Goal: Information Seeking & Learning: Learn about a topic

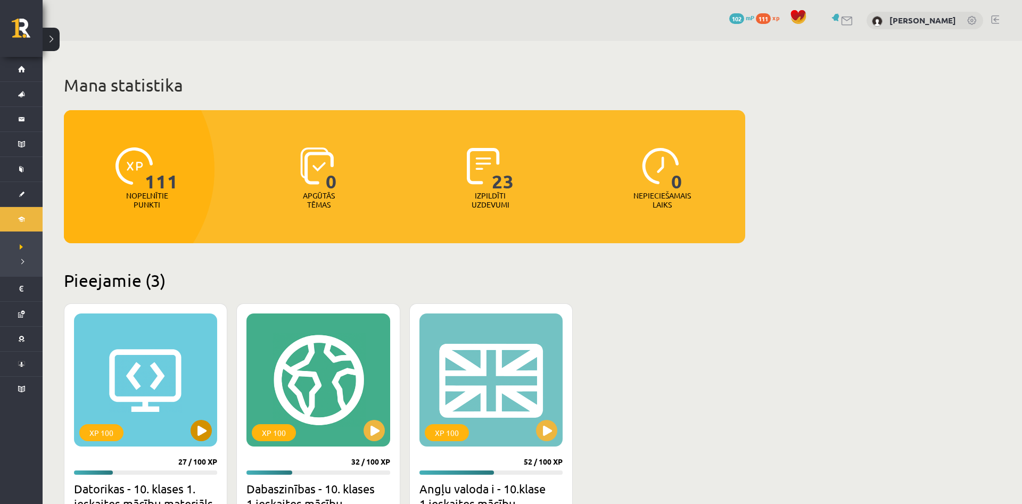
scroll to position [224, 0]
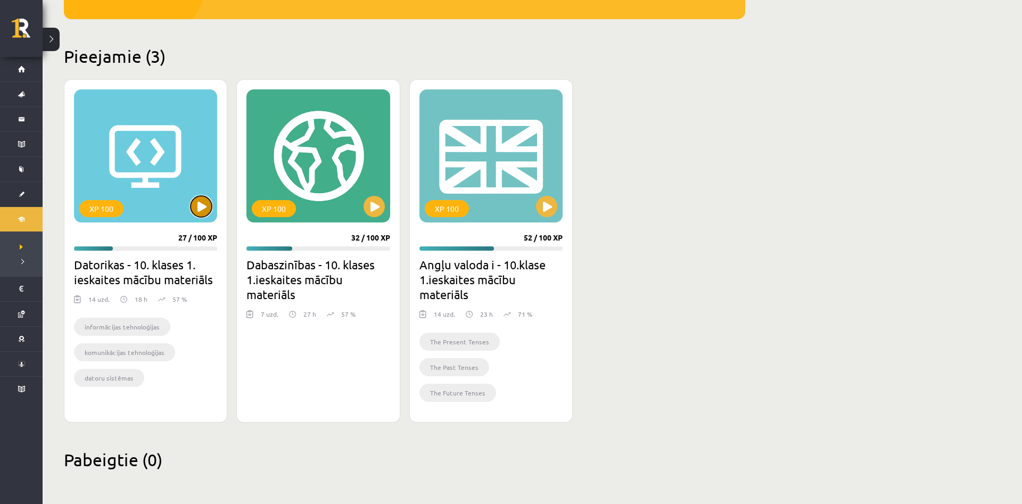
click at [204, 203] on button at bounding box center [201, 206] width 21 height 21
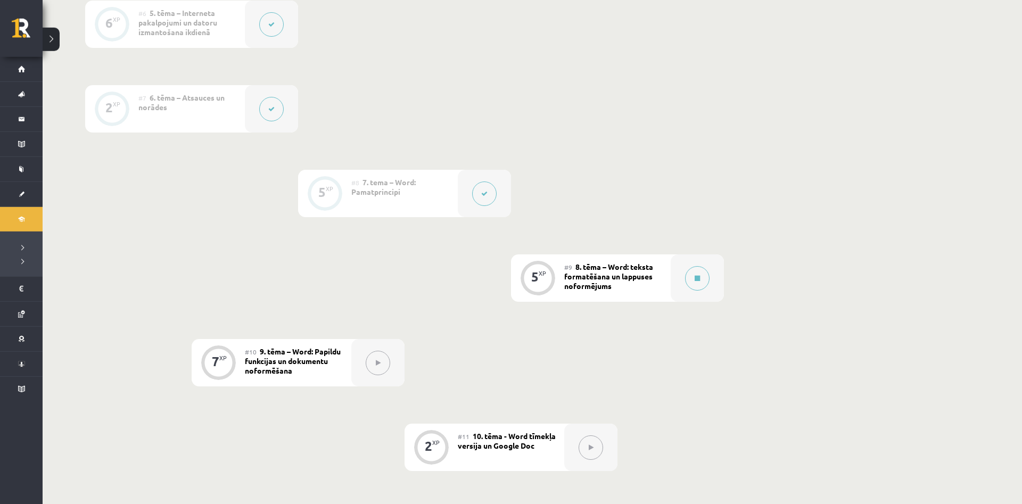
scroll to position [760, 0]
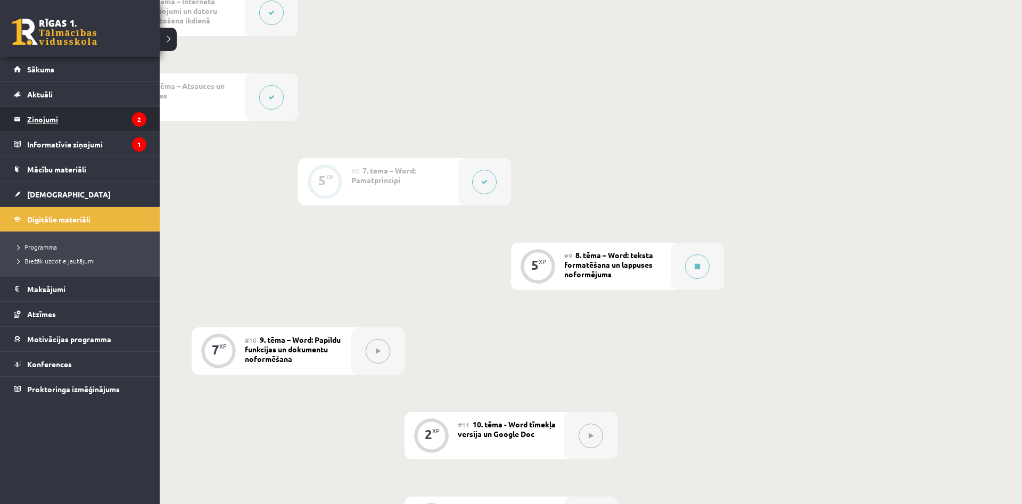
click at [61, 127] on legend "Ziņojumi 2" at bounding box center [86, 119] width 119 height 24
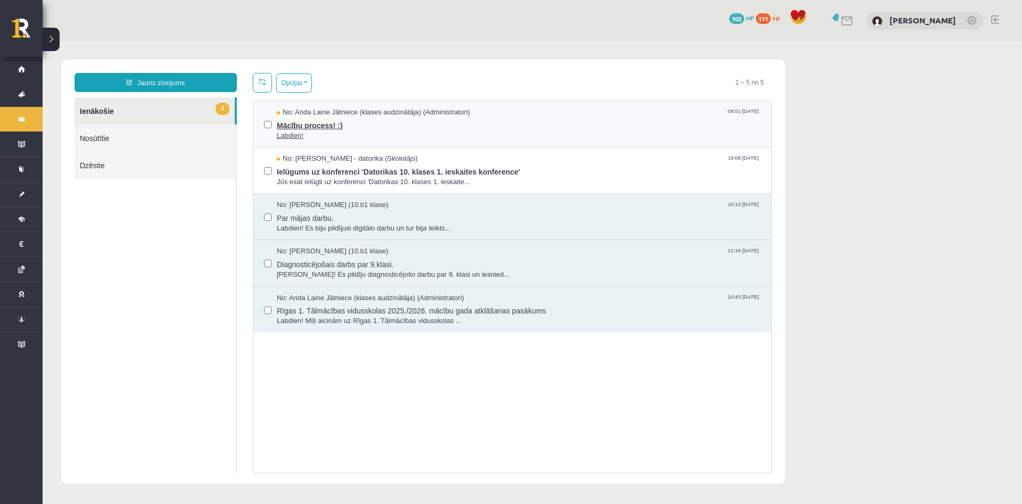
click at [294, 122] on span "Mācību process! :)" at bounding box center [519, 124] width 484 height 13
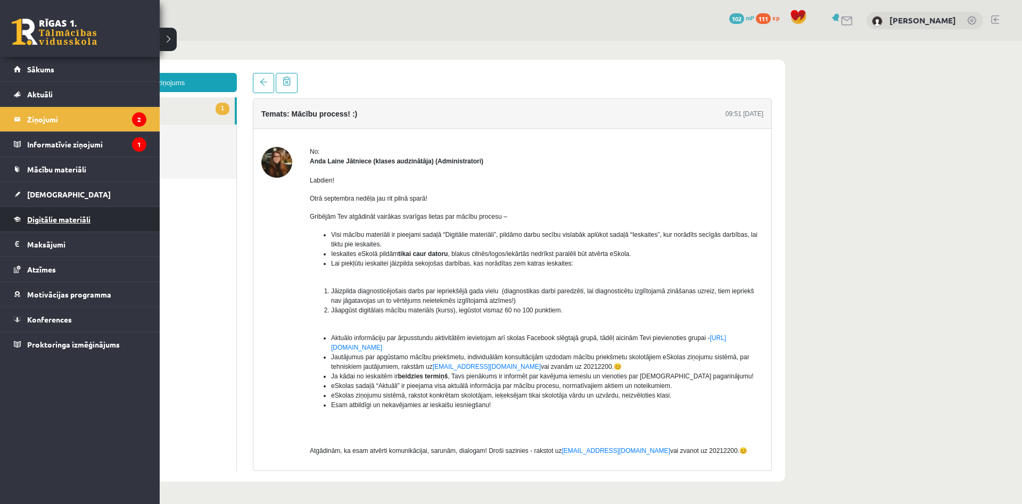
click at [48, 225] on link "Digitālie materiāli" at bounding box center [80, 219] width 133 height 24
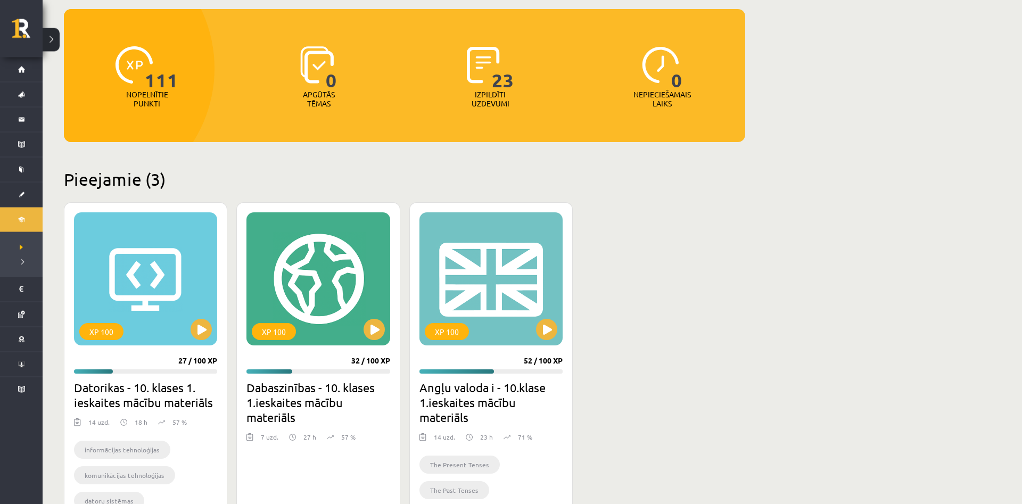
scroll to position [217, 0]
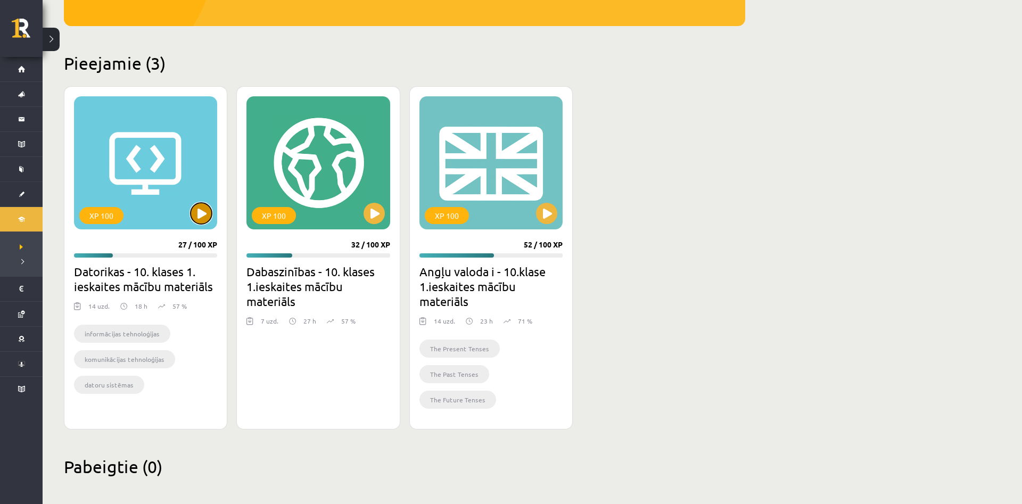
click at [204, 215] on button at bounding box center [201, 213] width 21 height 21
drag, startPoint x: 373, startPoint y: 205, endPoint x: 369, endPoint y: 211, distance: 7.2
click at [369, 211] on div "XP 100" at bounding box center [317, 162] width 143 height 133
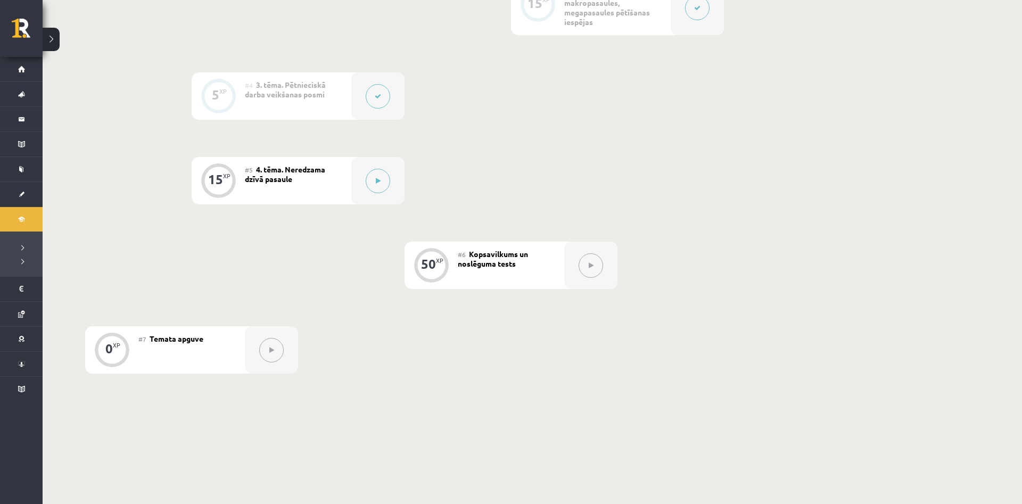
scroll to position [489, 0]
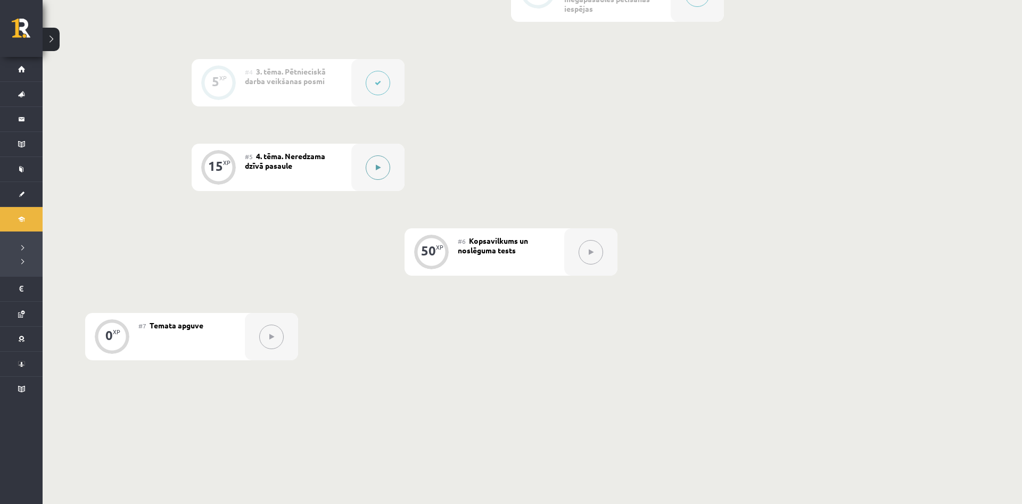
click at [380, 170] on icon at bounding box center [378, 167] width 5 height 6
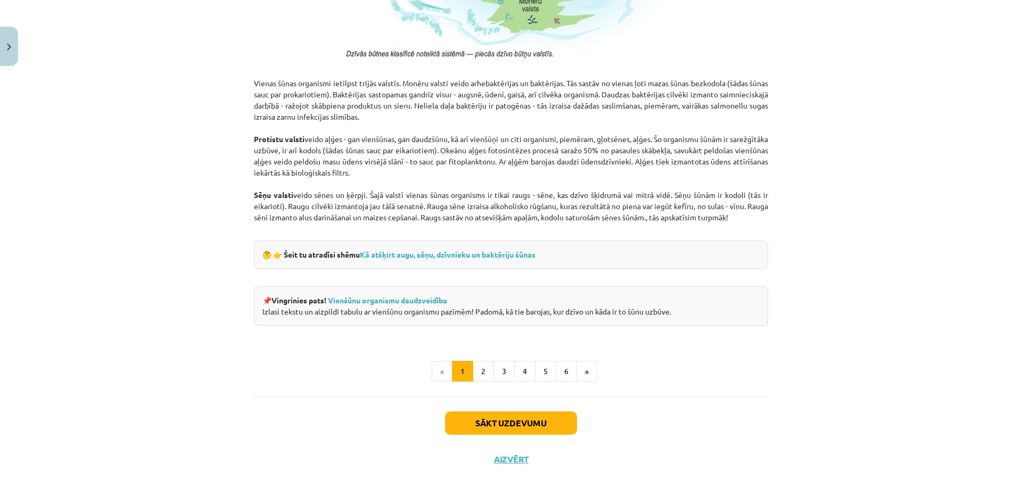
scroll to position [784, 0]
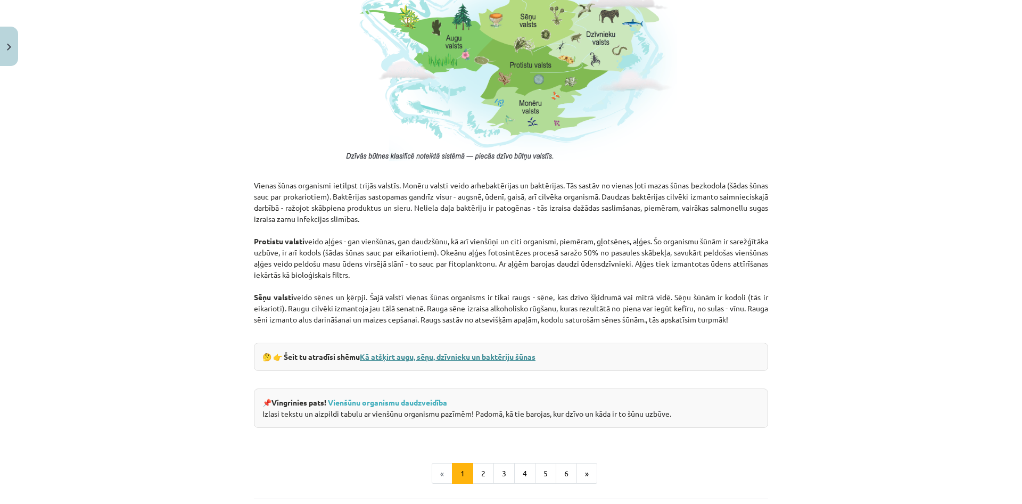
click at [508, 354] on link "Kā atšķirt augu, sēņu, dzīvnieku un baktēriju šūnas" at bounding box center [448, 357] width 176 height 10
click at [366, 398] on link "Vienšūnu organismu daudzveidība" at bounding box center [387, 403] width 119 height 10
click at [408, 401] on link "Vienšūnu organismu daudzveidība" at bounding box center [387, 403] width 119 height 10
click at [484, 472] on button "2" at bounding box center [483, 473] width 21 height 21
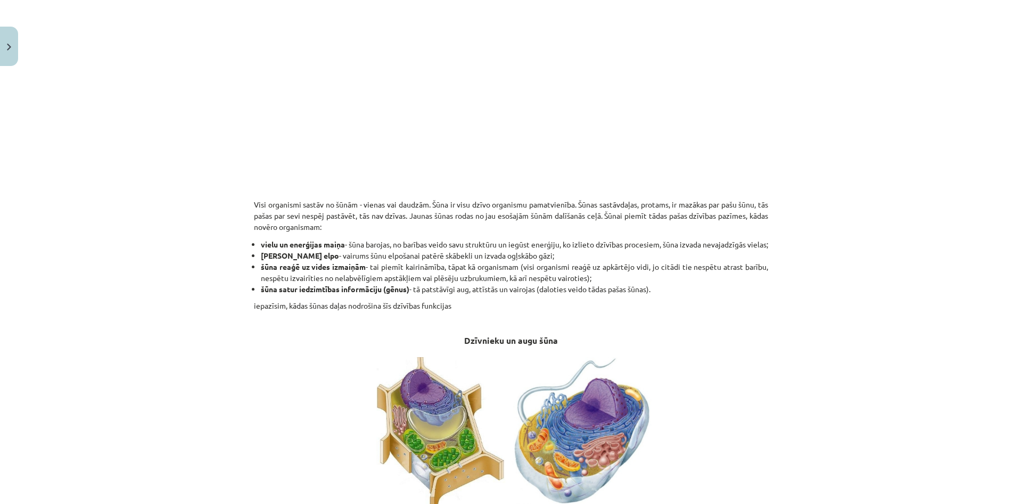
scroll to position [97, 0]
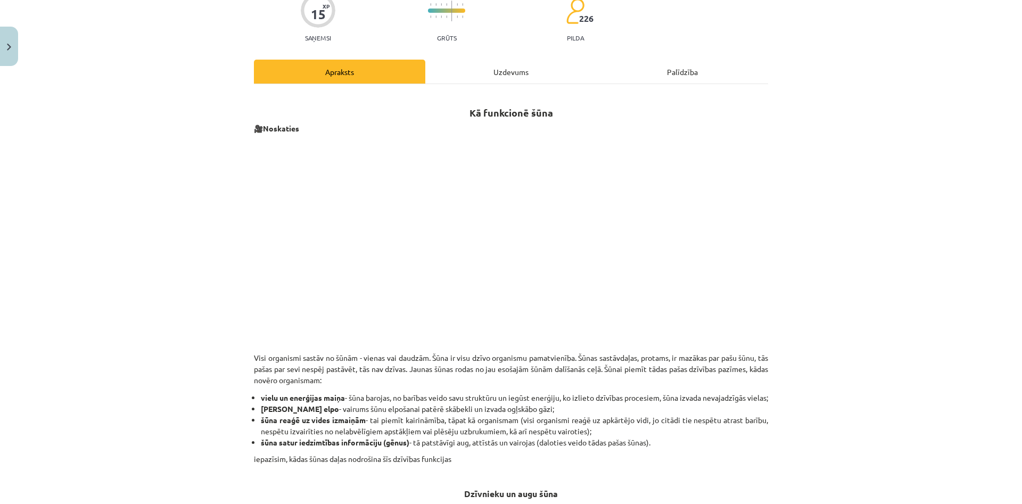
drag, startPoint x: 794, startPoint y: 92, endPoint x: 792, endPoint y: 114, distance: 22.5
click at [793, 94] on div "Mācību tēma: Dabaszinības - 10. klases 1.ieskaites mācību materiāls #5 4. tēma.…" at bounding box center [511, 252] width 1022 height 504
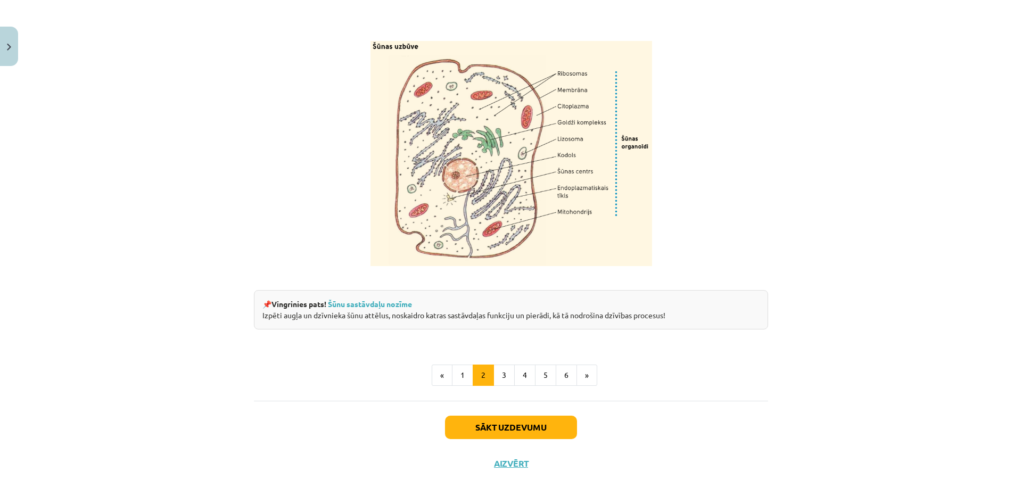
scroll to position [1221, 0]
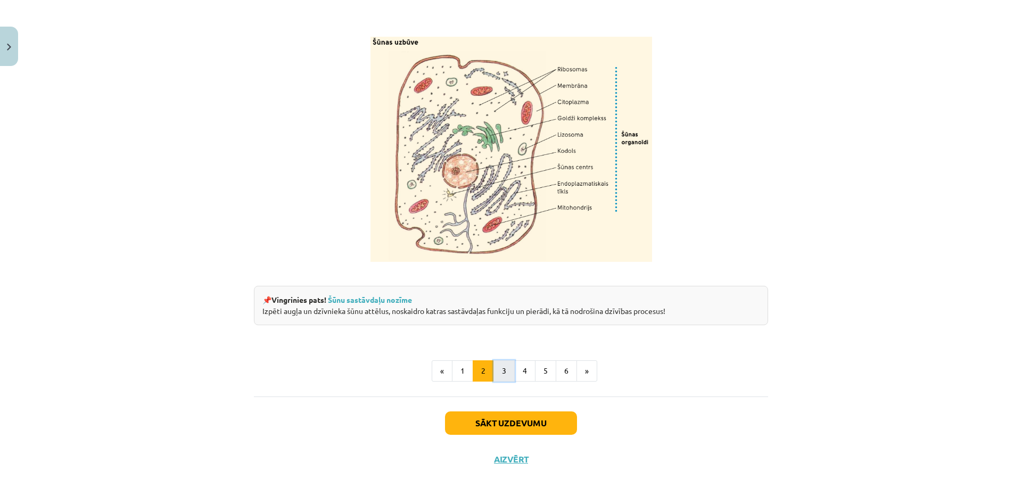
click at [496, 361] on button "3" at bounding box center [503, 370] width 21 height 21
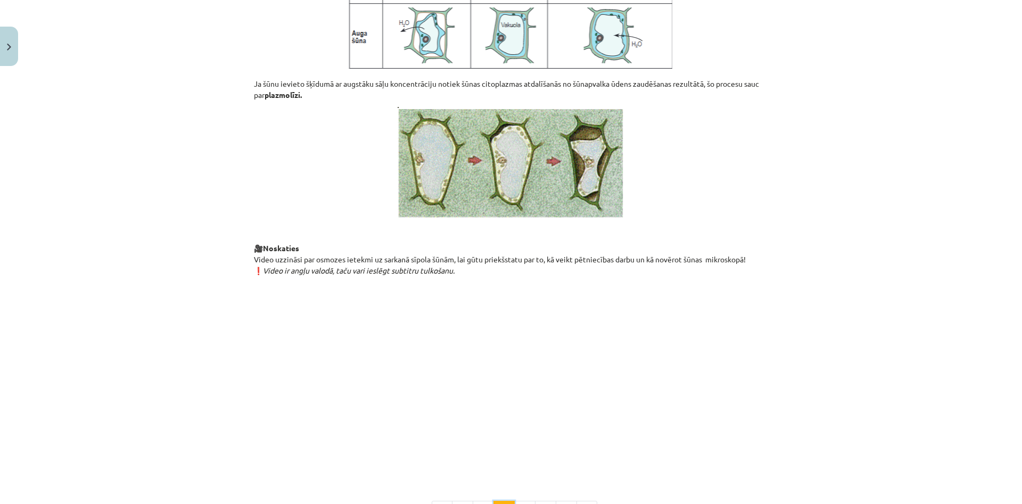
scroll to position [1132, 0]
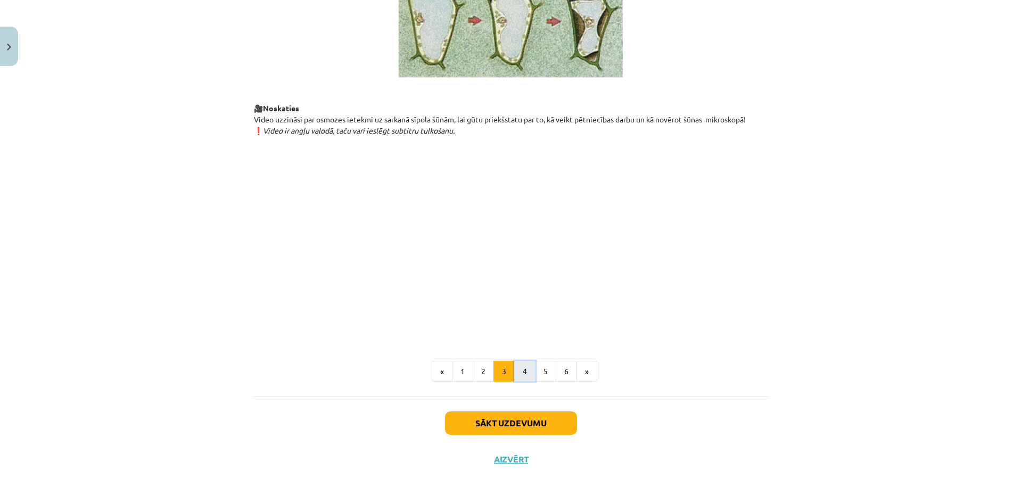
click at [520, 377] on button "4" at bounding box center [524, 371] width 21 height 21
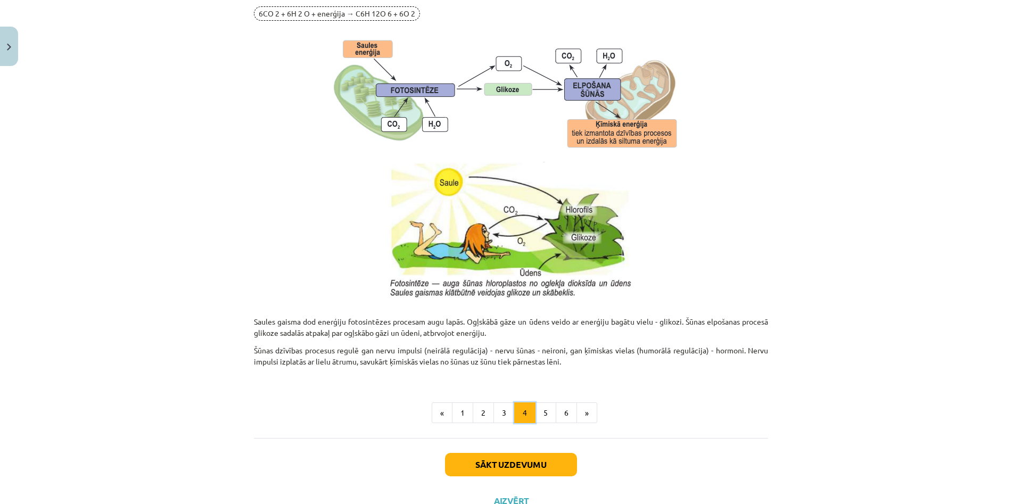
scroll to position [992, 0]
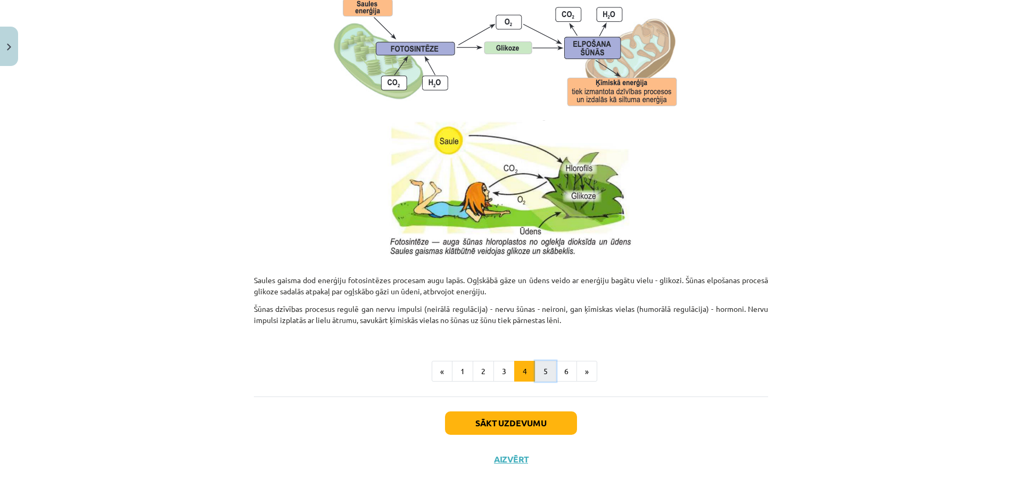
click at [544, 369] on button "5" at bounding box center [545, 371] width 21 height 21
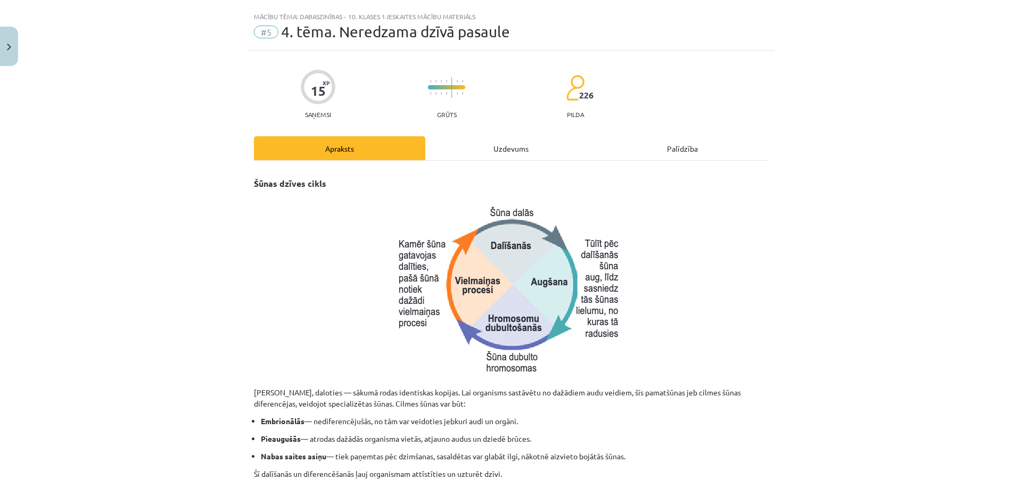
scroll to position [0, 0]
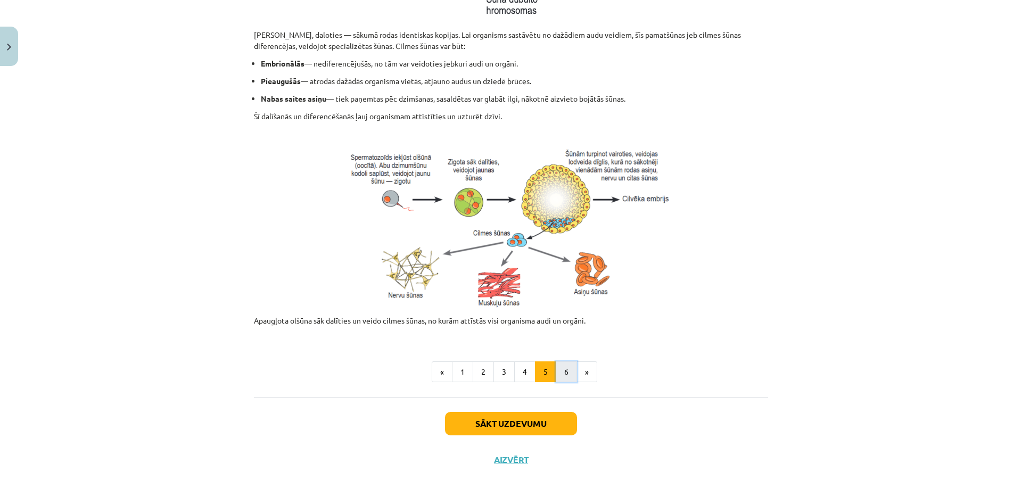
click at [558, 371] on button "6" at bounding box center [566, 371] width 21 height 21
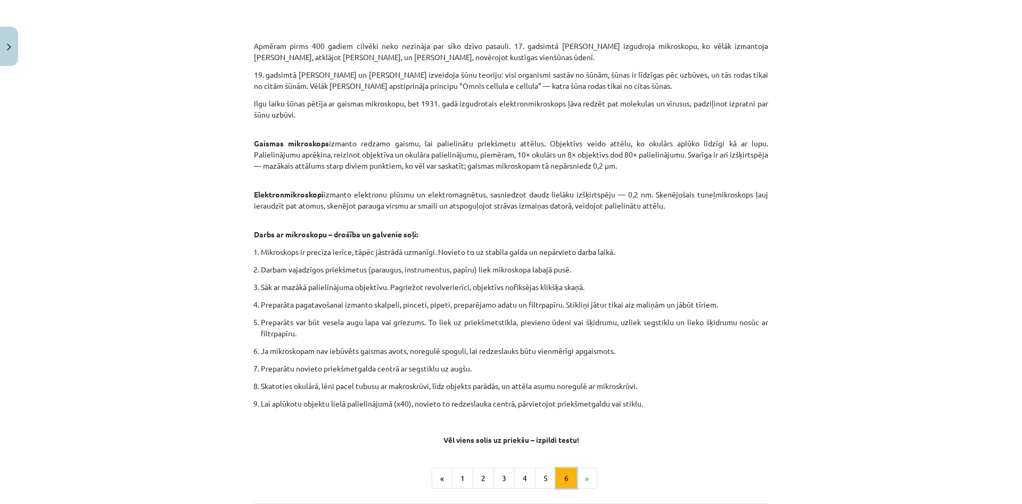
scroll to position [516, 0]
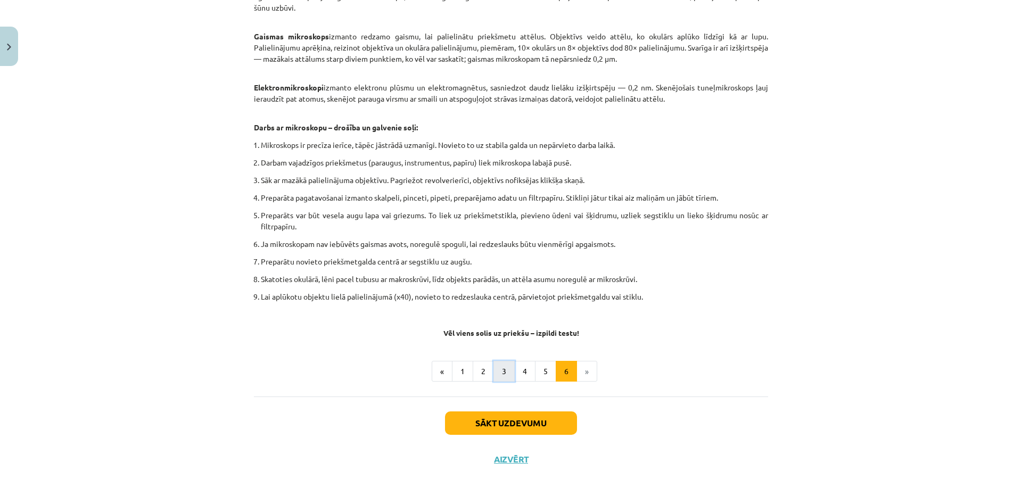
click at [508, 372] on button "3" at bounding box center [503, 371] width 21 height 21
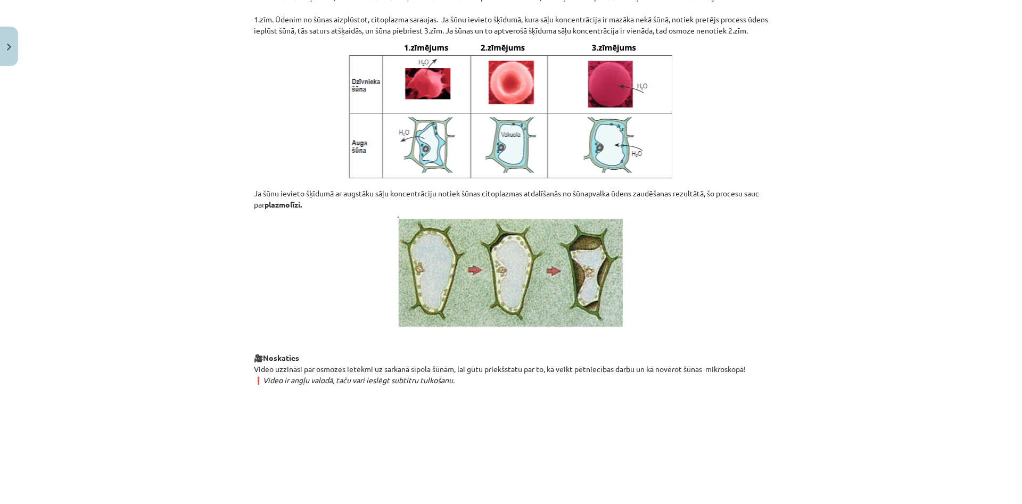
scroll to position [1014, 0]
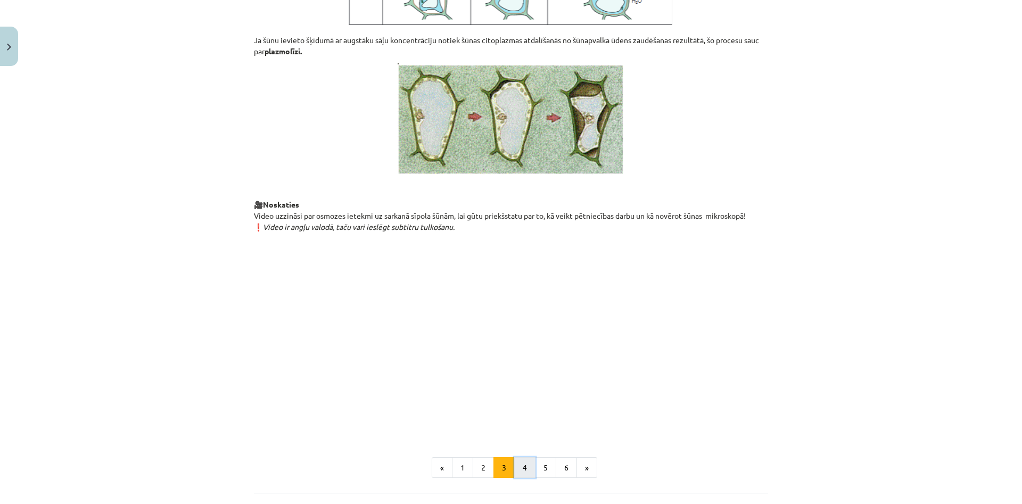
click at [525, 478] on button "4" at bounding box center [524, 467] width 21 height 21
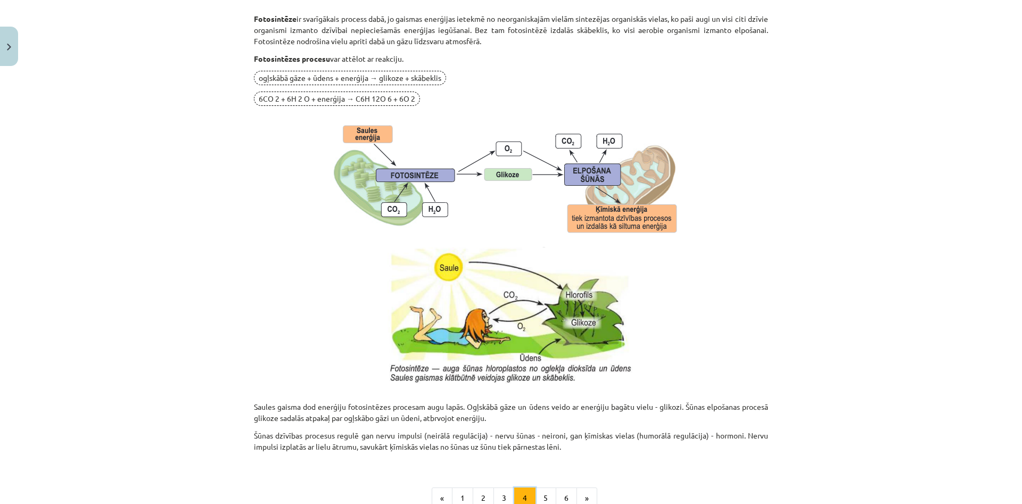
scroll to position [992, 0]
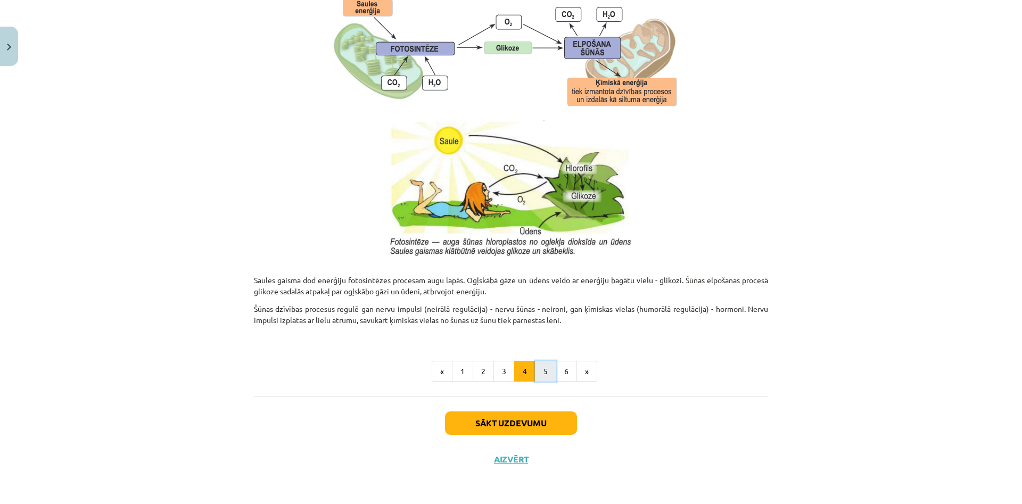
click at [550, 374] on button "5" at bounding box center [545, 371] width 21 height 21
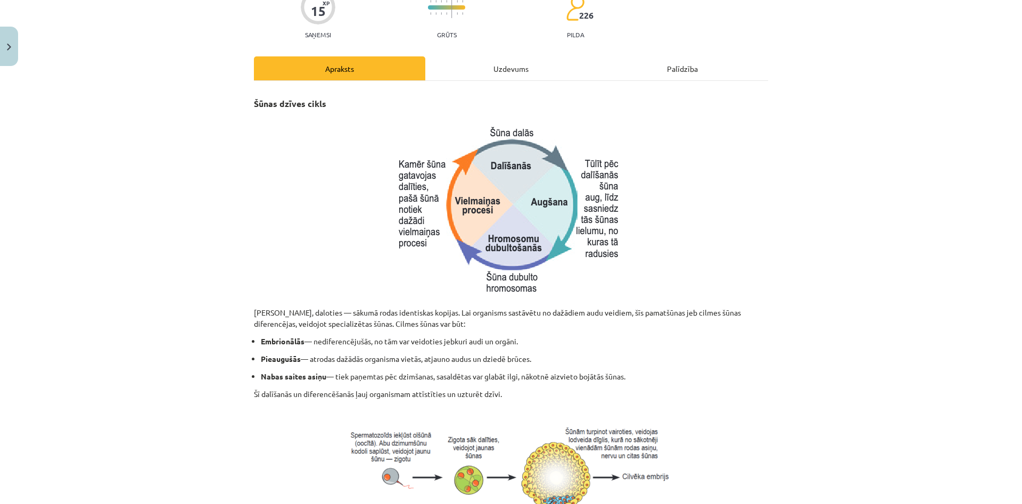
scroll to position [102, 0]
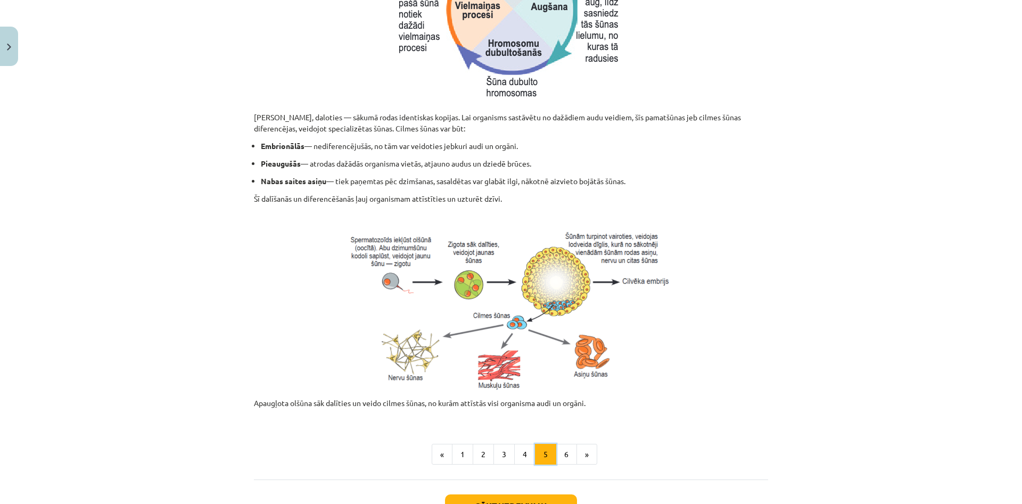
scroll to position [378, 0]
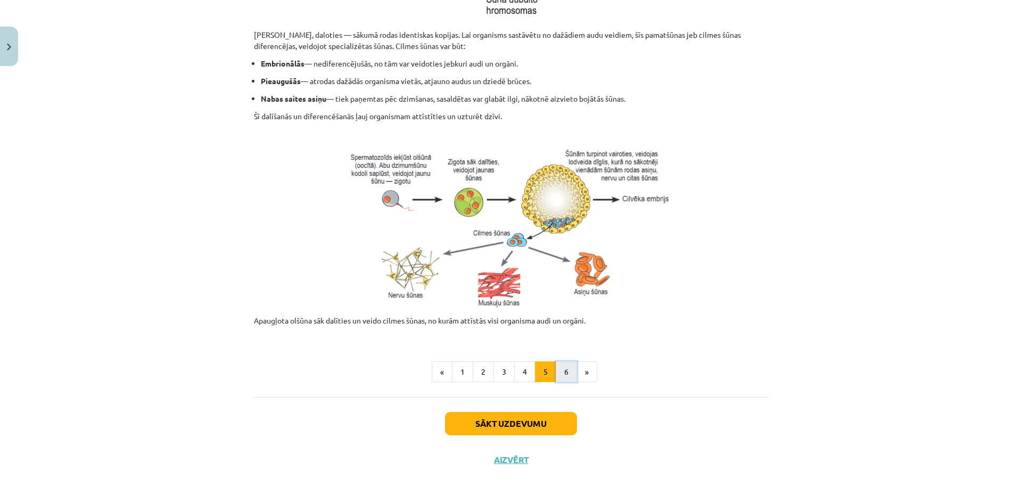
click at [574, 365] on button "6" at bounding box center [566, 371] width 21 height 21
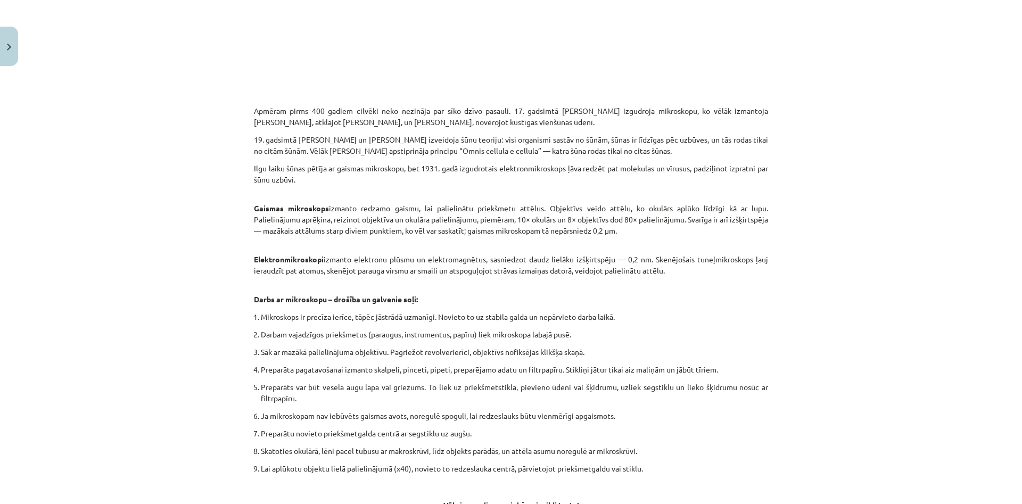
scroll to position [516, 0]
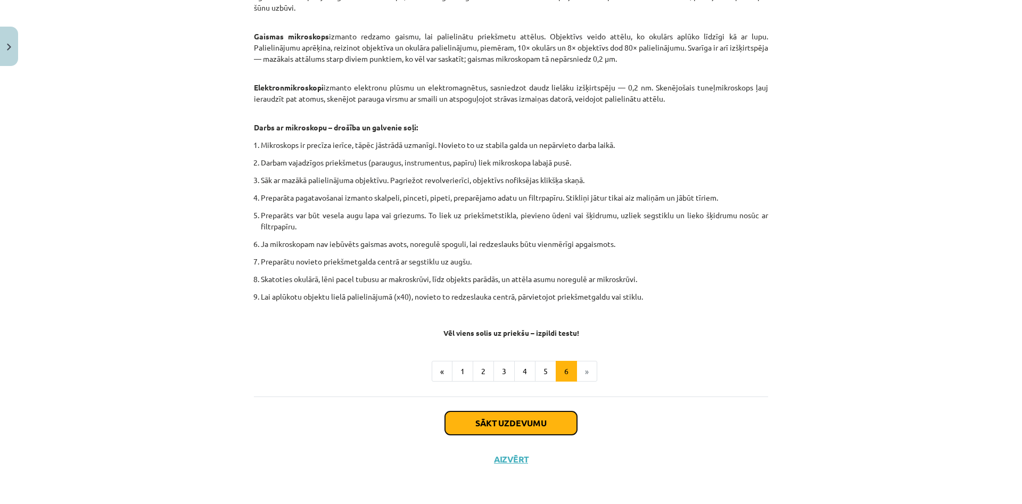
click at [533, 424] on button "Sākt uzdevumu" at bounding box center [511, 422] width 132 height 23
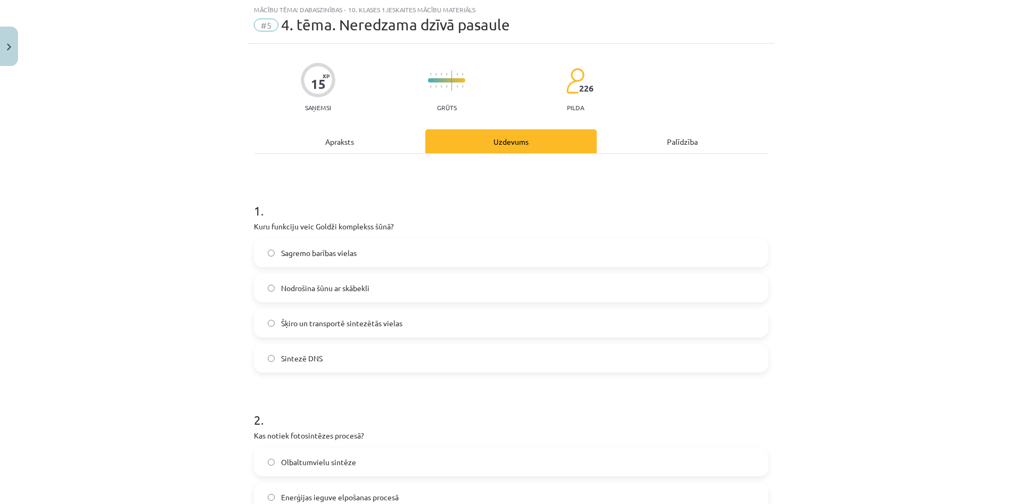
scroll to position [27, 0]
click at [303, 316] on label "Šķiro un transportē sintezētās vielas" at bounding box center [511, 323] width 512 height 27
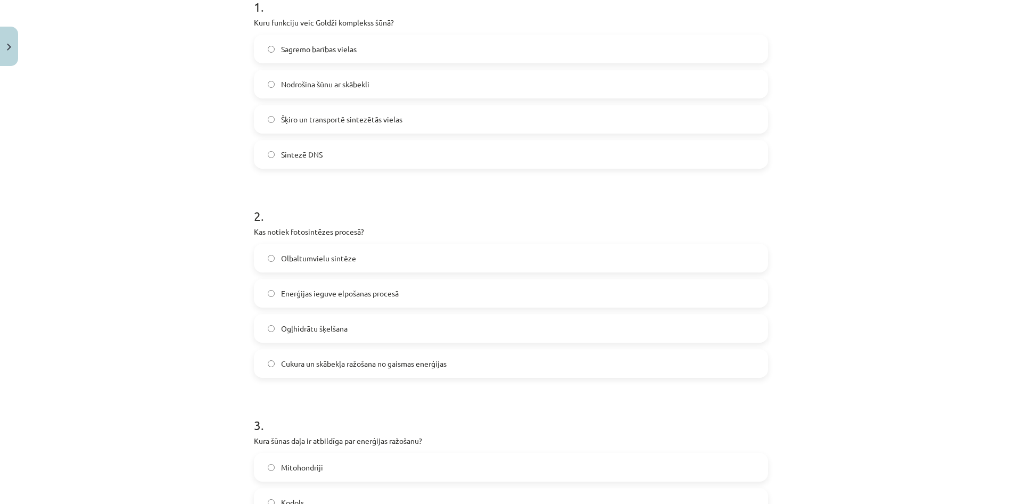
click at [298, 370] on label "Cukura un skābekļa ražošana no gaismas enerģijas" at bounding box center [511, 363] width 512 height 27
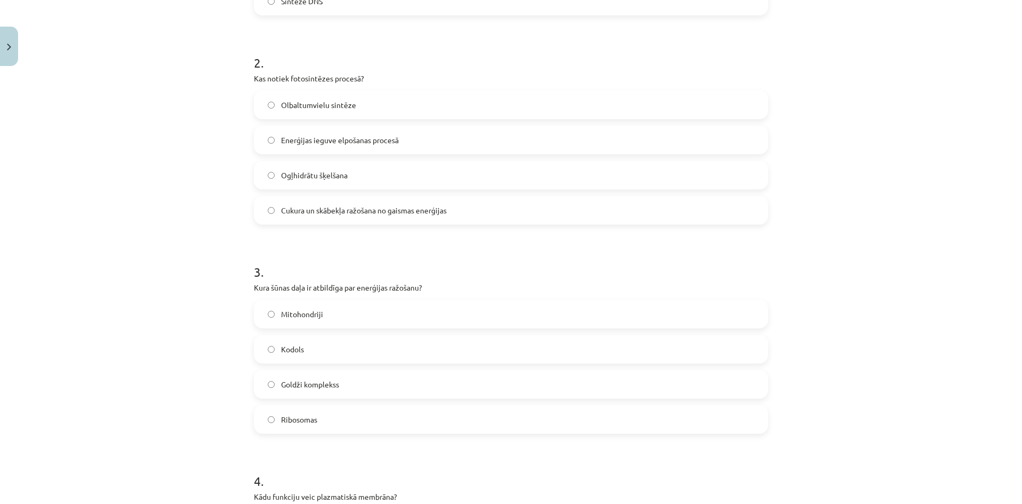
click at [330, 345] on label "Kodols" at bounding box center [511, 349] width 512 height 27
click at [308, 314] on span "Mitohondriji" at bounding box center [302, 314] width 42 height 11
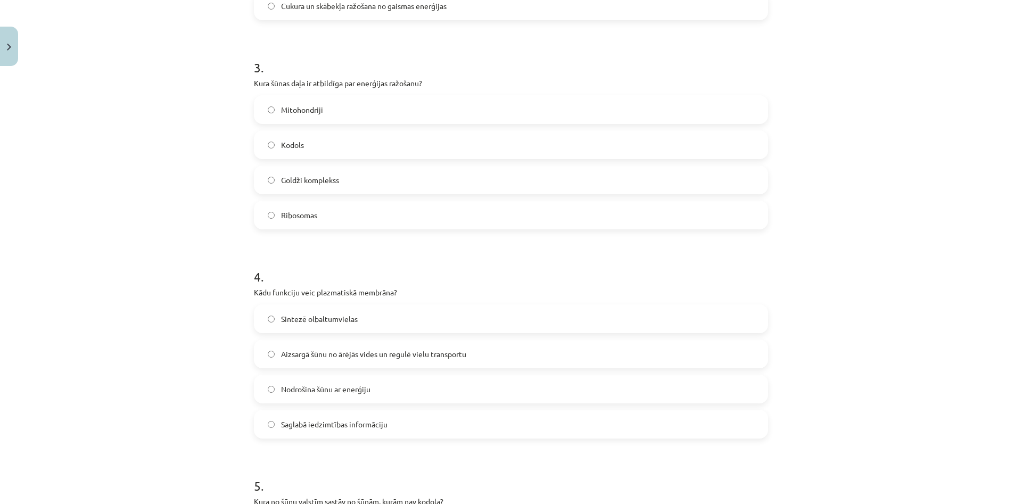
click at [230, 347] on div "Mācību tēma: Dabaszinības - 10. klases 1.ieskaites mācību materiāls #5 4. tēma.…" at bounding box center [511, 252] width 1022 height 504
click at [383, 348] on label "Aizsargā šūnu no ārējās vides un regulē vielu transportu" at bounding box center [511, 354] width 512 height 27
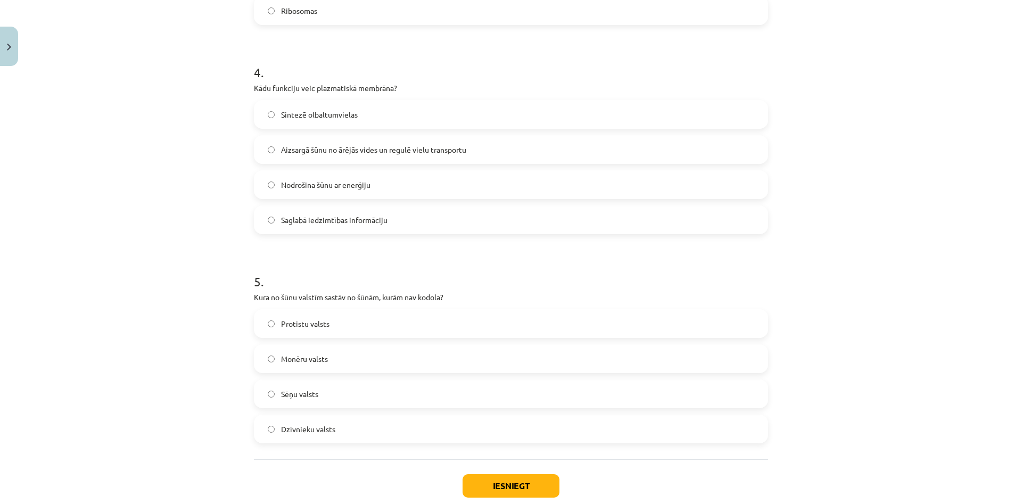
click at [329, 335] on label "Protistu valsts" at bounding box center [511, 323] width 512 height 27
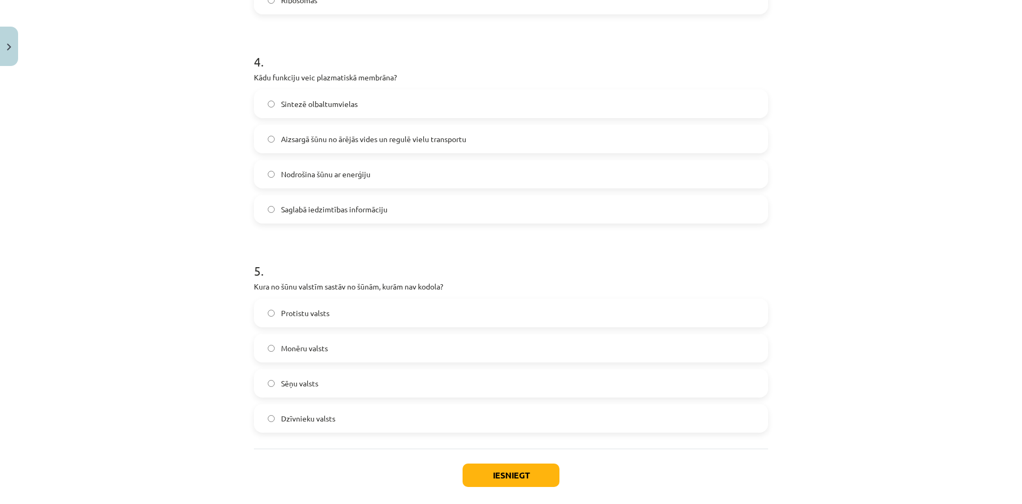
scroll to position [856, 0]
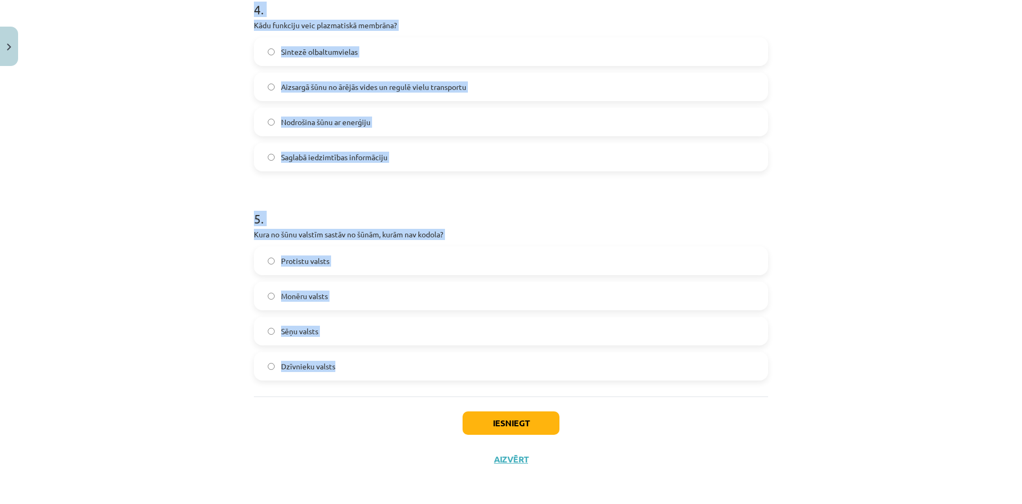
drag, startPoint x: 254, startPoint y: 234, endPoint x: 384, endPoint y: 414, distance: 221.8
copy form "1 . Kuru funkciju veic Goldži komplekss šūnā? Sagremo barības vielas Nodrošina …"
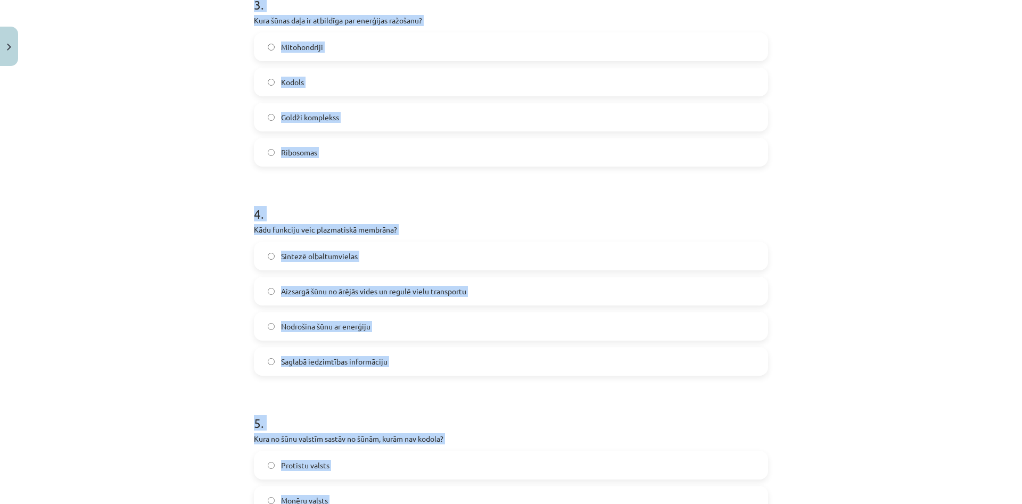
scroll to position [447, 0]
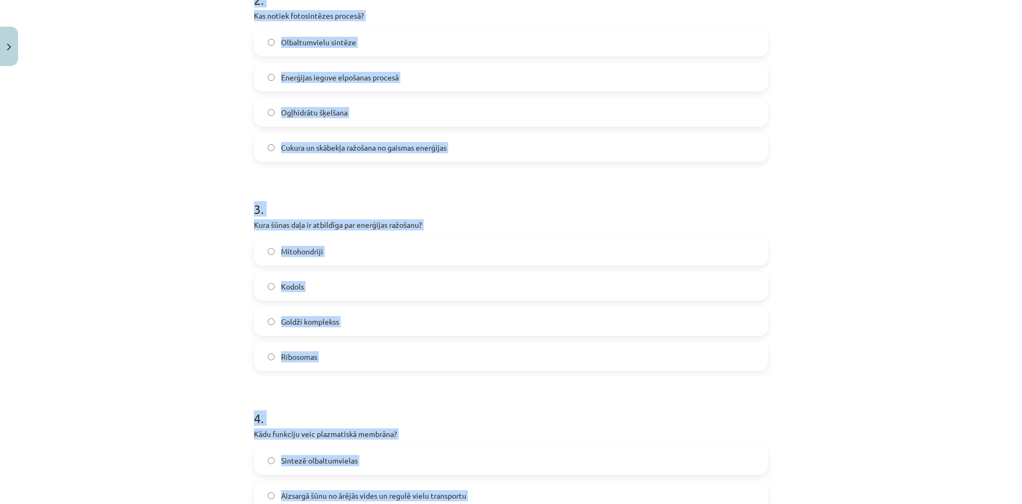
click at [546, 145] on label "Cukura un skābekļa ražošana no gaismas enerģijas" at bounding box center [511, 147] width 512 height 27
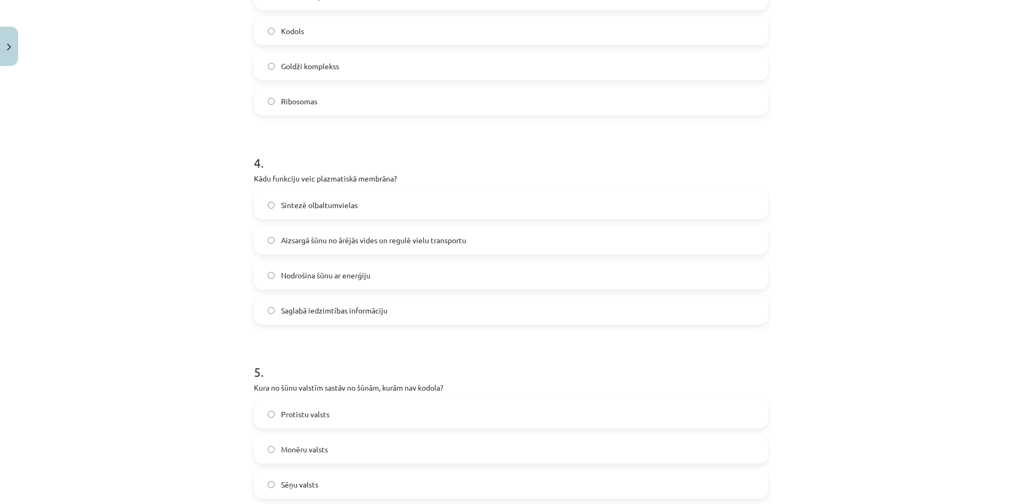
scroll to position [856, 0]
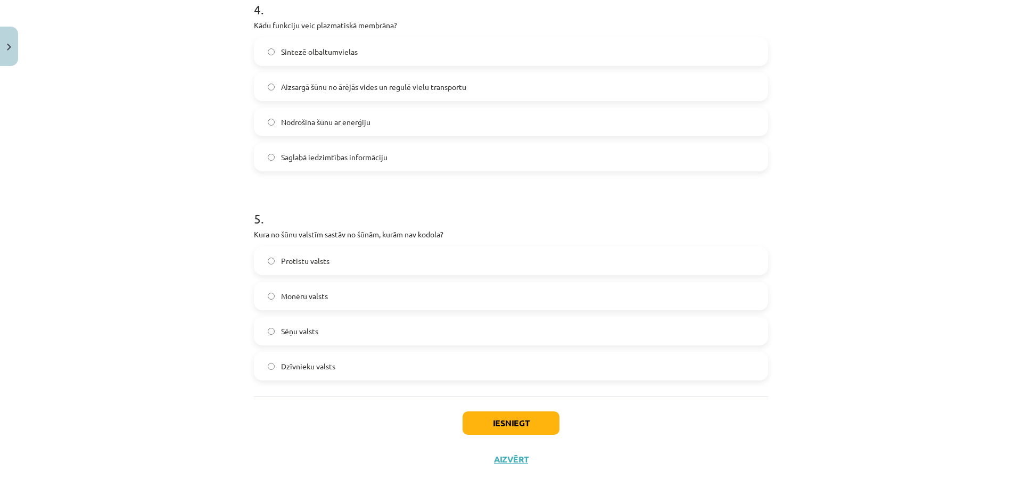
click at [291, 299] on span "Monēru valsts" at bounding box center [304, 296] width 47 height 11
click at [519, 428] on button "Iesniegt" at bounding box center [510, 422] width 97 height 23
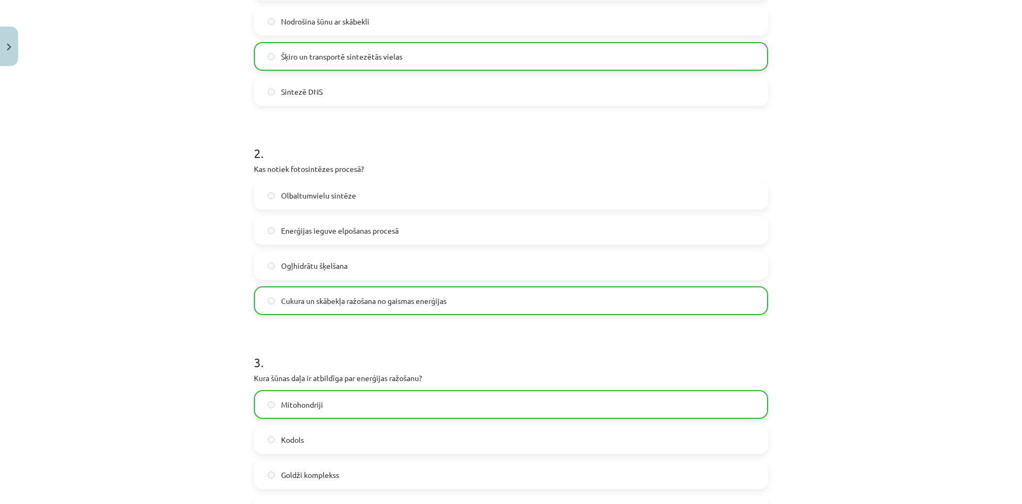
scroll to position [0, 0]
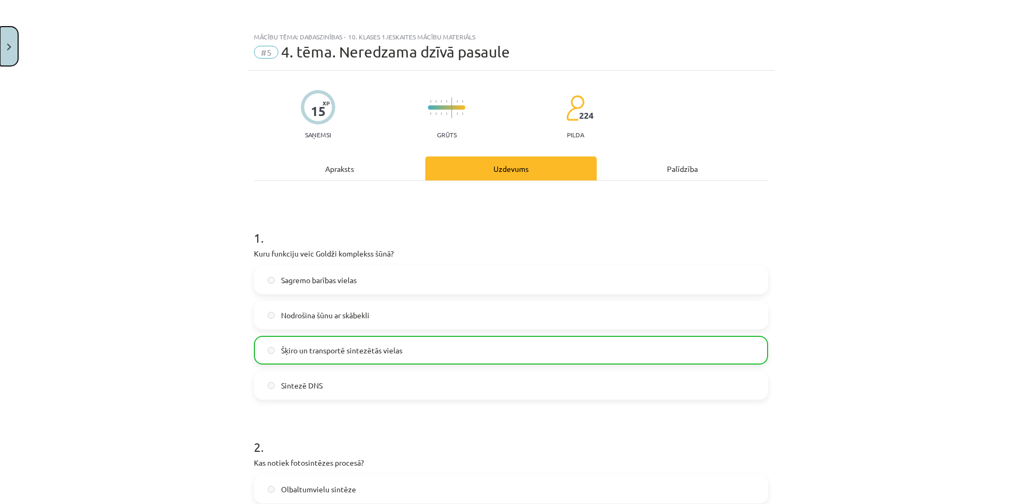
click at [3, 37] on button "Close" at bounding box center [9, 46] width 18 height 39
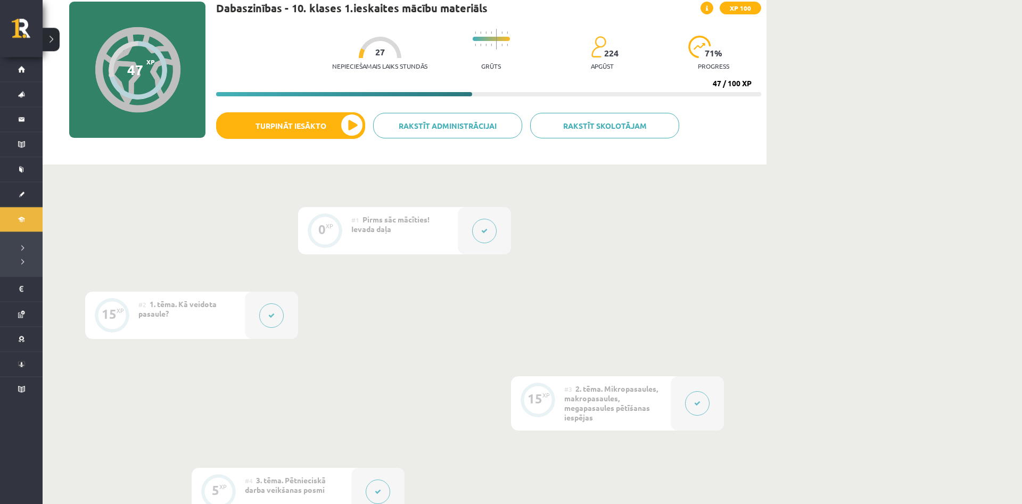
scroll to position [109, 0]
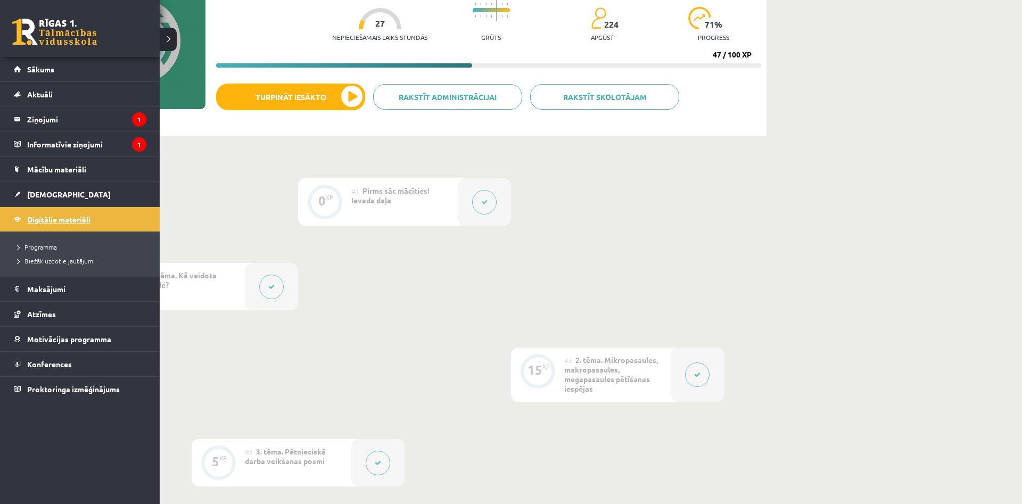
click at [52, 220] on span "Digitālie materiāli" at bounding box center [58, 219] width 63 height 10
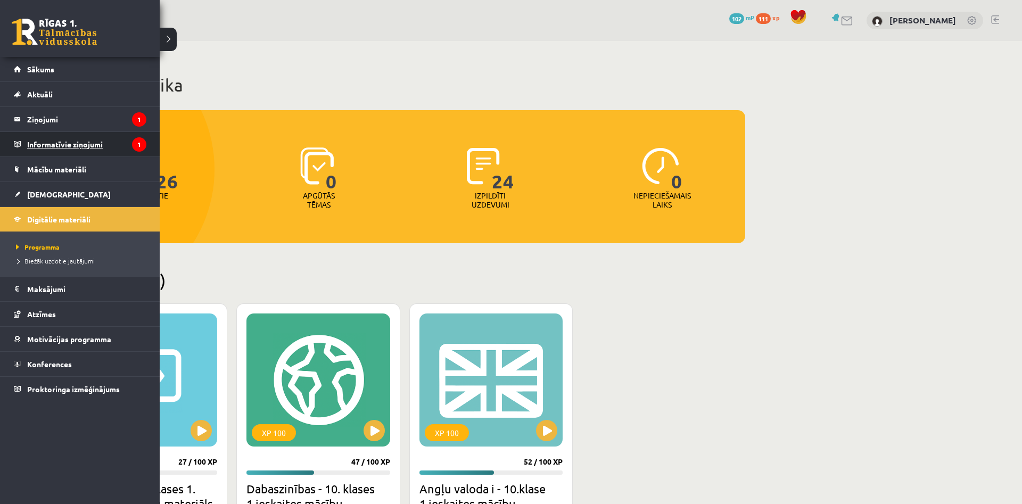
click at [38, 138] on legend "Informatīvie ziņojumi 1" at bounding box center [86, 144] width 119 height 24
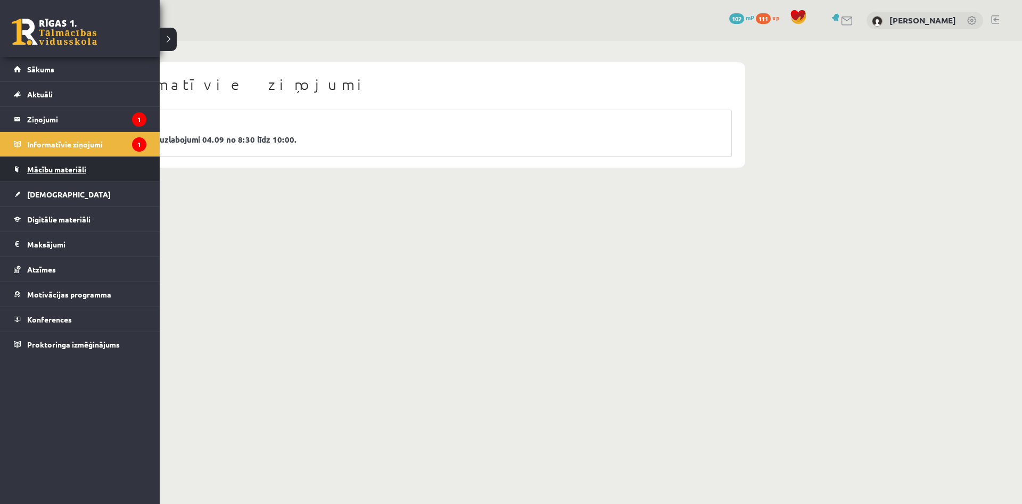
click at [45, 166] on span "Mācību materiāli" at bounding box center [56, 169] width 59 height 10
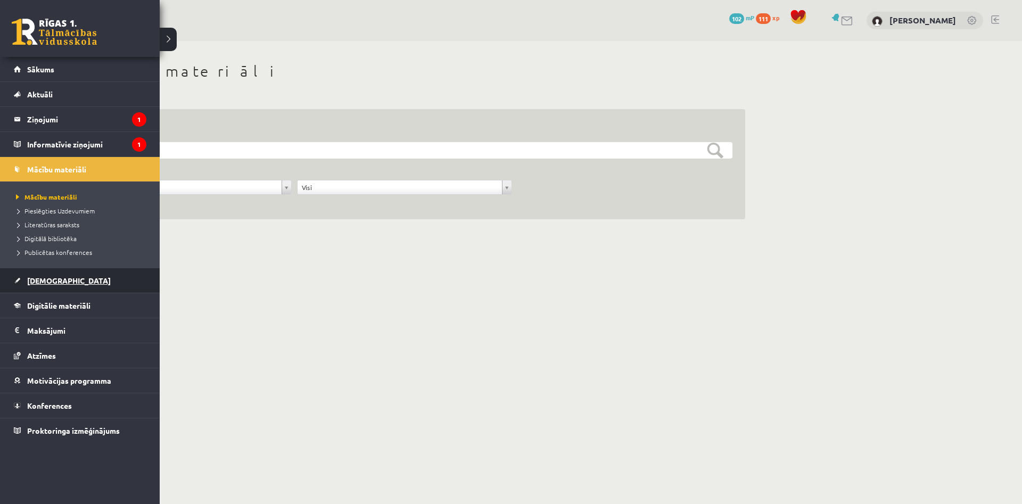
click at [65, 284] on link "[DEMOGRAPHIC_DATA]" at bounding box center [80, 280] width 133 height 24
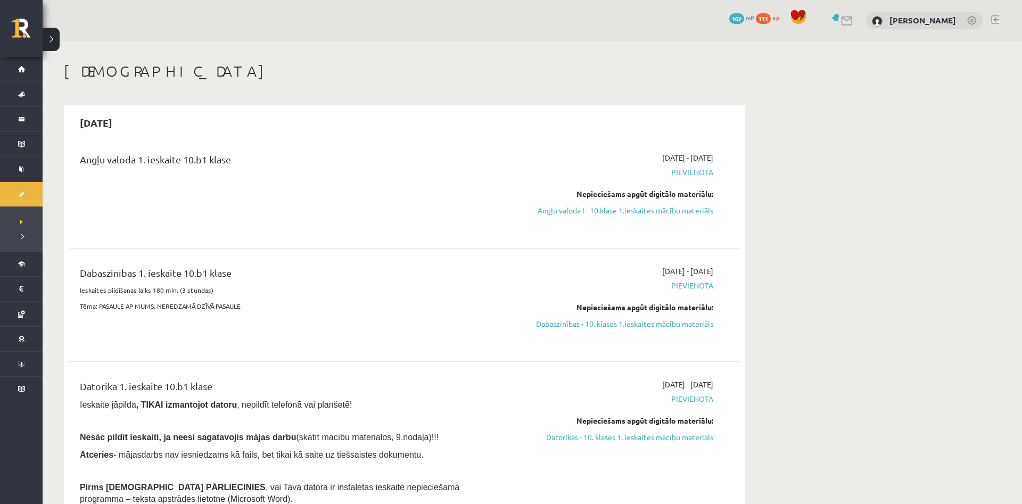
click at [640, 216] on div "2025-09-01 - 2025-09-15 Pievienota Nepieciešams apgūt digitālo materiālu: Angļu…" at bounding box center [612, 191] width 217 height 79
click at [642, 206] on link "Angļu valoda I - 10.klase 1.ieskaites mācību materiāls" at bounding box center [612, 210] width 201 height 11
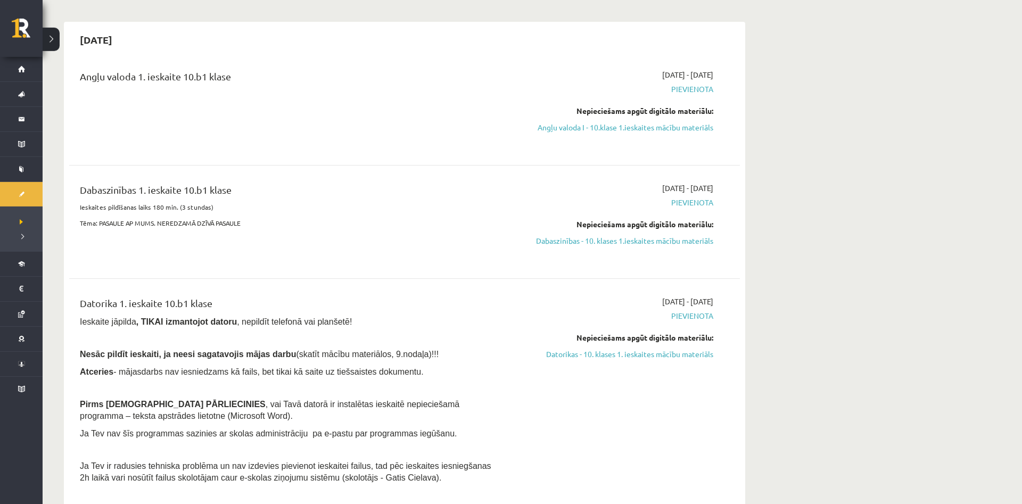
scroll to position [109, 0]
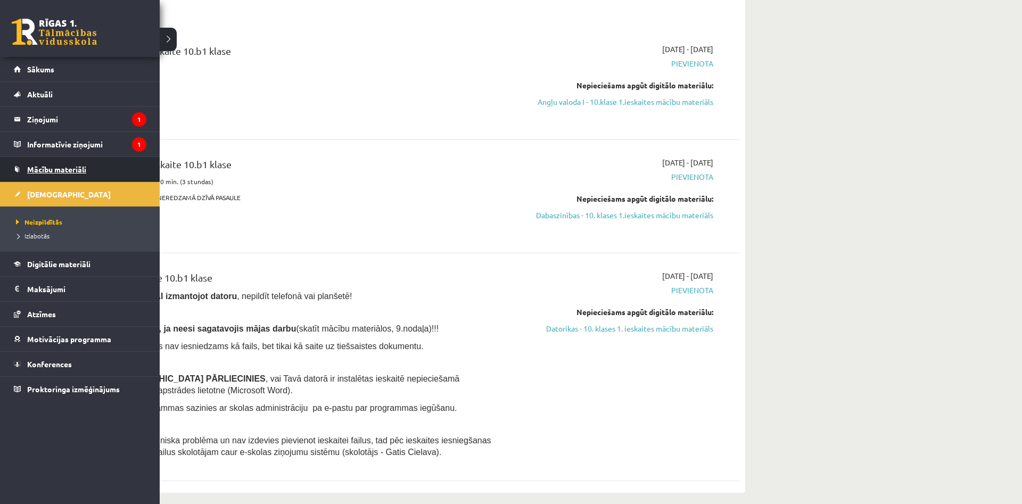
click at [61, 170] on span "Mācību materiāli" at bounding box center [56, 169] width 59 height 10
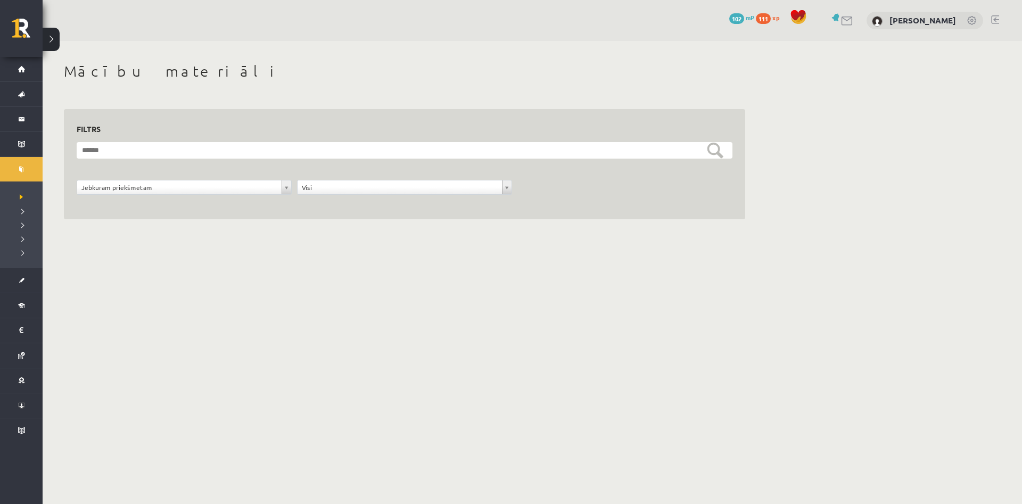
click at [504, 191] on body "0 Dāvanas 102 mP 111 xp Laura Kallase Sākums Aktuāli Kā mācīties eSKOLĀ Kontakt…" at bounding box center [511, 252] width 1022 height 504
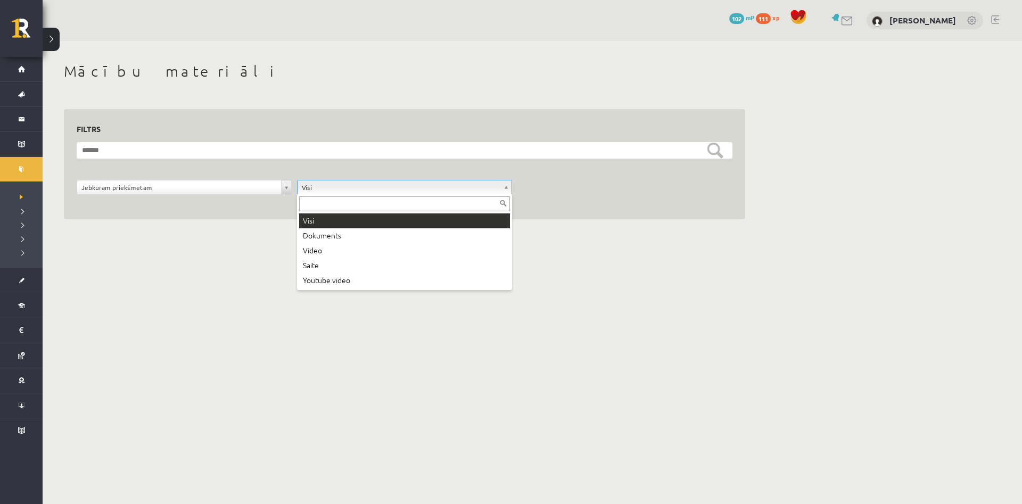
click at [288, 186] on body "0 Dāvanas 102 mP 111 xp Laura Kallase Sākums Aktuāli Kā mācīties eSKOLĀ Kontakt…" at bounding box center [511, 252] width 1022 height 504
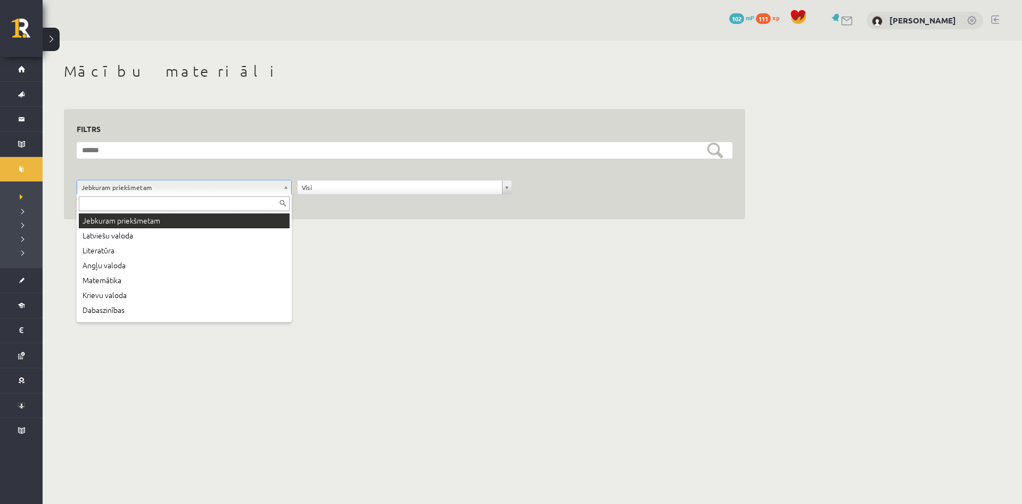
click at [284, 186] on body "0 Dāvanas 102 mP 111 xp Laura Kallase Sākums Aktuāli Kā mācīties eSKOLĀ Kontakt…" at bounding box center [511, 252] width 1022 height 504
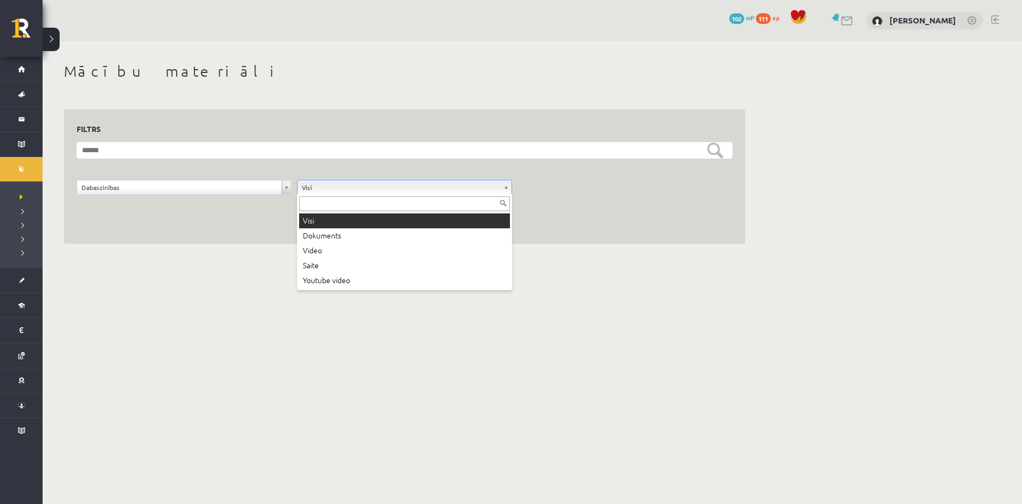
click at [385, 189] on body "0 Dāvanas 102 mP 111 xp Laura Kallase Sākums Aktuāli Kā mācīties eSKOLĀ Kontakt…" at bounding box center [511, 252] width 1022 height 504
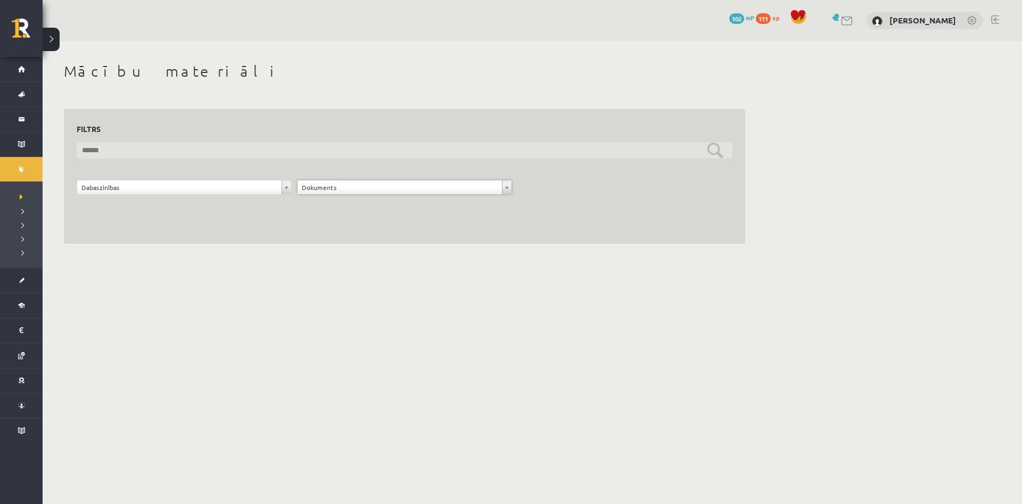
click at [391, 158] on input "text" at bounding box center [405, 150] width 656 height 16
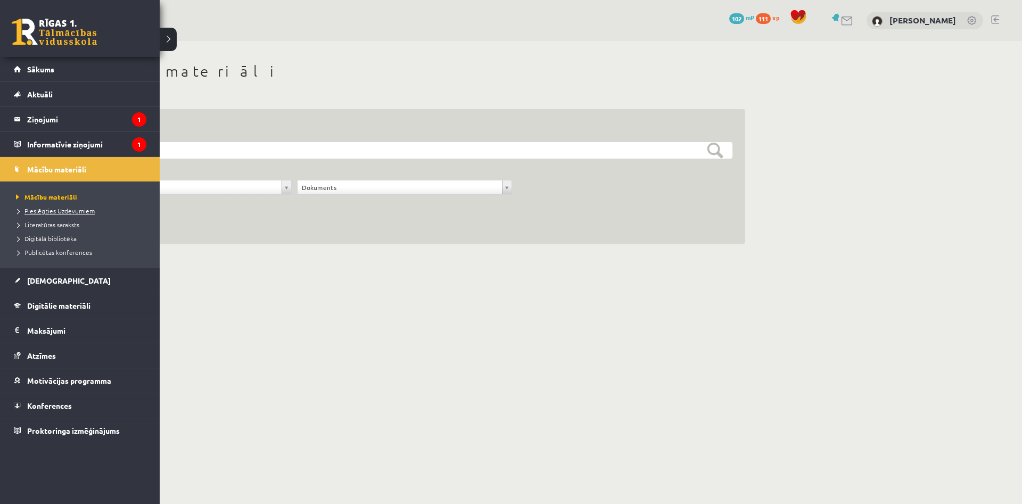
click at [90, 211] on span "Pieslēgties Uzdevumiem" at bounding box center [53, 210] width 81 height 9
click at [55, 250] on span "Publicētas konferences" at bounding box center [52, 252] width 79 height 9
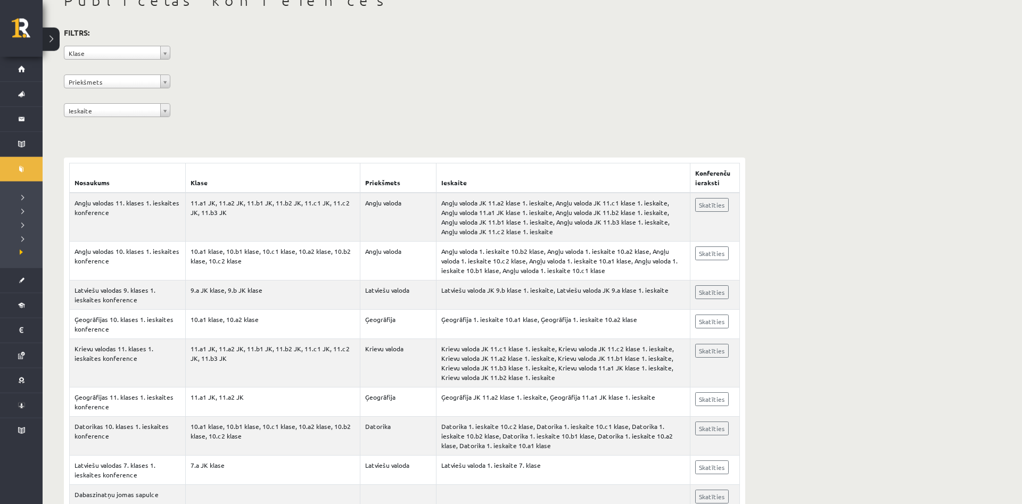
scroll to position [54, 0]
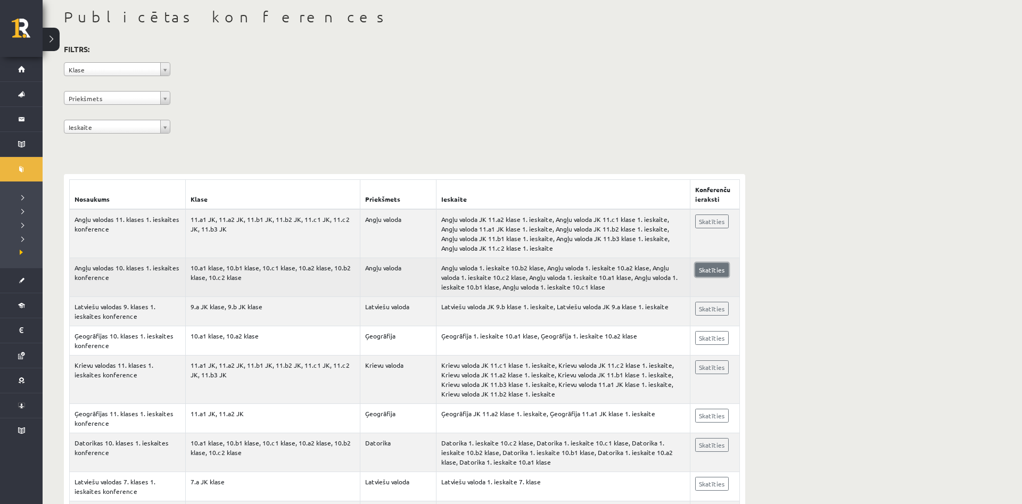
click at [723, 271] on link "Skatīties" at bounding box center [712, 270] width 34 height 14
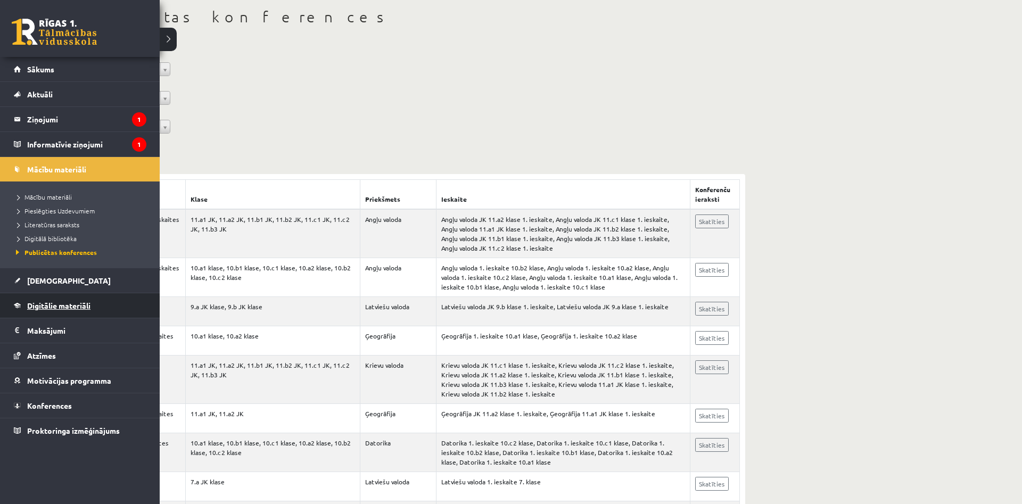
click at [49, 308] on span "Digitālie materiāli" at bounding box center [58, 306] width 63 height 10
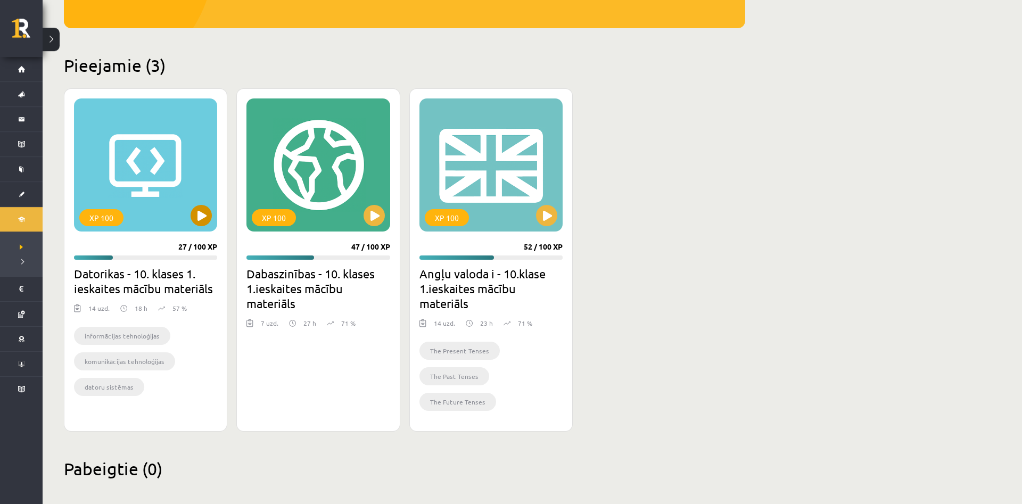
scroll to position [217, 0]
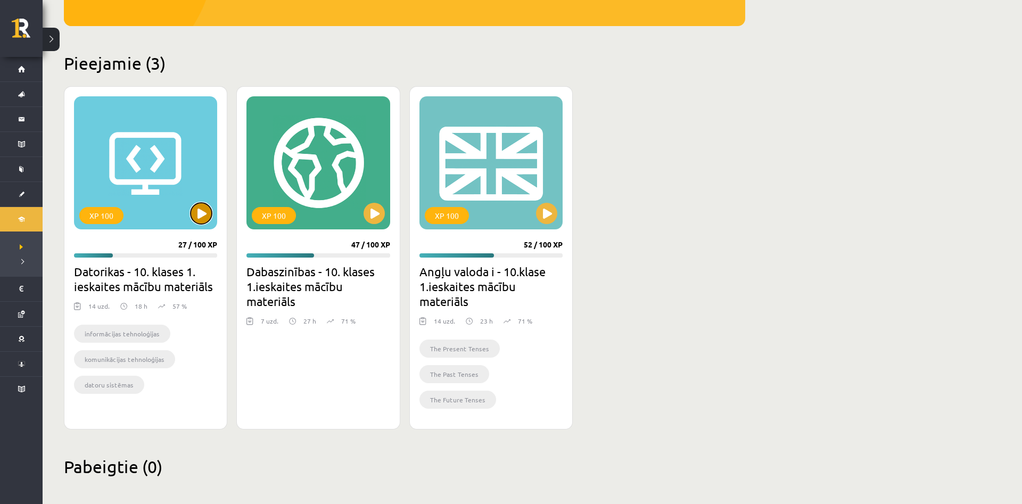
click at [201, 217] on button at bounding box center [201, 213] width 21 height 21
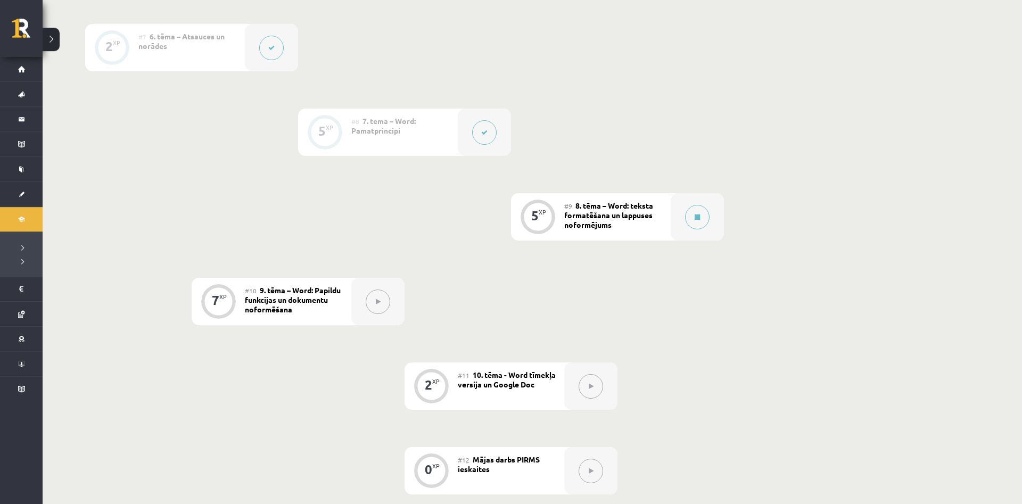
scroll to position [757, 0]
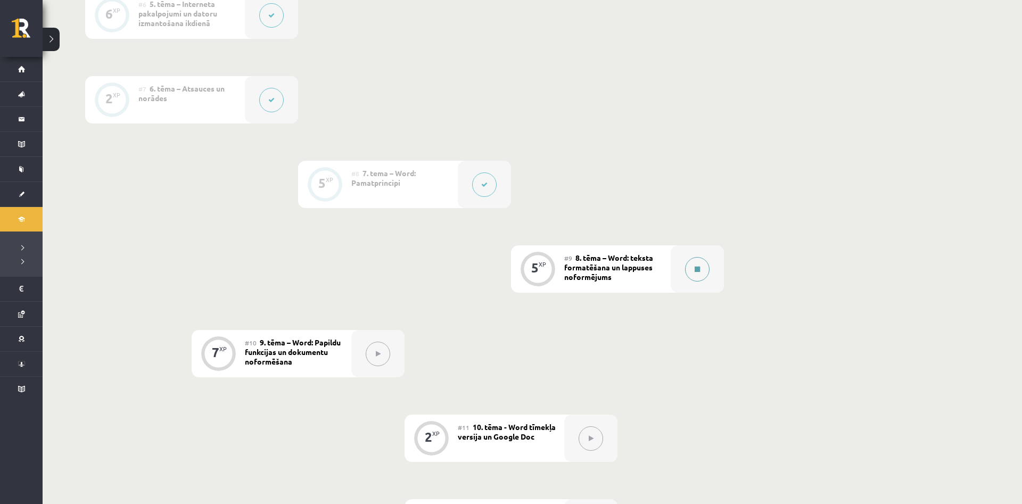
click at [703, 272] on button at bounding box center [697, 269] width 24 height 24
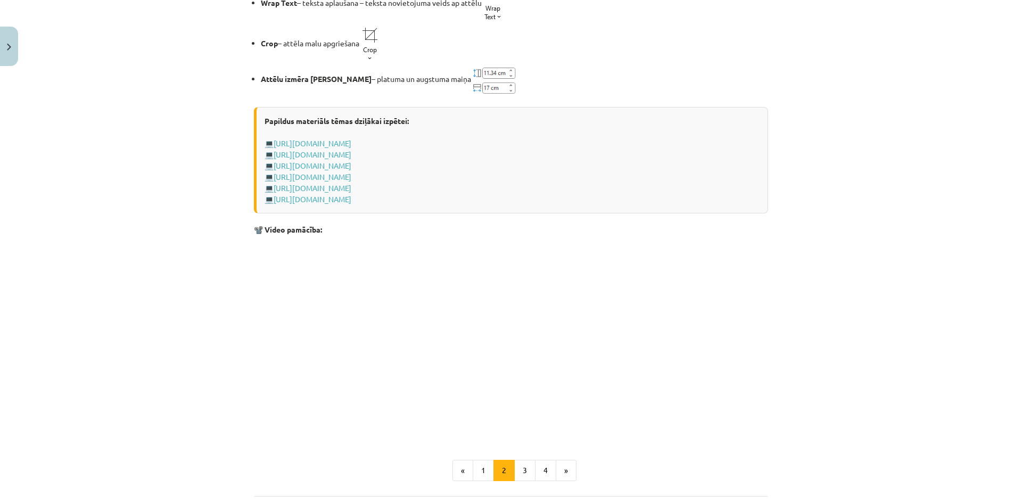
scroll to position [1530, 0]
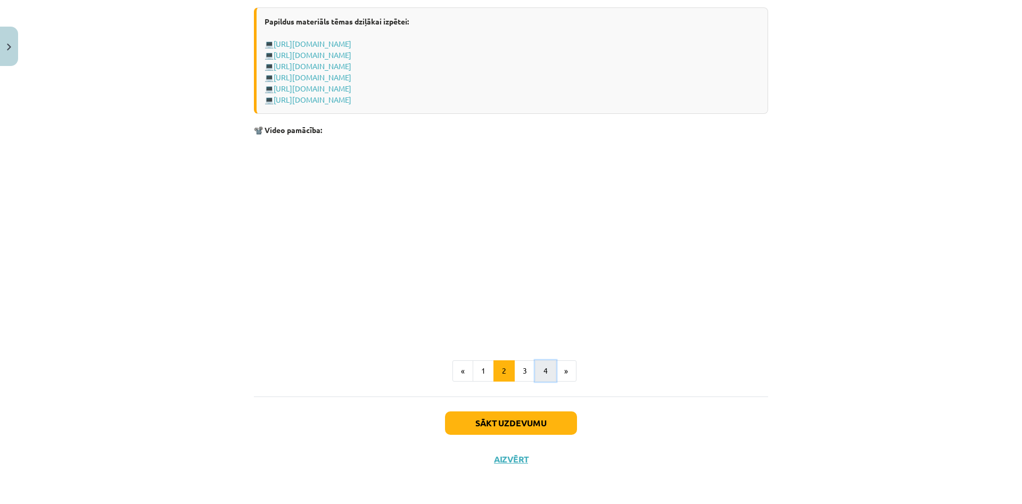
click at [543, 368] on button "4" at bounding box center [545, 370] width 21 height 21
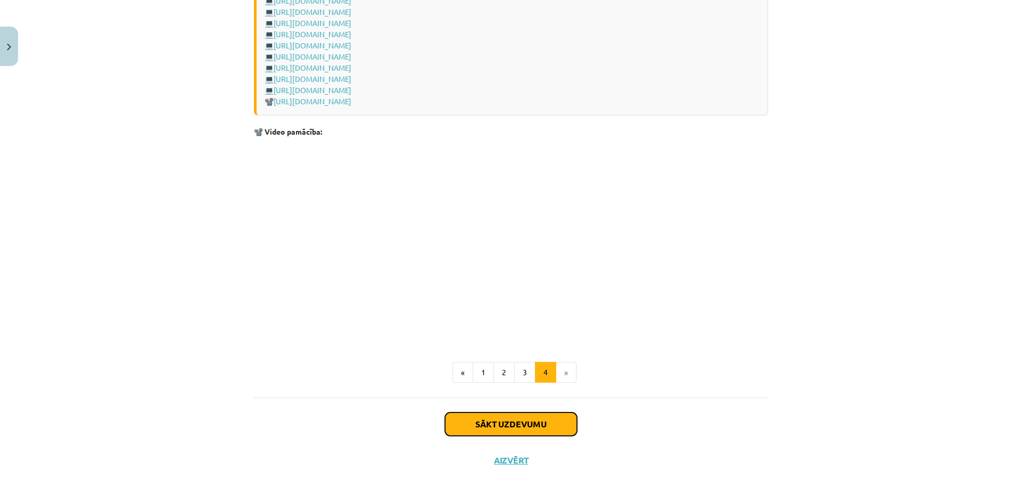
click at [522, 419] on button "Sākt uzdevumu" at bounding box center [511, 423] width 132 height 23
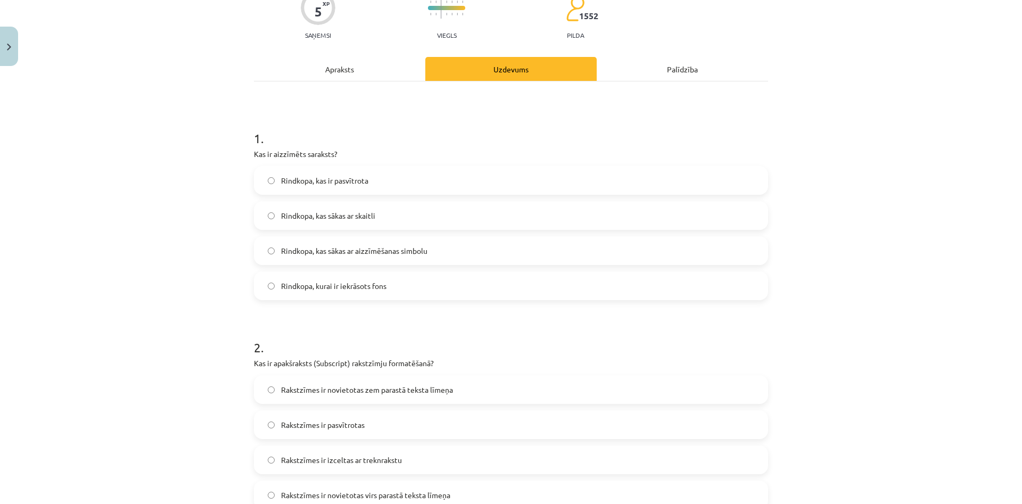
scroll to position [0, 0]
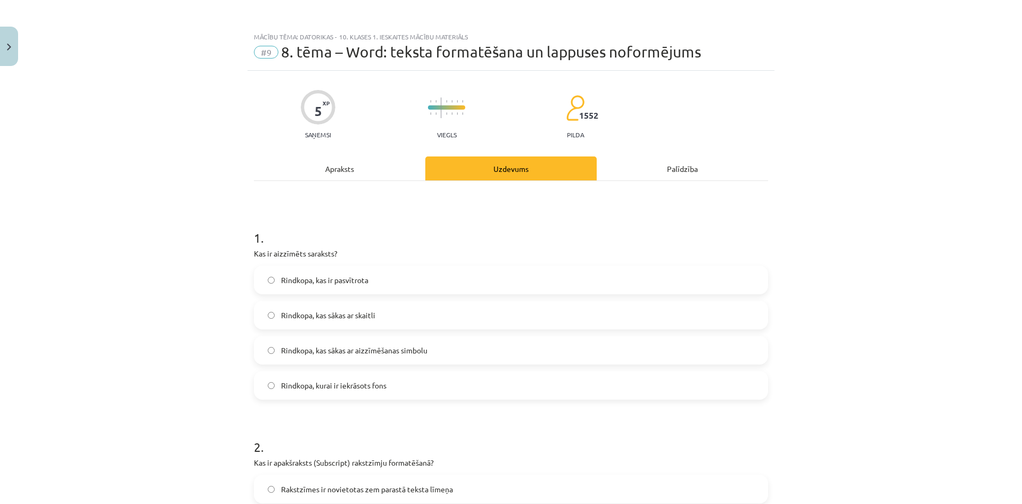
click at [418, 346] on span "Rindkopa, kas sākas ar aizzīmēšanas simbolu" at bounding box center [354, 350] width 146 height 11
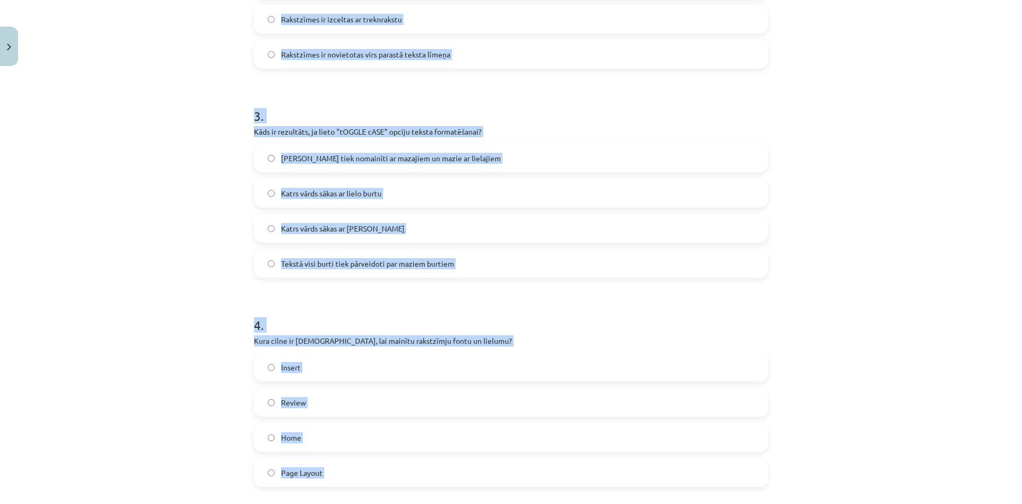
scroll to position [550, 0]
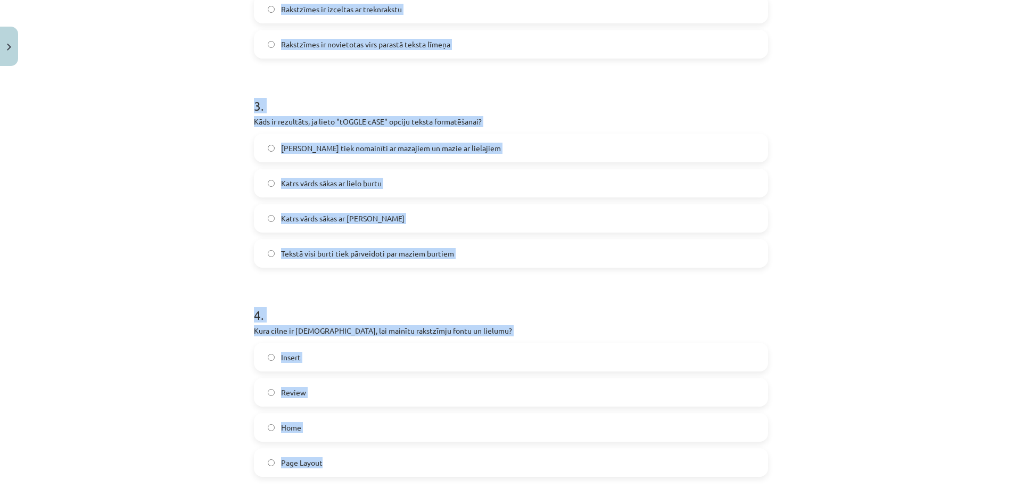
drag, startPoint x: 252, startPoint y: 233, endPoint x: 477, endPoint y: 465, distance: 322.9
click at [477, 465] on div "5 XP Saņemsi Viegls 1552 pilda Apraksts Uzdevums Palīdzība 1 . Kas ir aizzīmēts…" at bounding box center [510, 157] width 527 height 1272
copy form "1 . Kas ir aizzīmēts saraksts? Rindkopa, kas ir pasvītrota Rindkopa, kas sākas …"
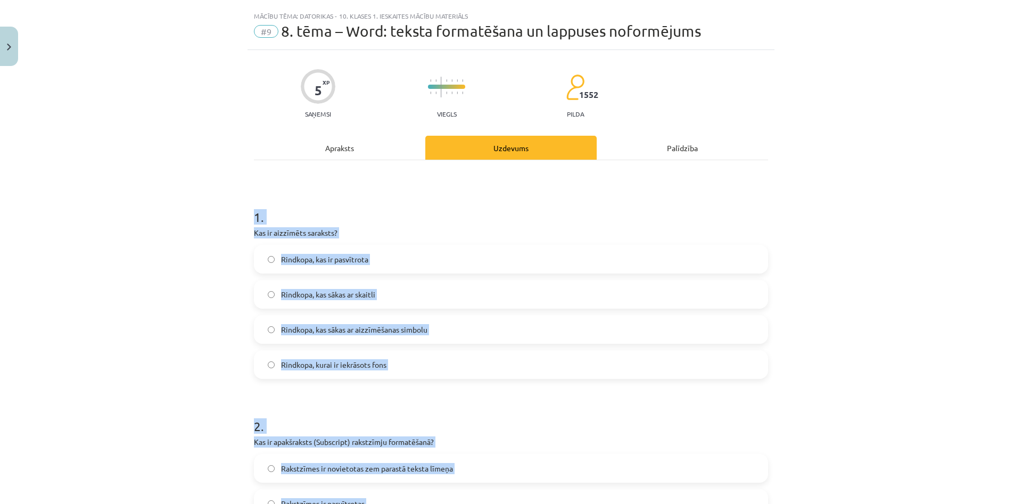
scroll to position [0, 0]
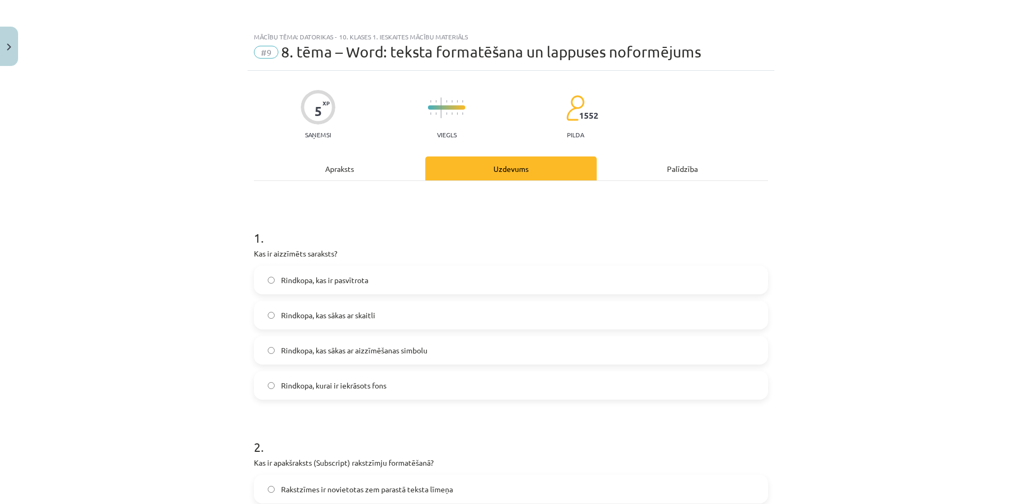
click at [155, 296] on div "Mācību tēma: Datorikas - 10. klases 1. ieskaites mācību materiāls #9 8. tēma – …" at bounding box center [511, 252] width 1022 height 504
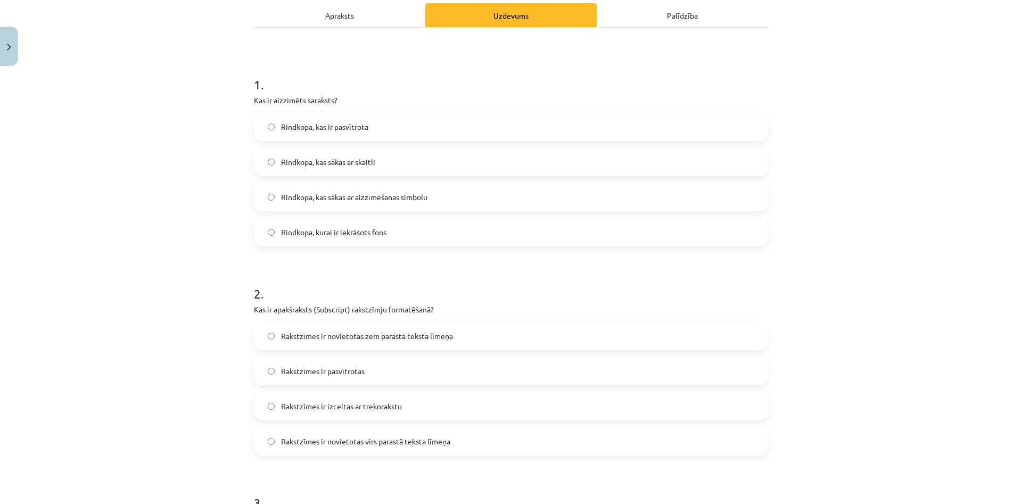
scroll to position [204, 0]
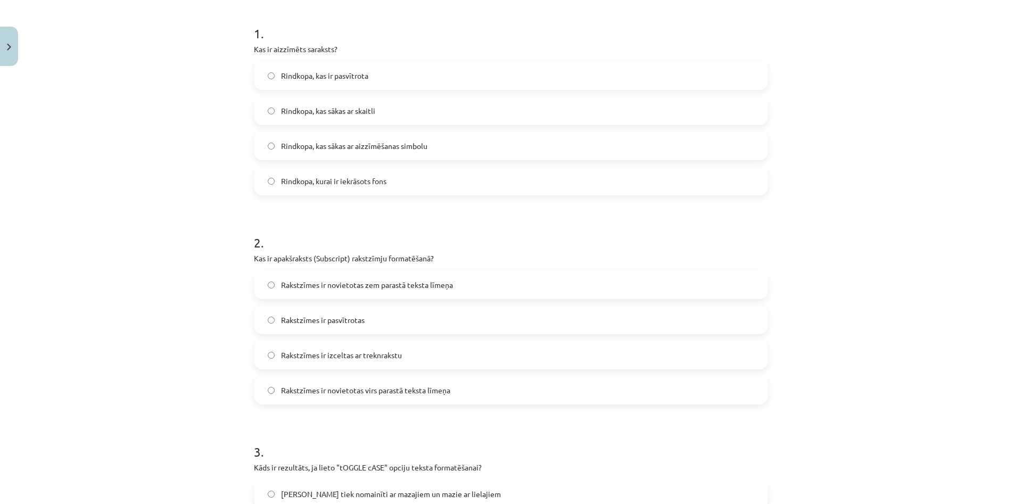
click at [393, 278] on label "Rakstzīmes ir novietotas zem parastā teksta līmeņa" at bounding box center [511, 284] width 512 height 27
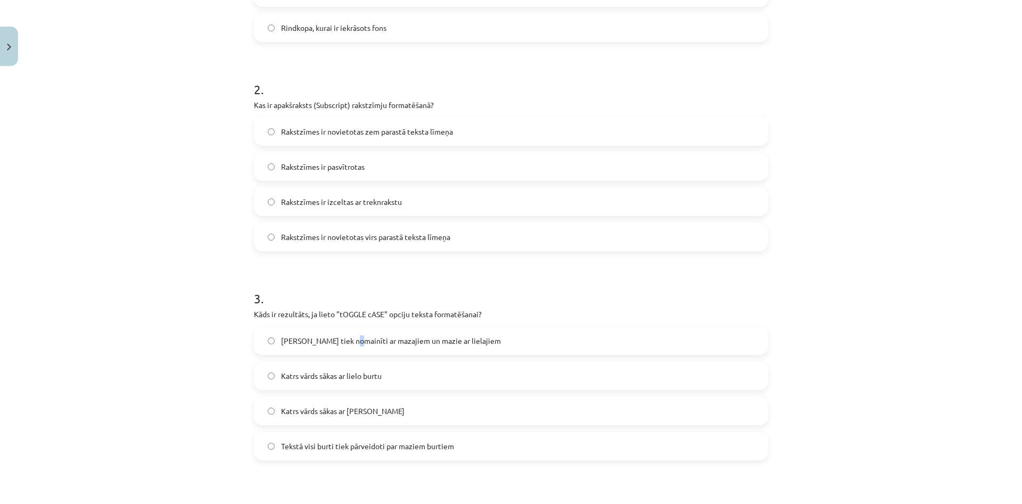
click at [346, 335] on span "Lielie burti tiek nomainīti ar mazajiem un mazie ar lielajiem" at bounding box center [391, 340] width 220 height 11
click at [466, 341] on span "Lielie burti tiek nomainīti ar mazajiem un mazie ar lielajiem" at bounding box center [391, 340] width 220 height 11
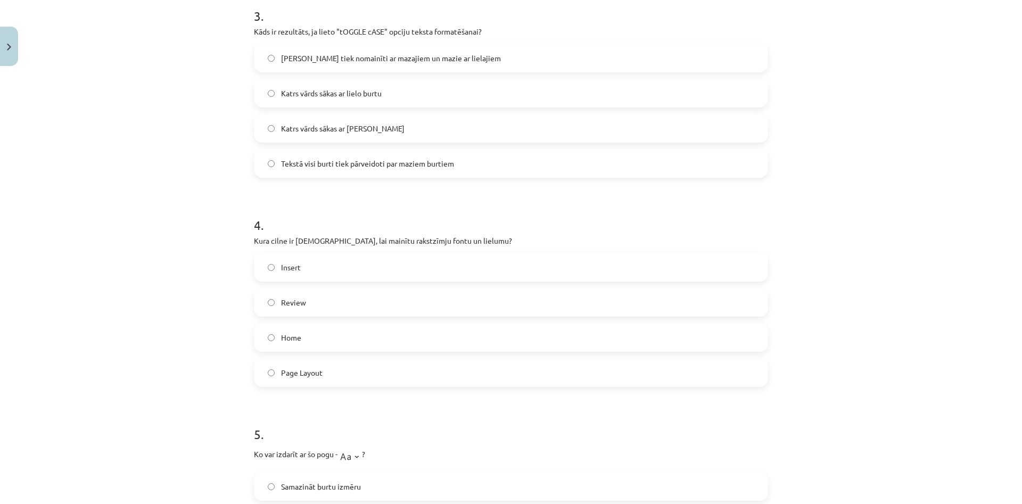
scroll to position [664, 0]
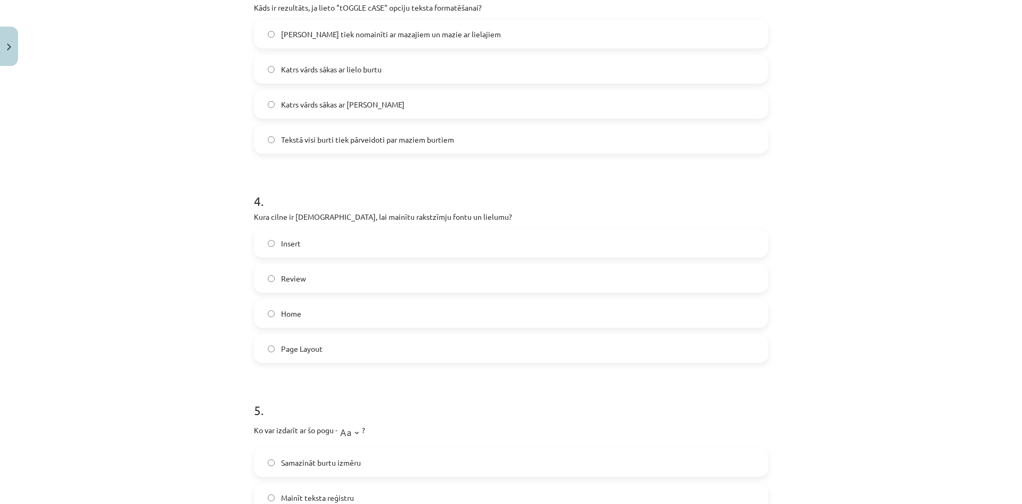
click at [300, 305] on label "Home" at bounding box center [511, 313] width 512 height 27
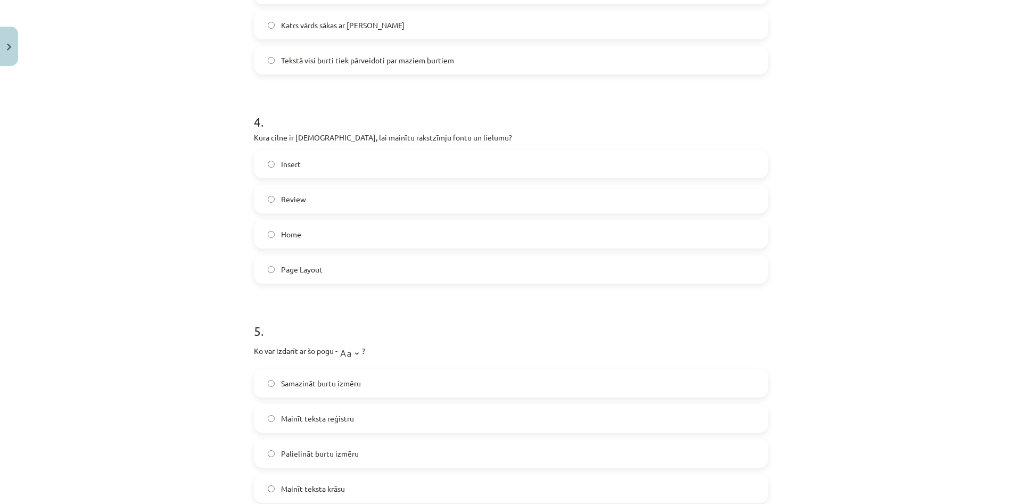
scroll to position [817, 0]
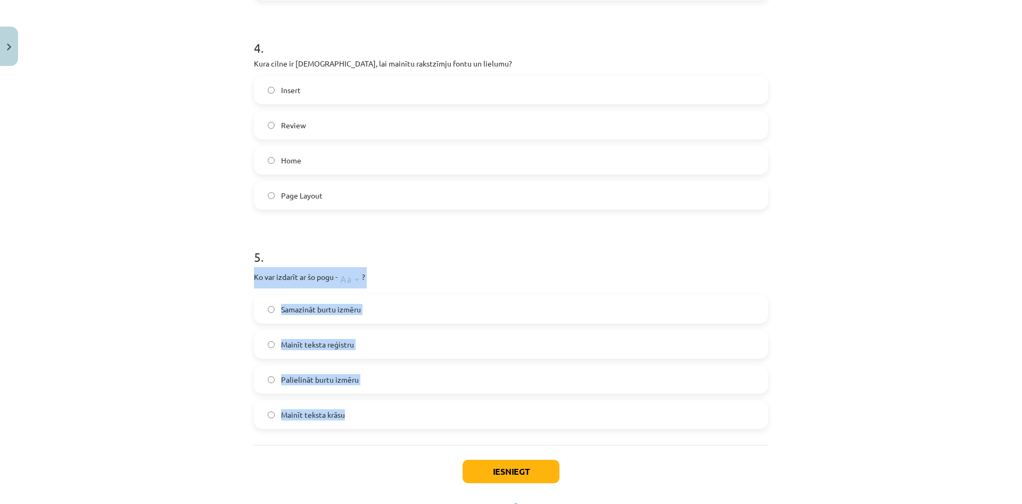
drag, startPoint x: 251, startPoint y: 278, endPoint x: 372, endPoint y: 453, distance: 213.3
copy div "Ko var izdarīt ar šo pogu - ? Samazināt burtu izmēru Mainīt teksta reģistru Pal…"
click at [475, 269] on p "Ko var izdarīt ar šo pogu - ?" at bounding box center [511, 277] width 514 height 21
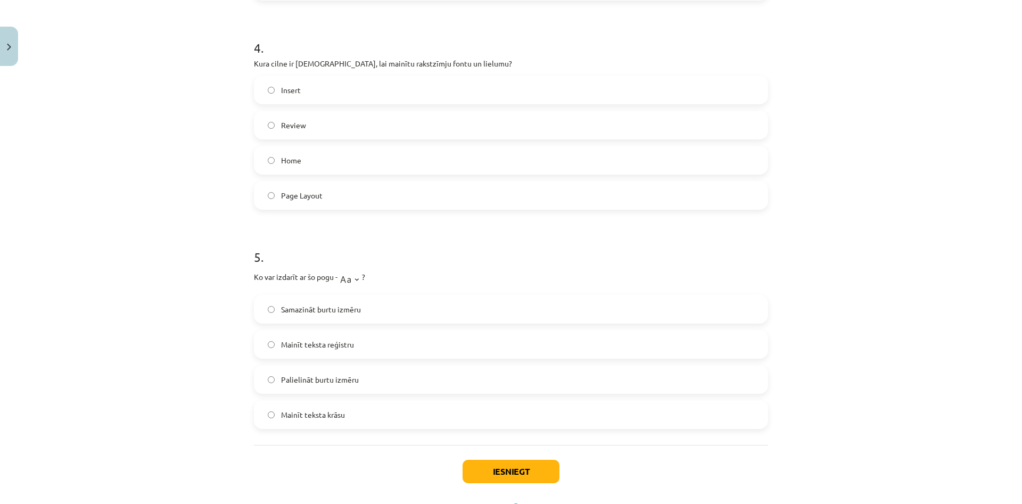
click at [361, 374] on label "Palielināt burtu izmēru" at bounding box center [511, 379] width 512 height 27
click at [382, 350] on label "Mainīt teksta reģistru" at bounding box center [511, 344] width 512 height 27
click at [502, 478] on button "Iesniegt" at bounding box center [510, 471] width 97 height 23
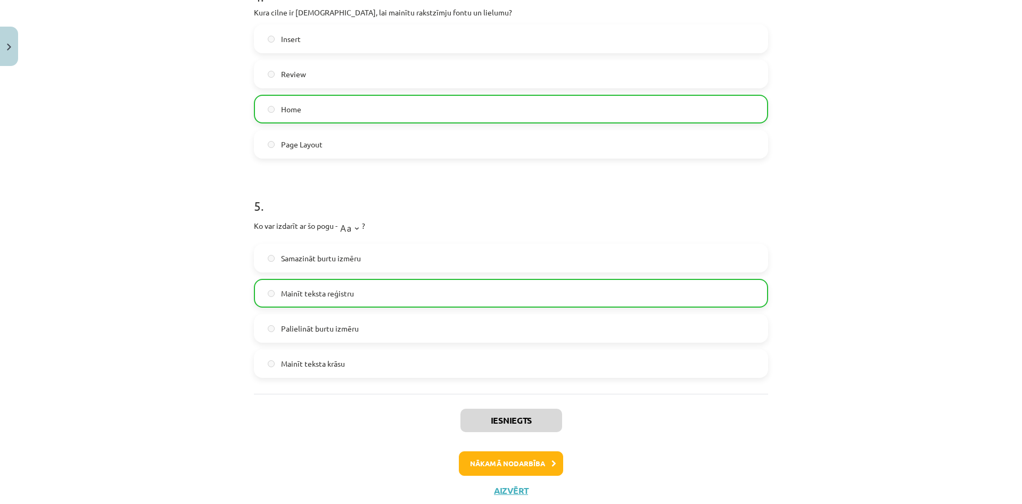
scroll to position [900, 0]
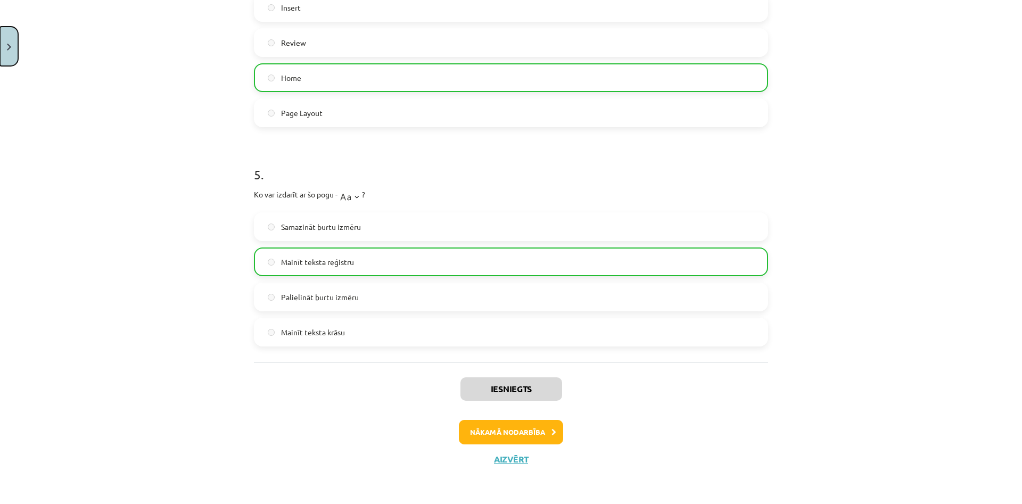
click at [2, 47] on button "Close" at bounding box center [9, 46] width 18 height 39
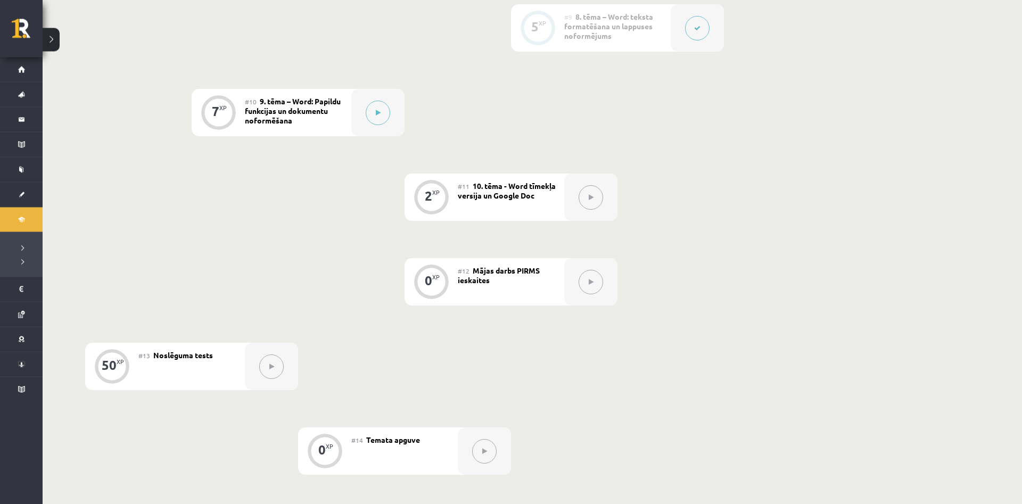
scroll to position [1029, 0]
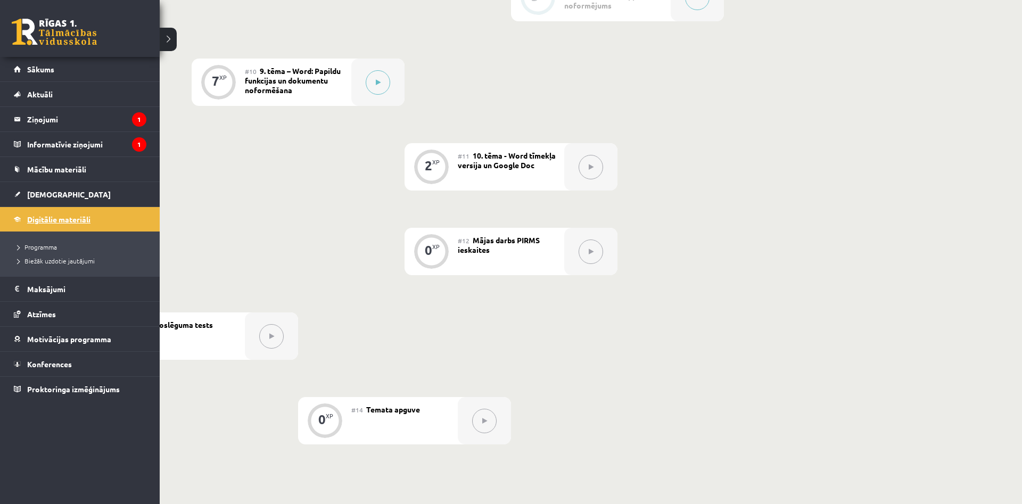
click at [57, 219] on span "Digitālie materiāli" at bounding box center [58, 219] width 63 height 10
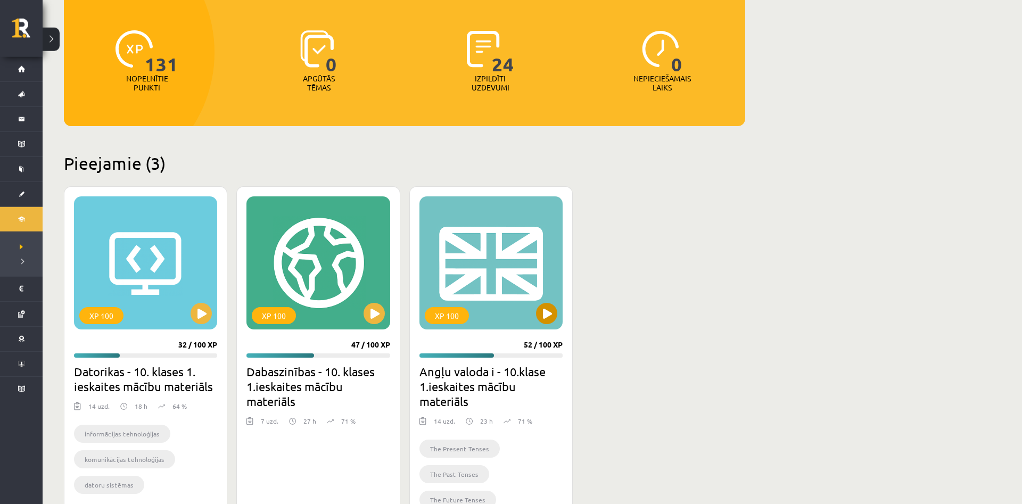
scroll to position [163, 0]
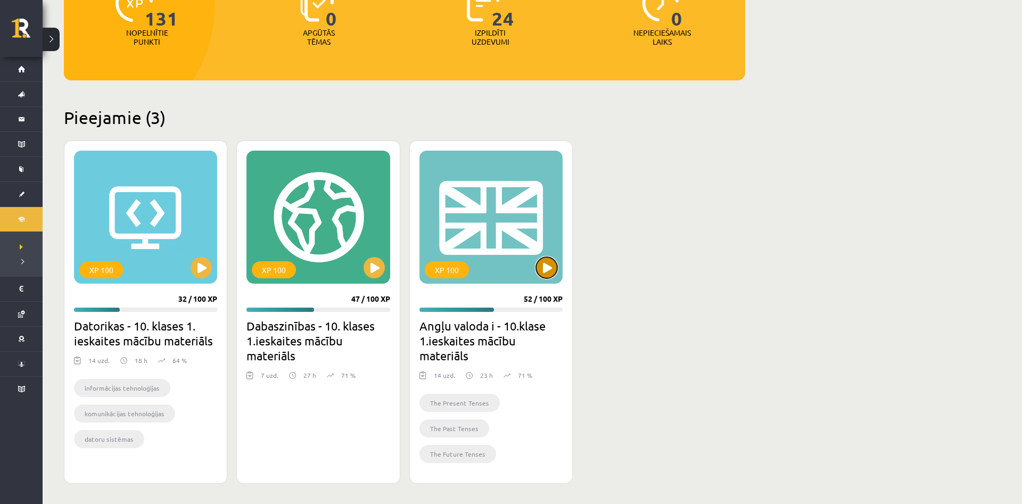
click at [548, 261] on button at bounding box center [546, 267] width 21 height 21
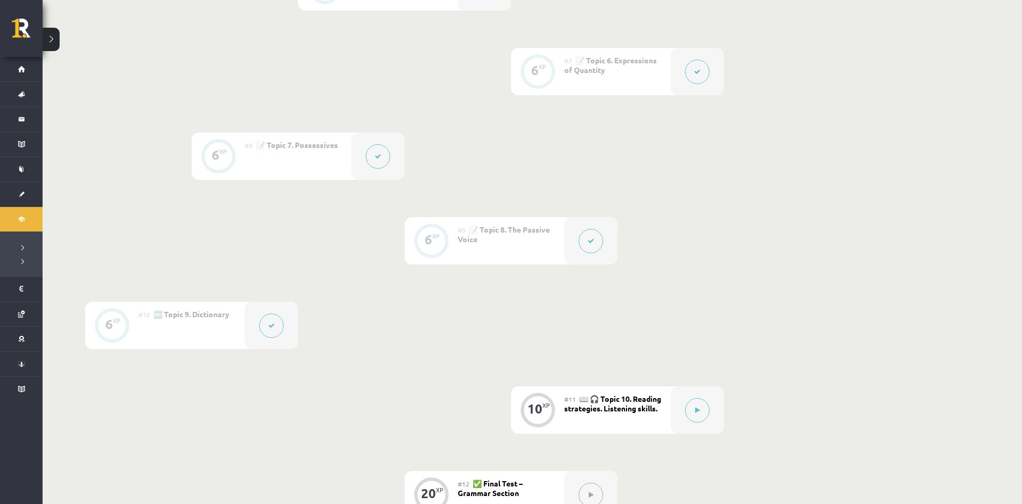
scroll to position [977, 0]
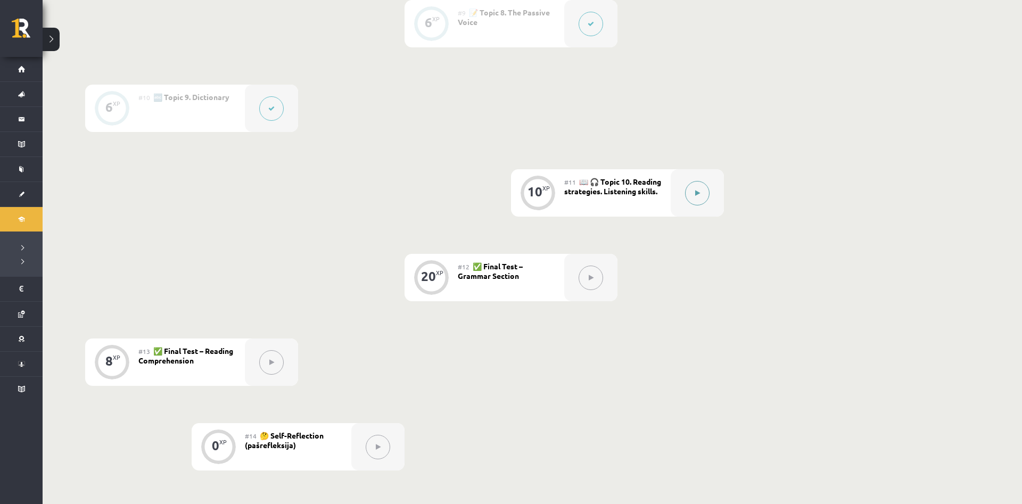
click at [699, 194] on icon at bounding box center [697, 193] width 5 height 6
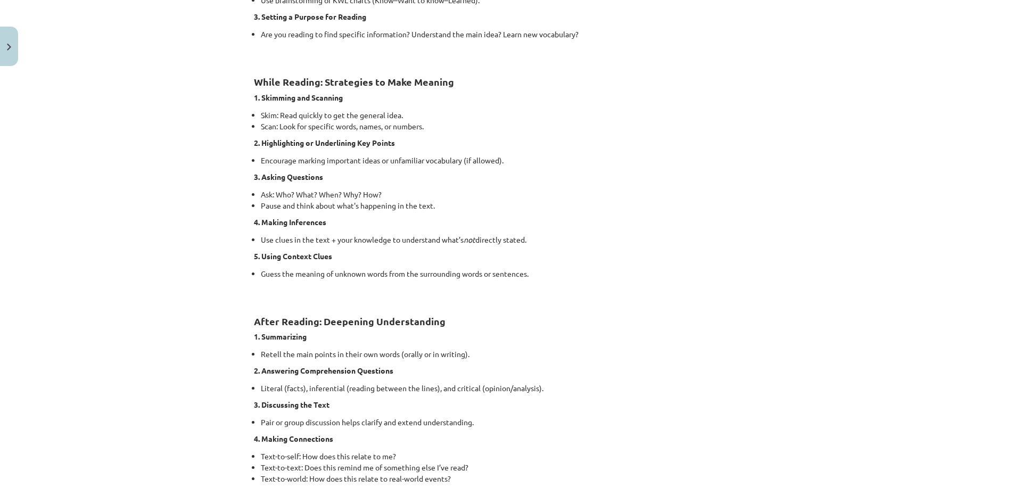
scroll to position [613, 0]
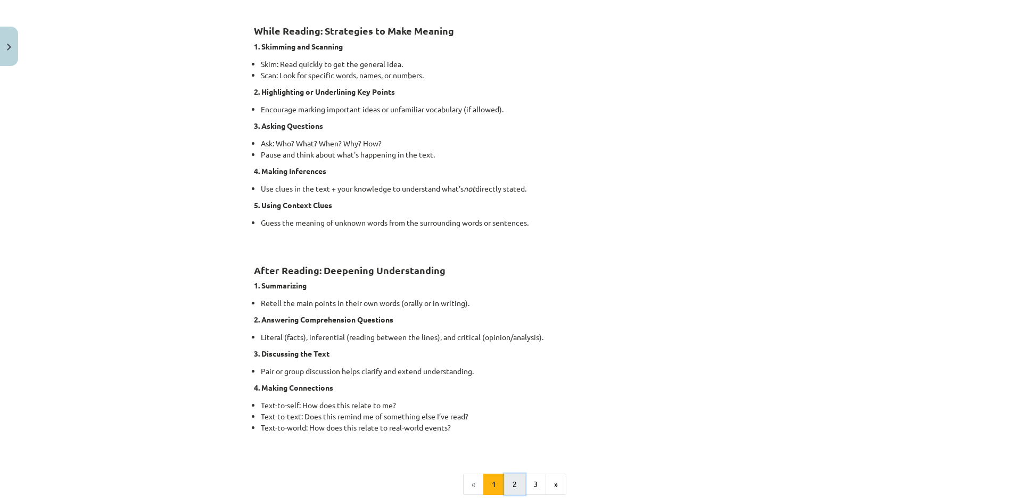
click at [520, 487] on button "2" at bounding box center [514, 484] width 21 height 21
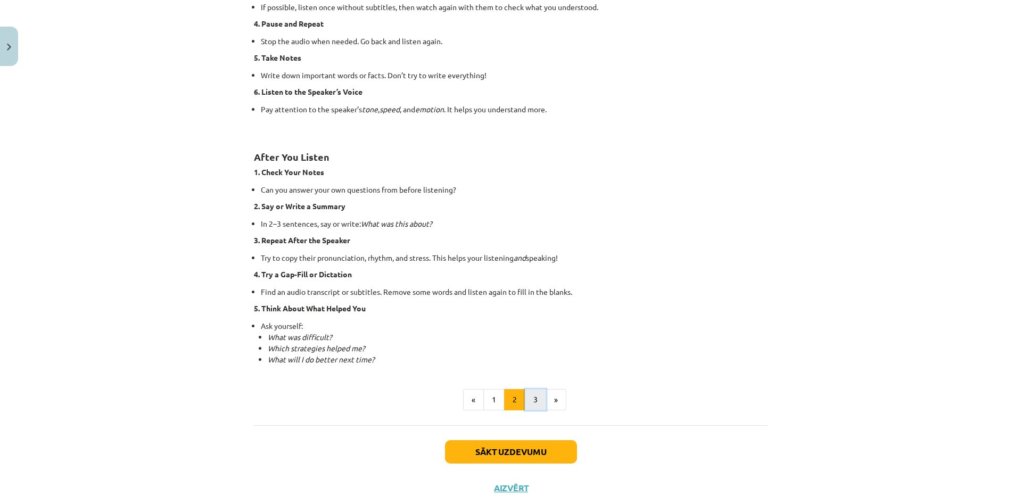
click at [535, 399] on button "3" at bounding box center [535, 399] width 21 height 21
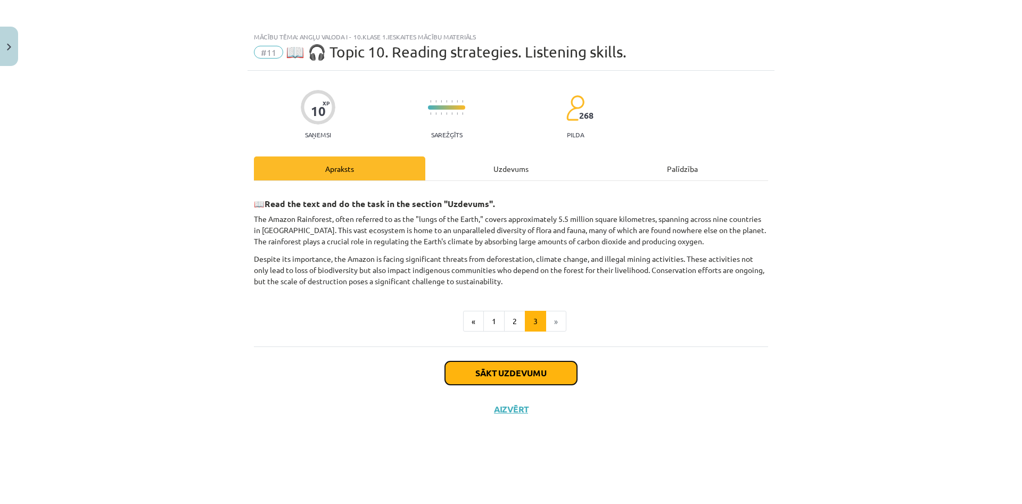
click at [489, 365] on button "Sākt uzdevumu" at bounding box center [511, 372] width 132 height 23
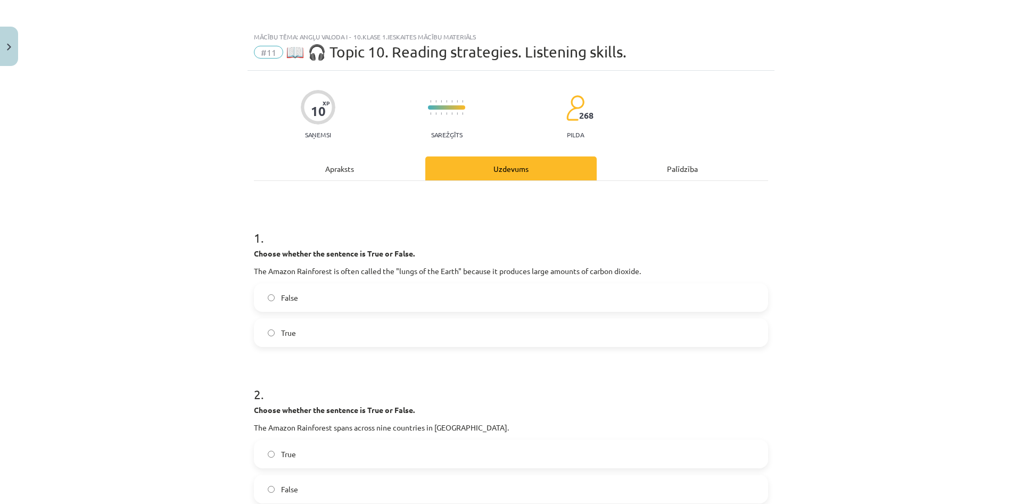
click at [361, 172] on div "Apraksts" at bounding box center [339, 168] width 171 height 24
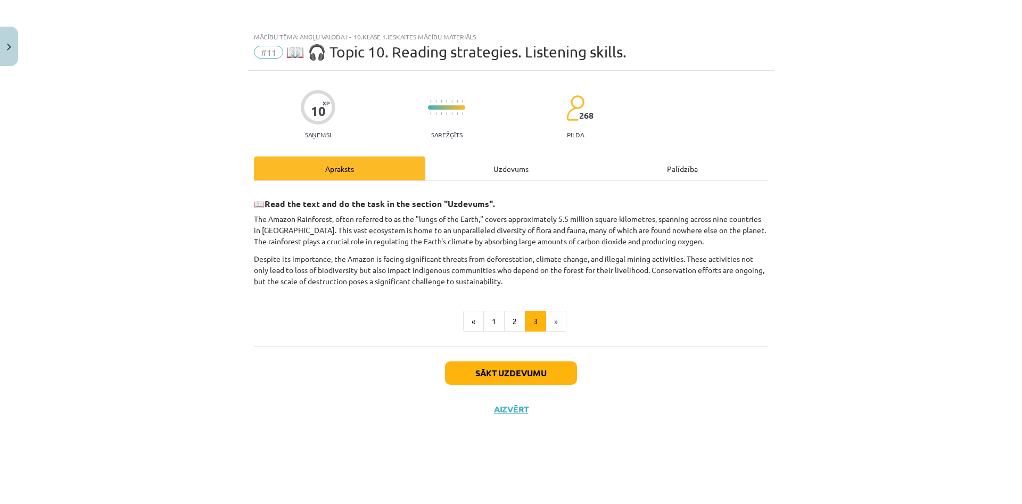
click at [482, 176] on div "Uzdevums" at bounding box center [510, 168] width 171 height 24
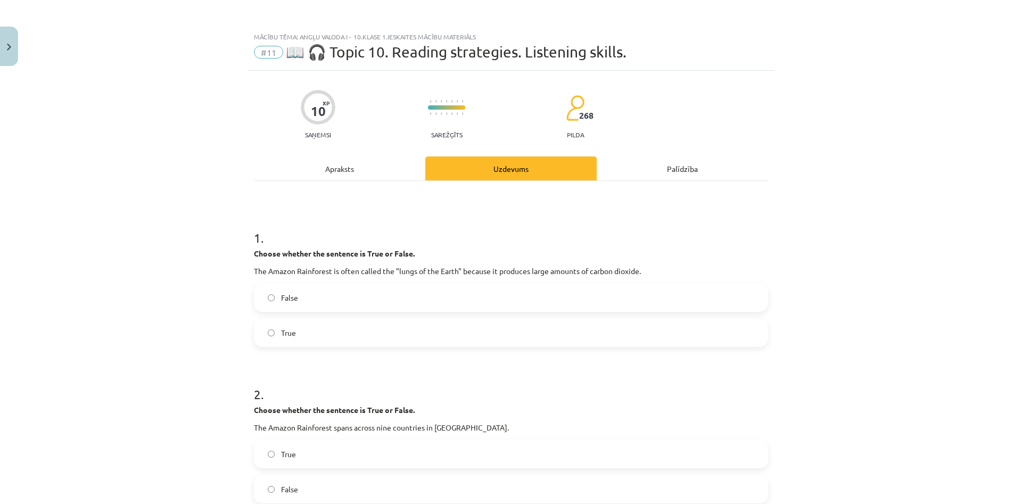
scroll to position [51, 0]
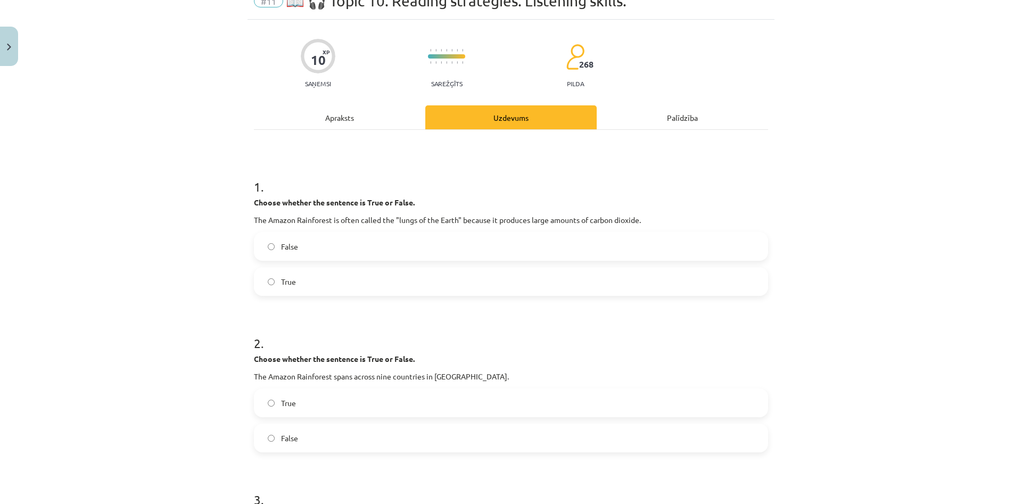
click at [284, 253] on label "False" at bounding box center [511, 246] width 512 height 27
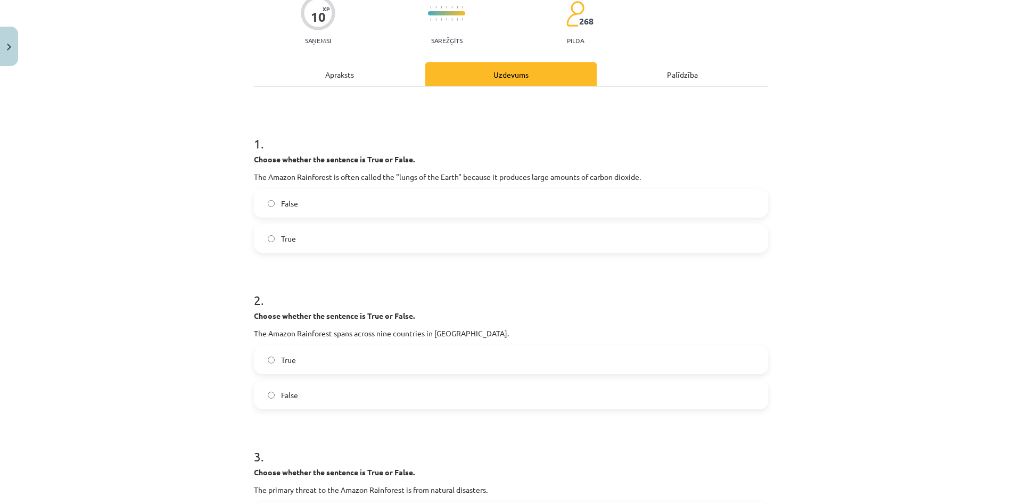
scroll to position [153, 0]
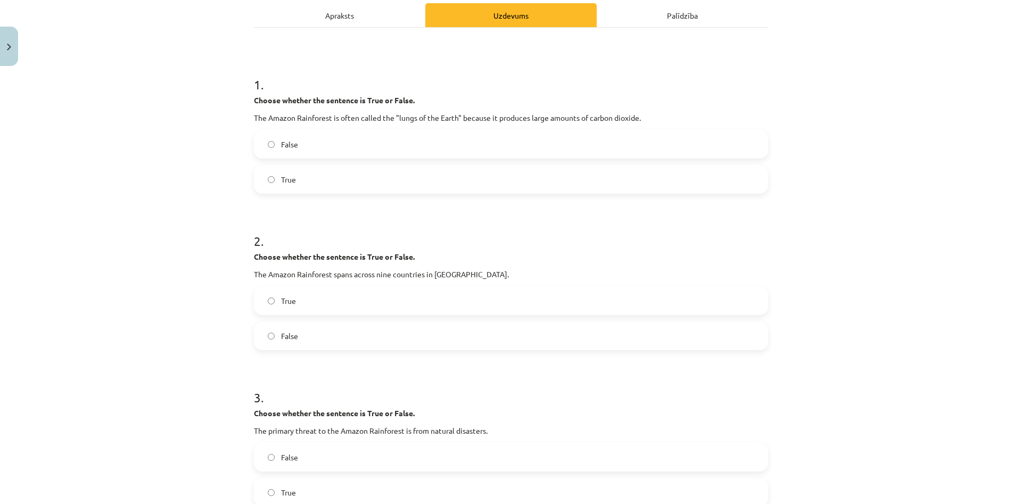
click at [325, 311] on label "True" at bounding box center [511, 300] width 512 height 27
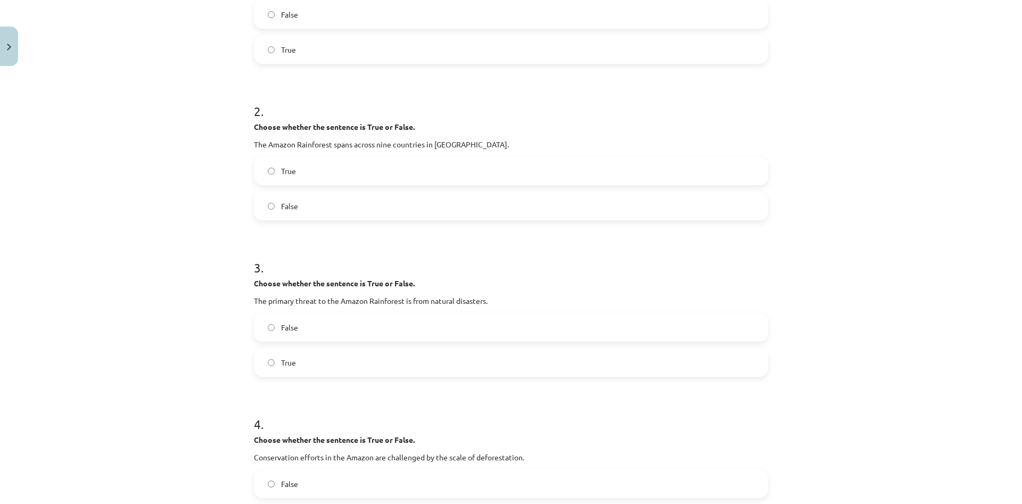
scroll to position [307, 0]
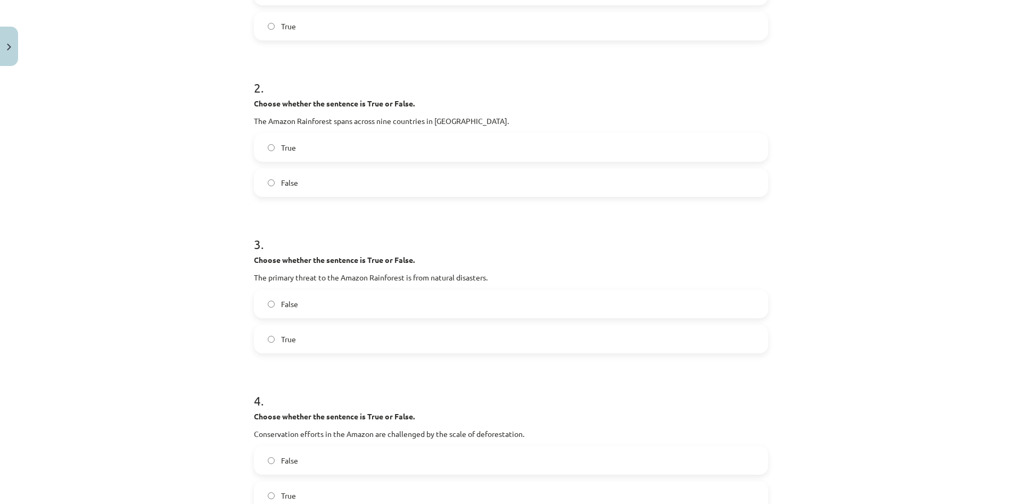
click at [314, 344] on label "True" at bounding box center [511, 339] width 512 height 27
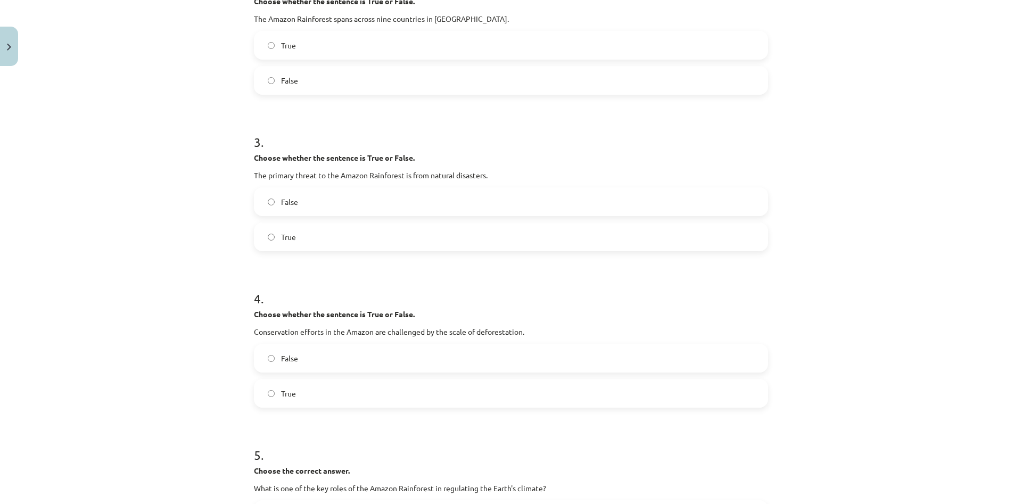
click at [311, 387] on label "True" at bounding box center [511, 393] width 512 height 27
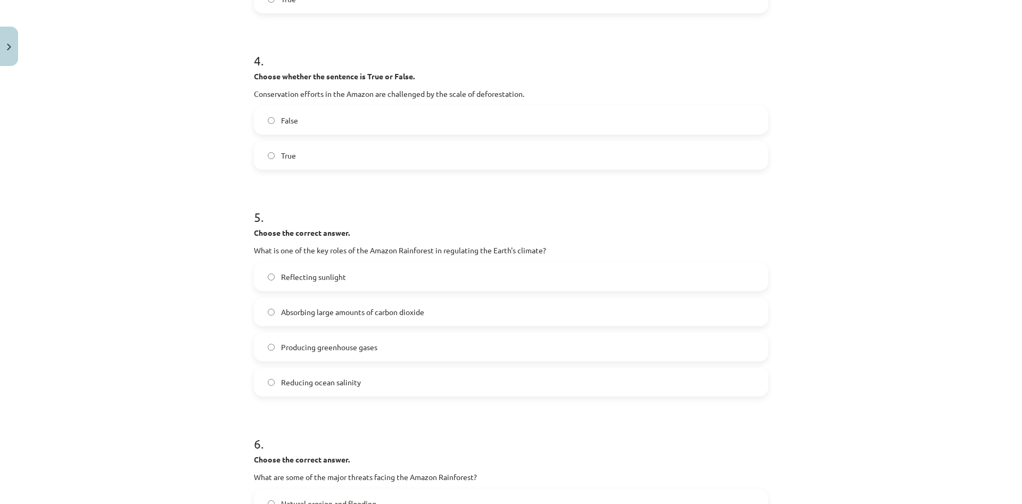
scroll to position [664, 0]
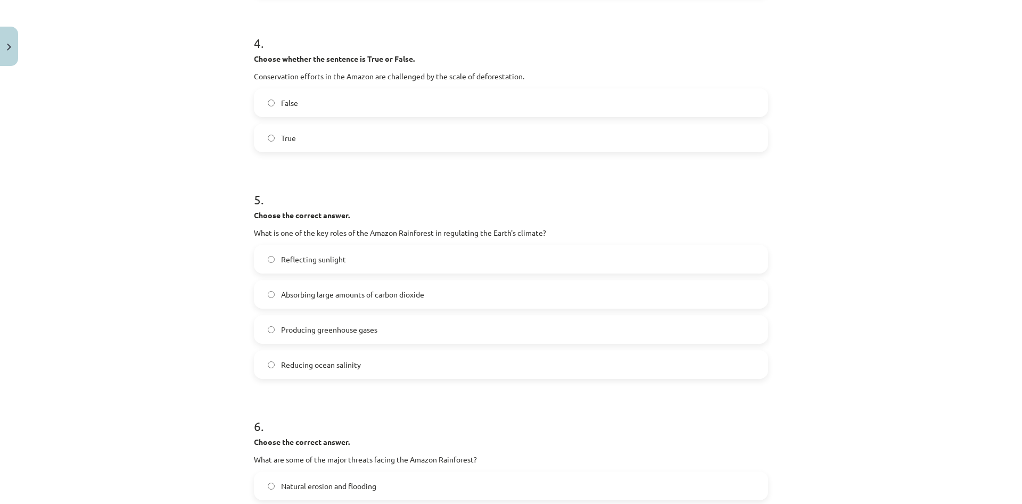
click at [334, 296] on span "Absorbing large amounts of carbon dioxide" at bounding box center [352, 294] width 143 height 11
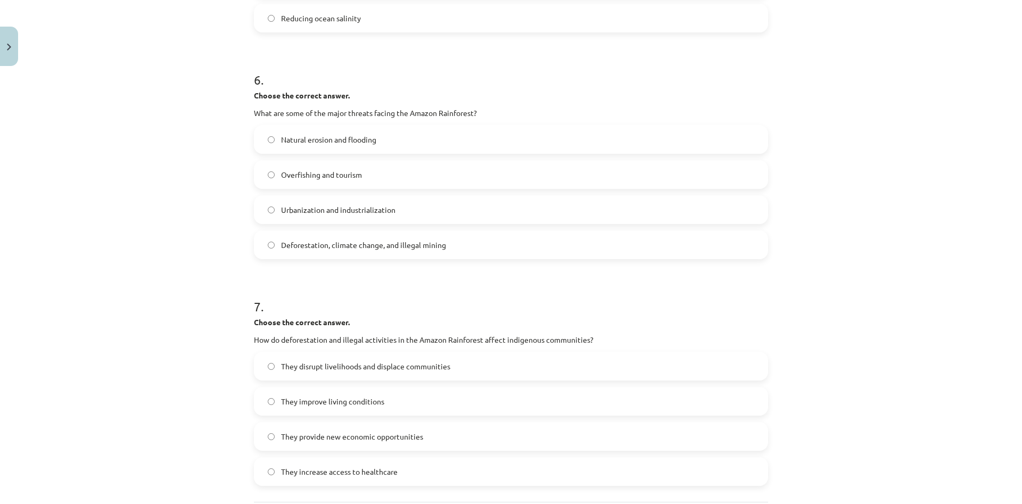
scroll to position [963, 0]
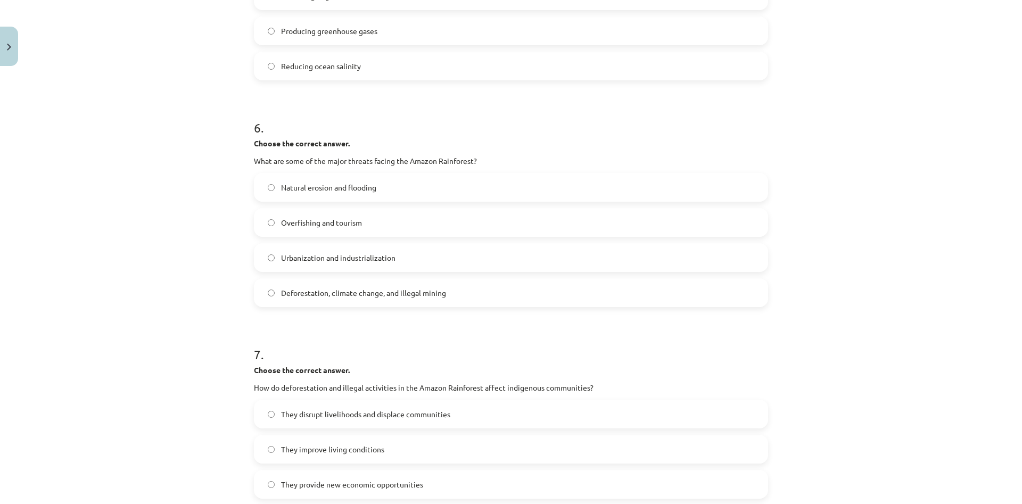
click at [375, 302] on label "Deforestation, climate change, and illegal mining" at bounding box center [511, 292] width 512 height 27
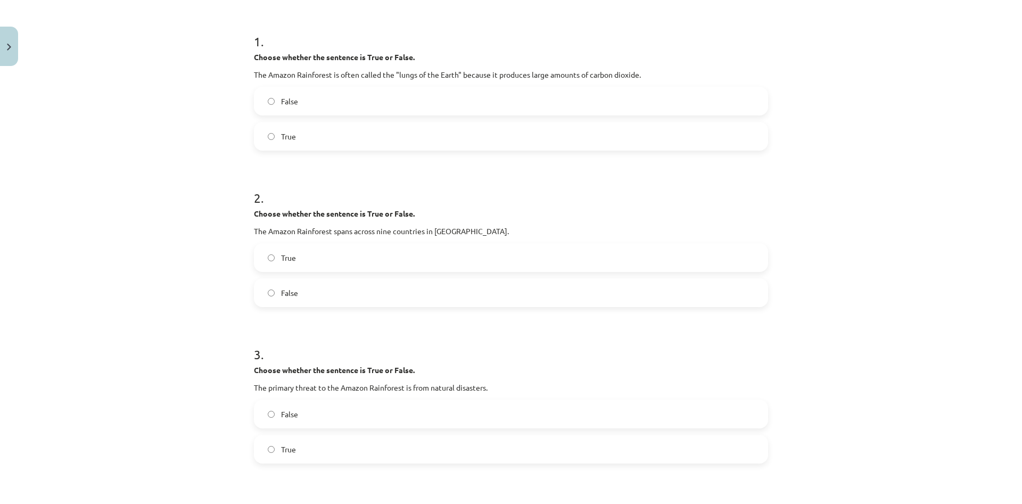
scroll to position [0, 0]
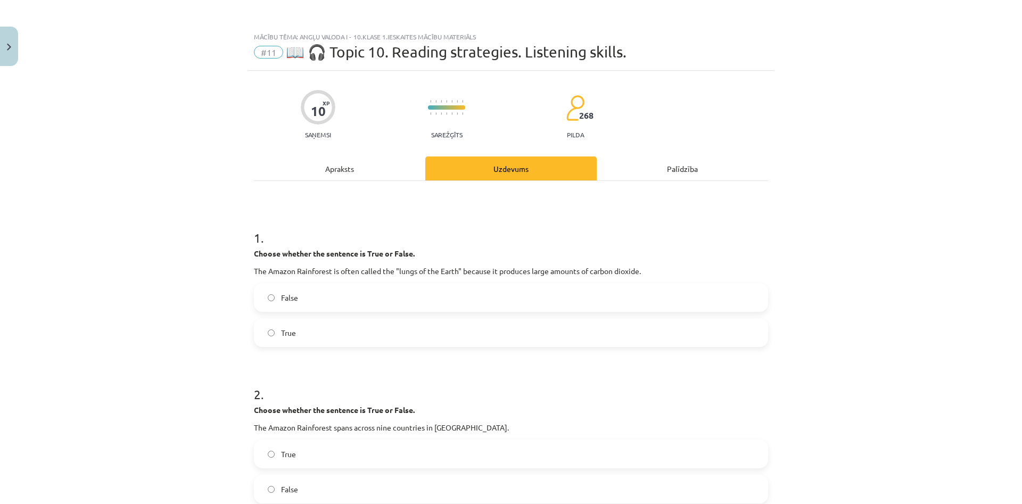
click at [368, 179] on div "Apraksts" at bounding box center [339, 168] width 171 height 24
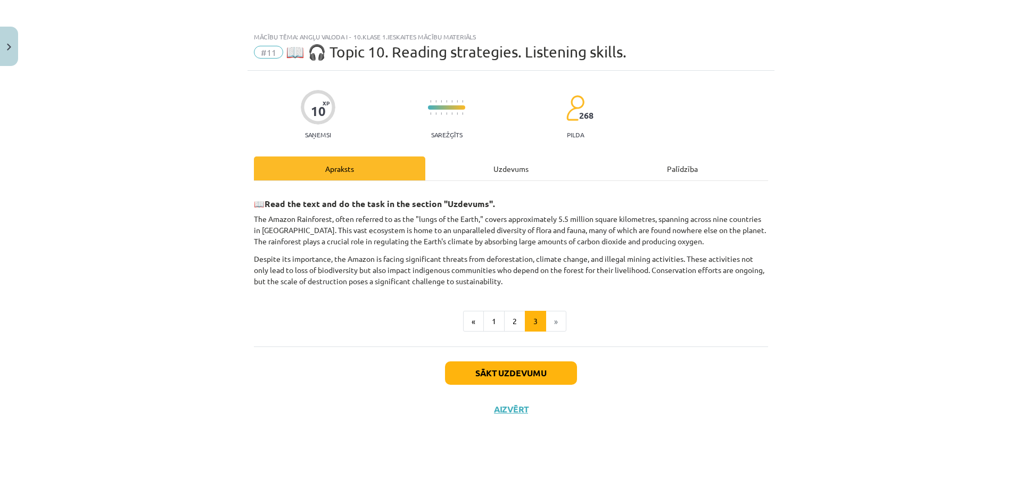
click at [500, 161] on div "Uzdevums" at bounding box center [510, 168] width 171 height 24
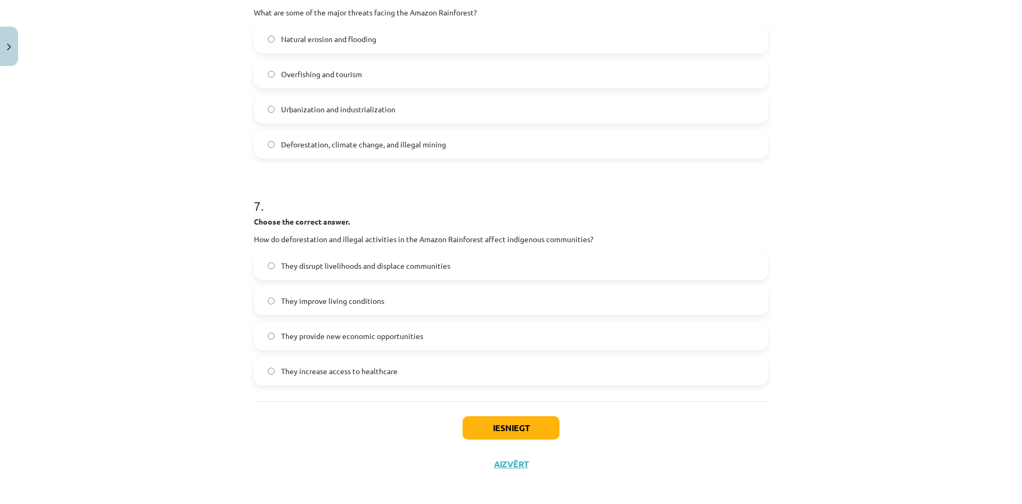
scroll to position [1116, 0]
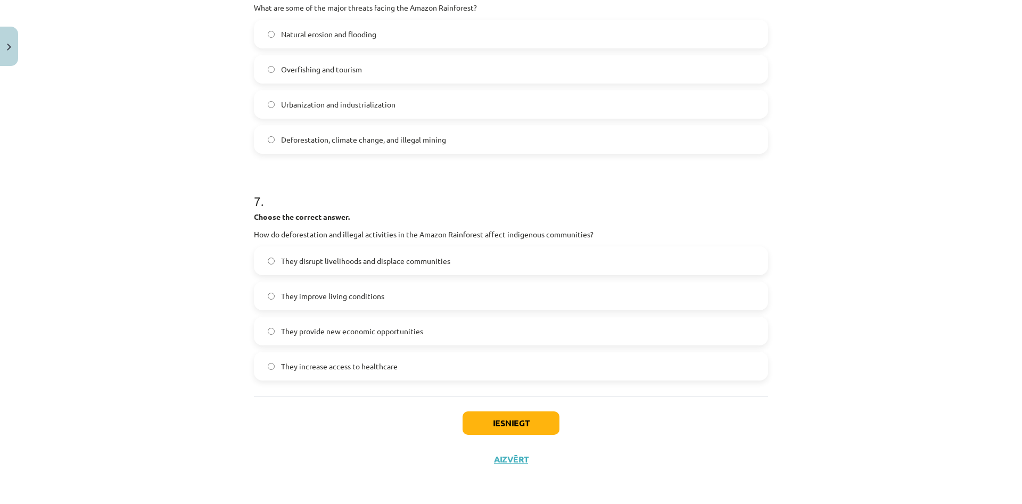
click at [378, 261] on span "They disrupt livelihoods and displace communities" at bounding box center [365, 260] width 169 height 11
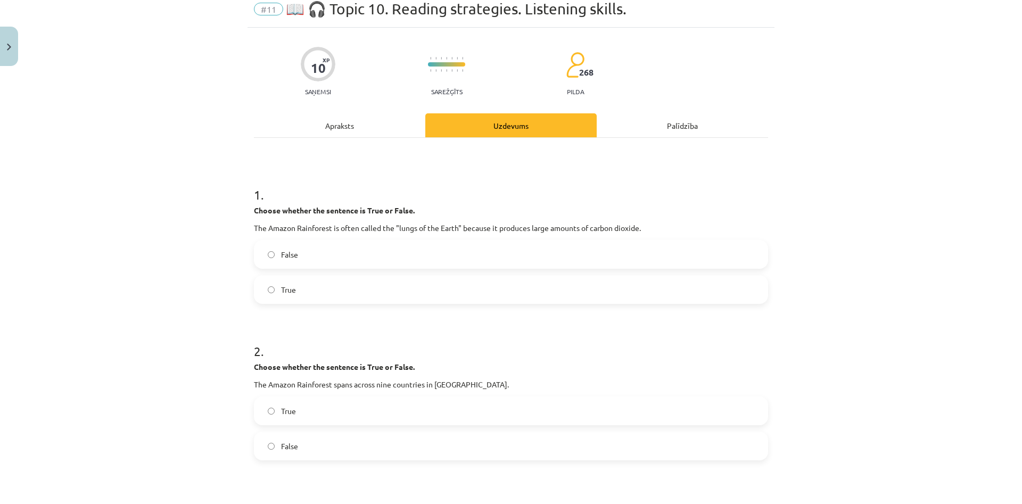
scroll to position [0, 0]
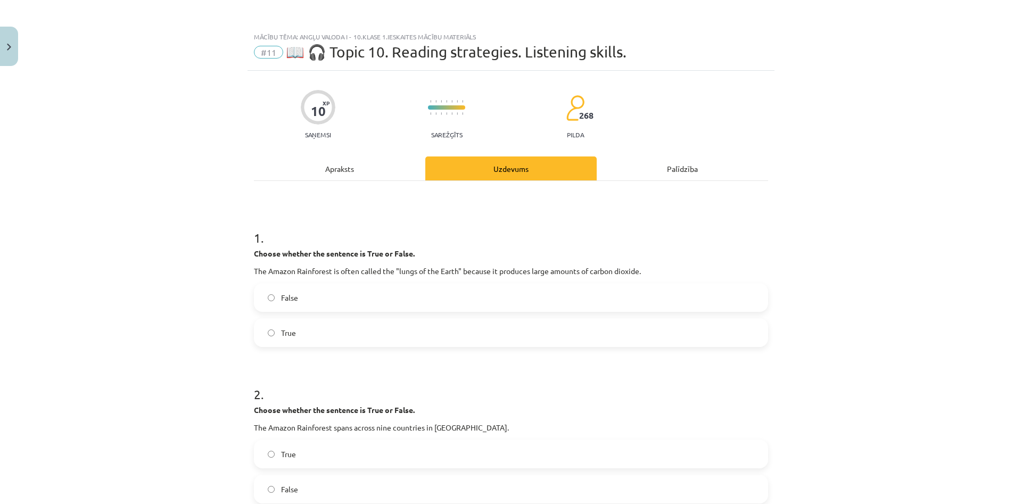
click at [313, 179] on div "Apraksts" at bounding box center [339, 168] width 171 height 24
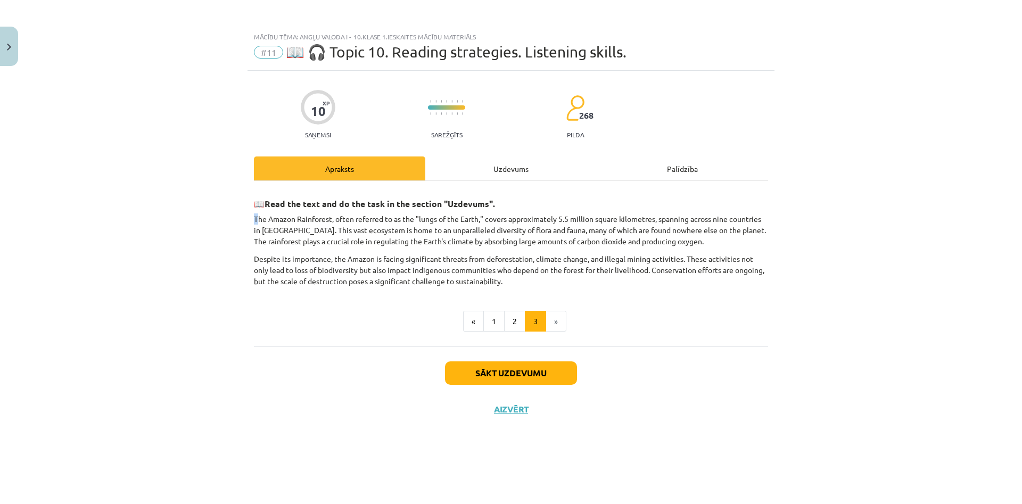
drag, startPoint x: 256, startPoint y: 215, endPoint x: 241, endPoint y: 220, distance: 16.3
click at [242, 219] on div "Mācību tēma: Angļu valoda i - 10.[PERSON_NAME] 1.ieskaites mācību materiāls #11…" at bounding box center [511, 252] width 1022 height 504
drag, startPoint x: 249, startPoint y: 221, endPoint x: 609, endPoint y: 333, distance: 377.4
click at [609, 333] on div "10 XP Saņemsi Sarežģīts 268 pilda Apraksts Uzdevums Palīdzība 📖 Read the text a…" at bounding box center [510, 274] width 527 height 407
click at [493, 178] on div "Uzdevums" at bounding box center [510, 168] width 171 height 24
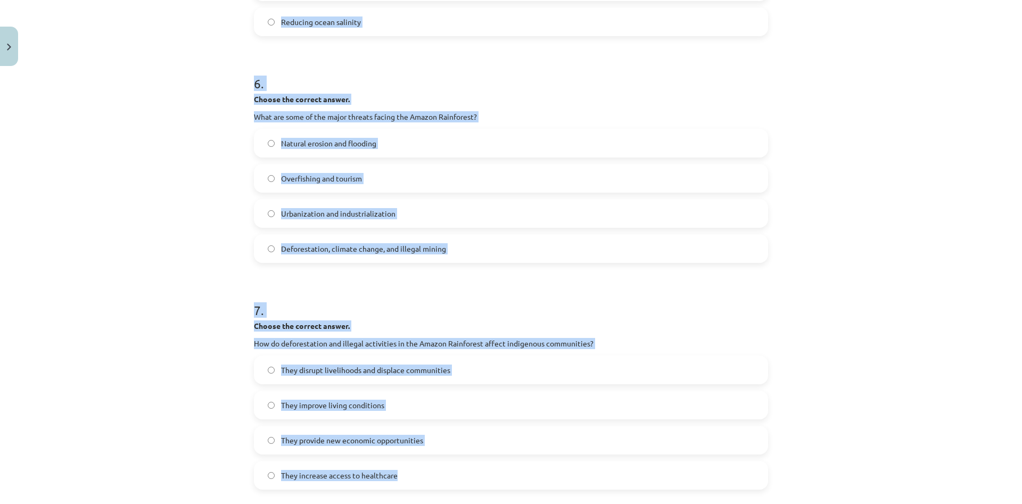
scroll to position [1062, 0]
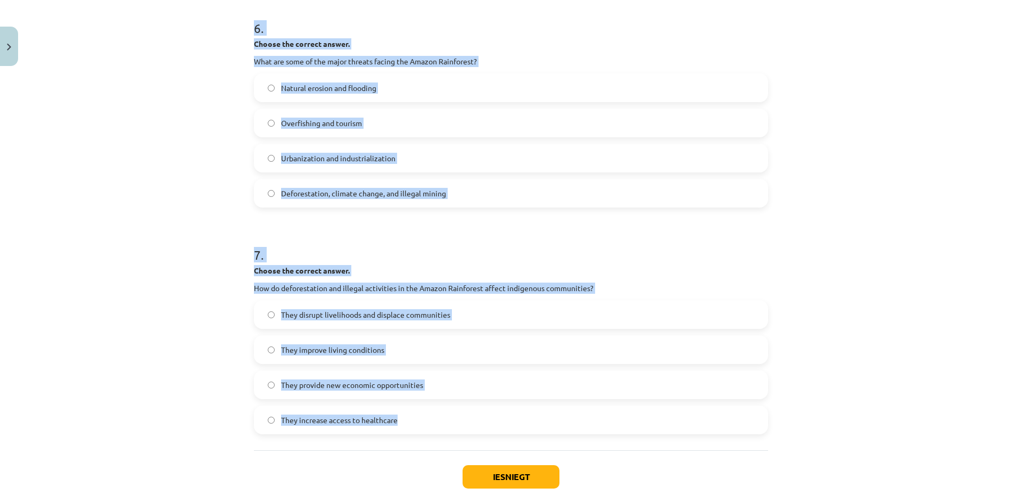
drag, startPoint x: 250, startPoint y: 218, endPoint x: 449, endPoint y: 449, distance: 305.6
copy form "8 . Loremi dolorsi ame consecte ad Elit se Doeiu. Tem Incidi Utlaboreet do magn…"
click at [564, 104] on div "Natural erosion and flooding Overfishing and tourism Urbanization and industria…" at bounding box center [511, 140] width 514 height 134
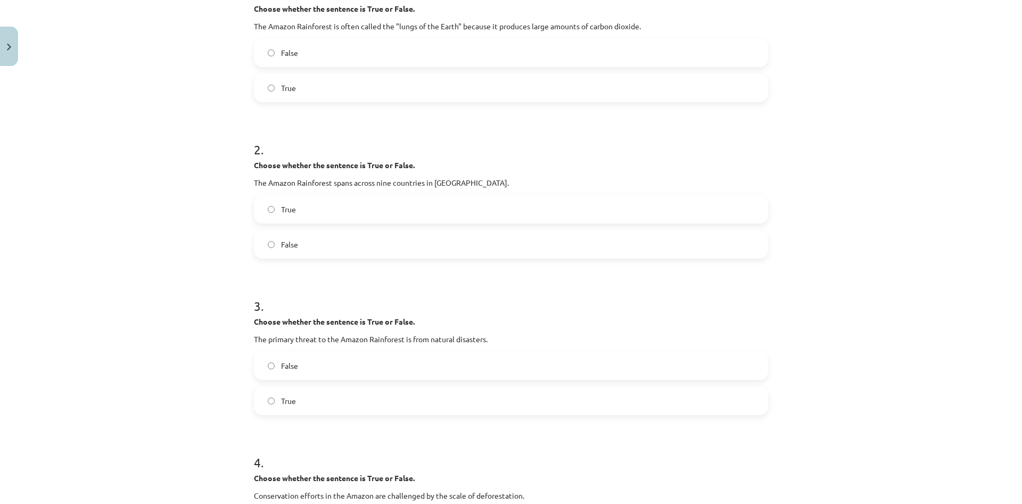
scroll to position [398, 0]
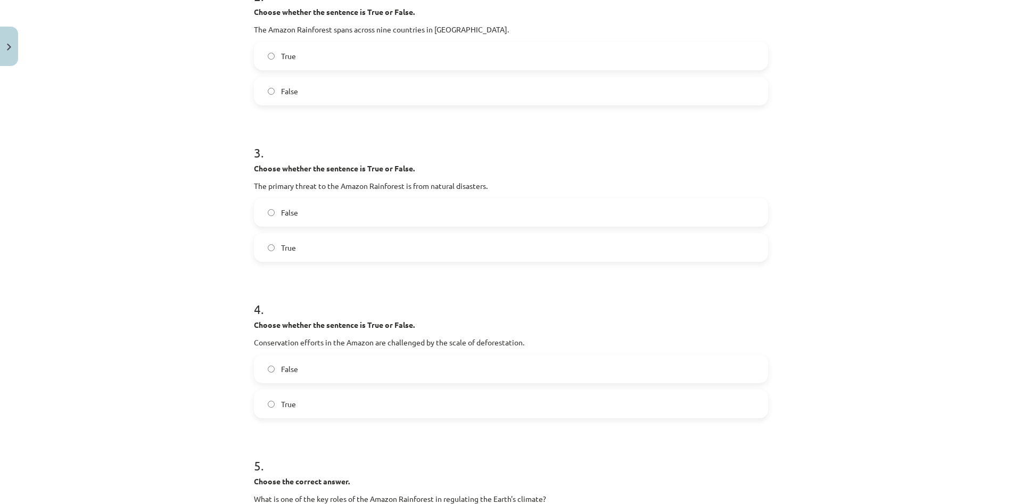
click at [338, 211] on label "False" at bounding box center [511, 212] width 512 height 27
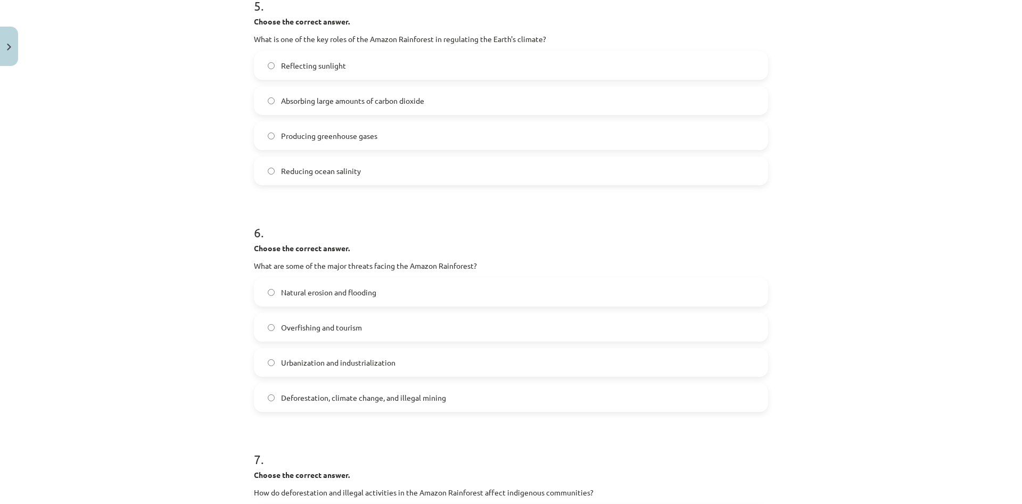
scroll to position [1116, 0]
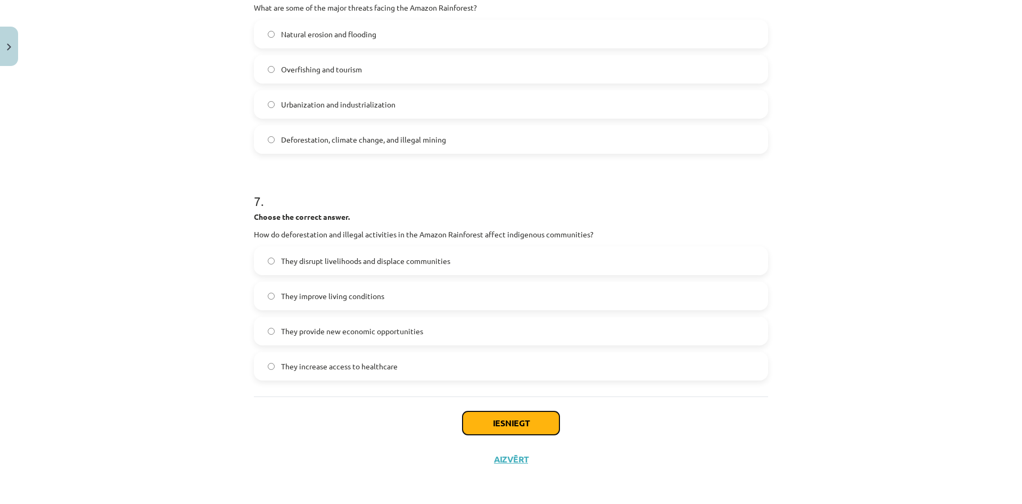
click at [506, 425] on button "Iesniegt" at bounding box center [510, 422] width 97 height 23
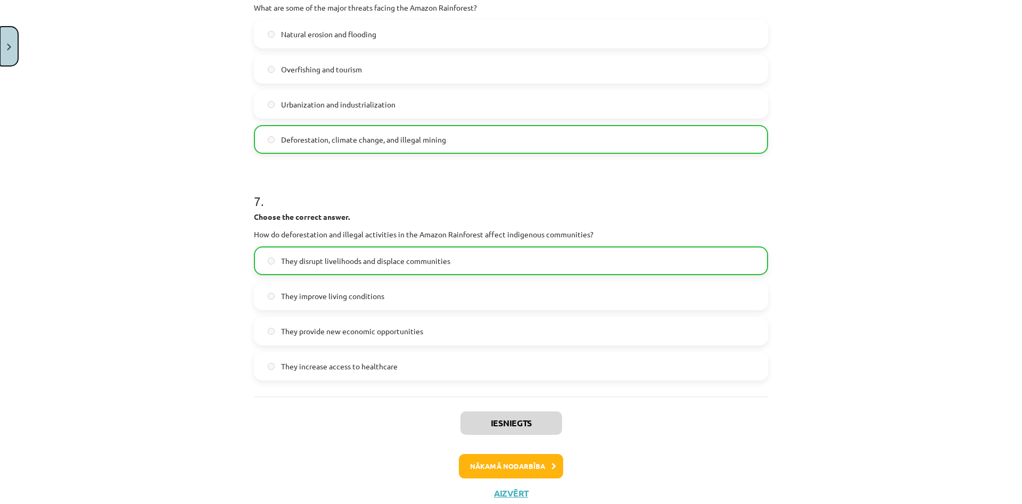
click at [13, 35] on button "Close" at bounding box center [9, 46] width 18 height 39
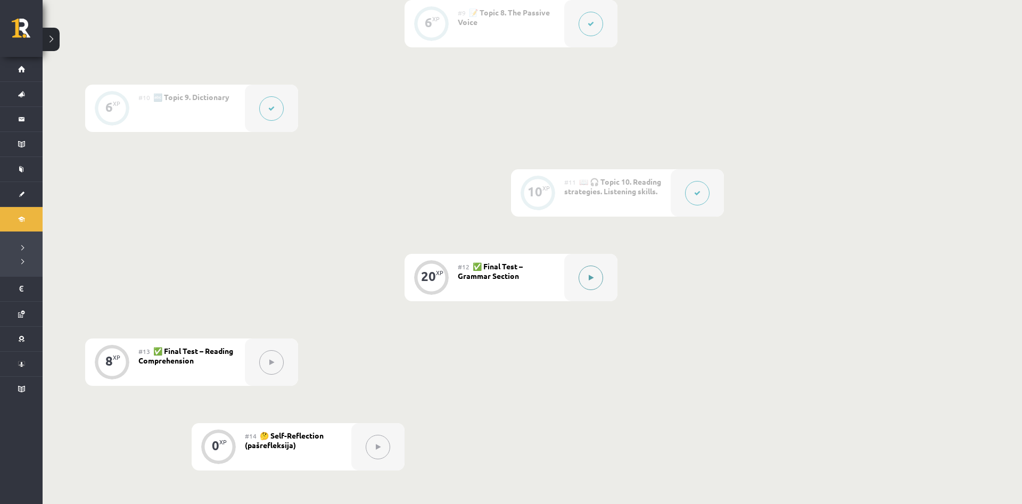
click at [586, 276] on button at bounding box center [590, 278] width 24 height 24
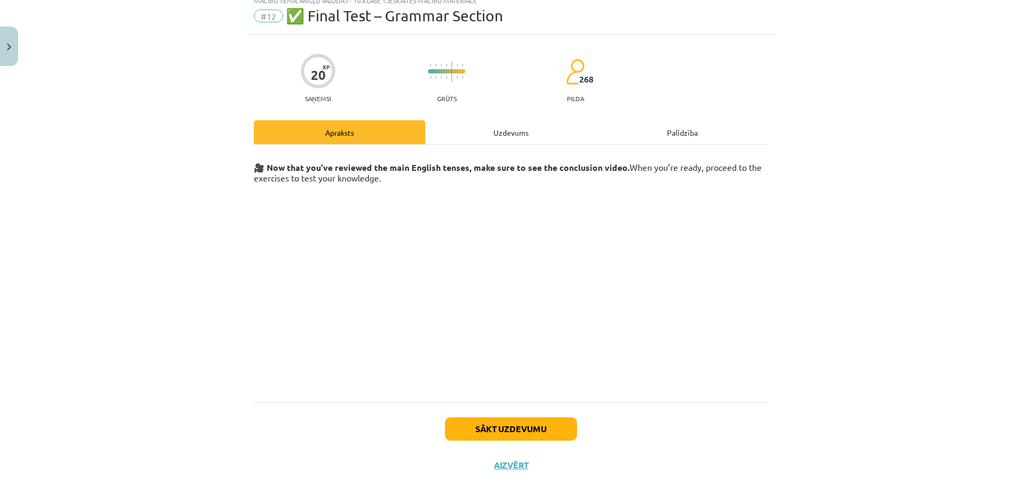
scroll to position [42, 0]
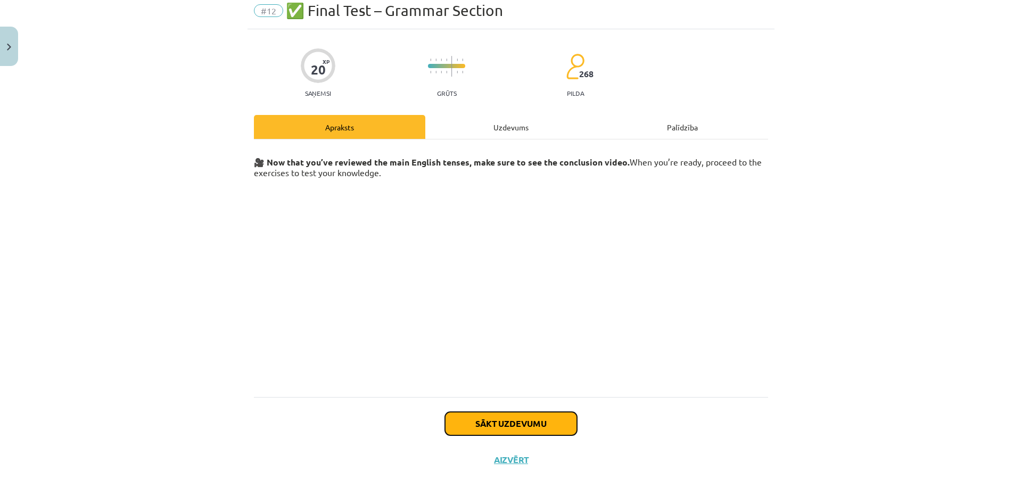
click at [529, 433] on button "Sākt uzdevumu" at bounding box center [511, 423] width 132 height 23
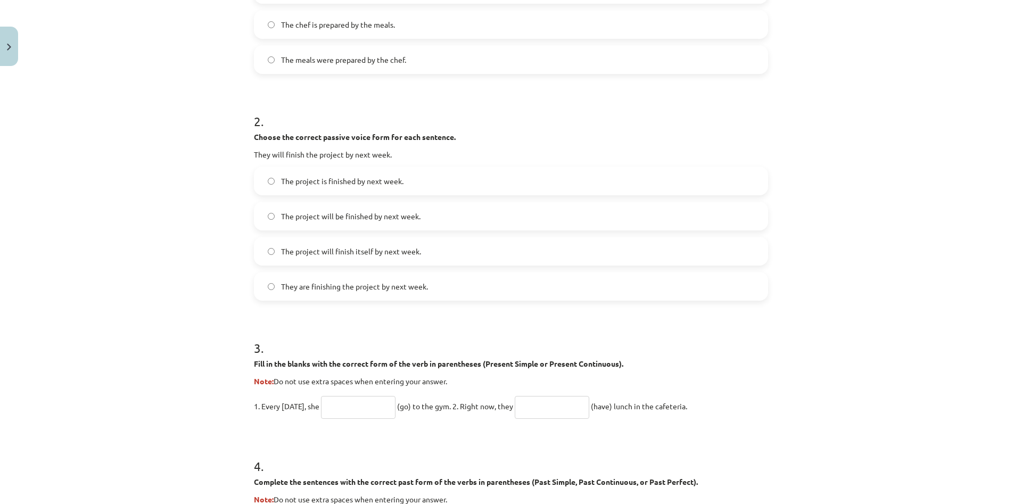
scroll to position [88, 0]
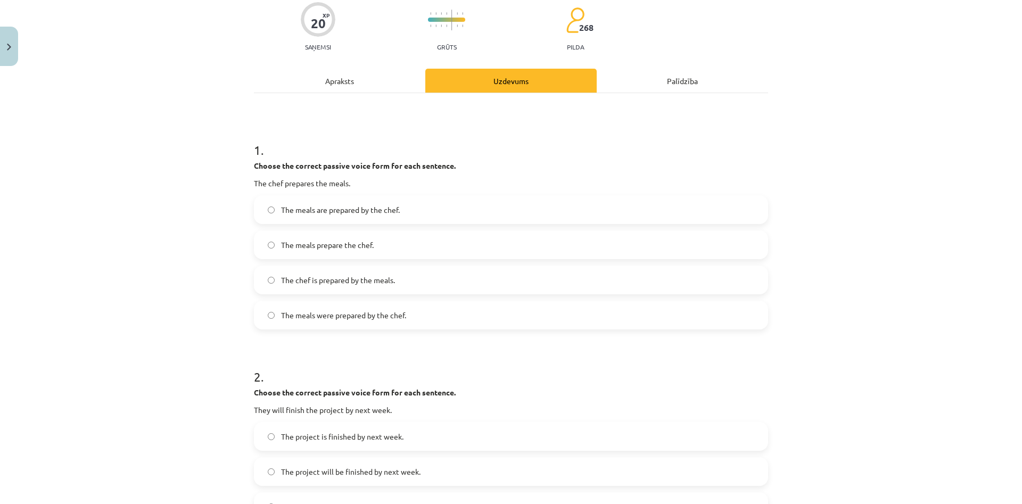
click at [339, 217] on label "The meals are prepared by the chef." at bounding box center [511, 209] width 512 height 27
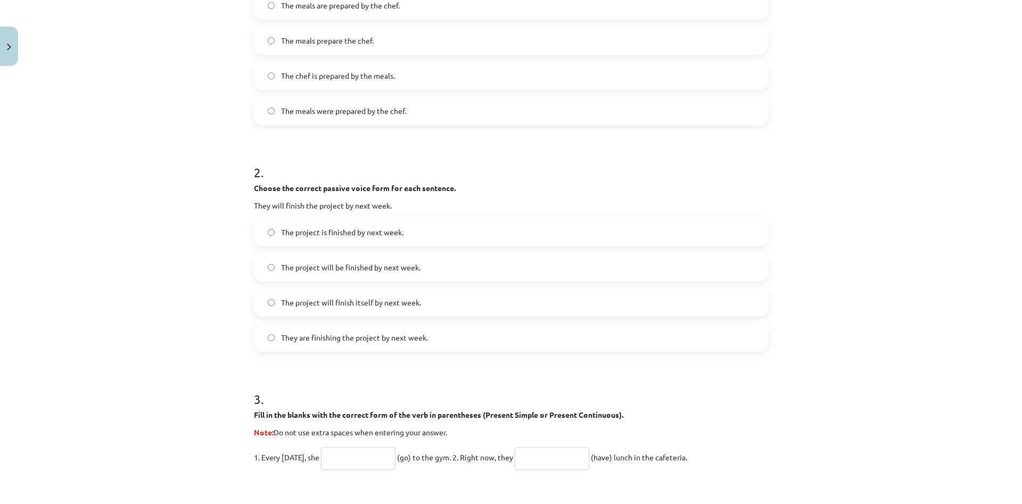
click at [325, 266] on span "The project will be finished by next week." at bounding box center [350, 267] width 139 height 11
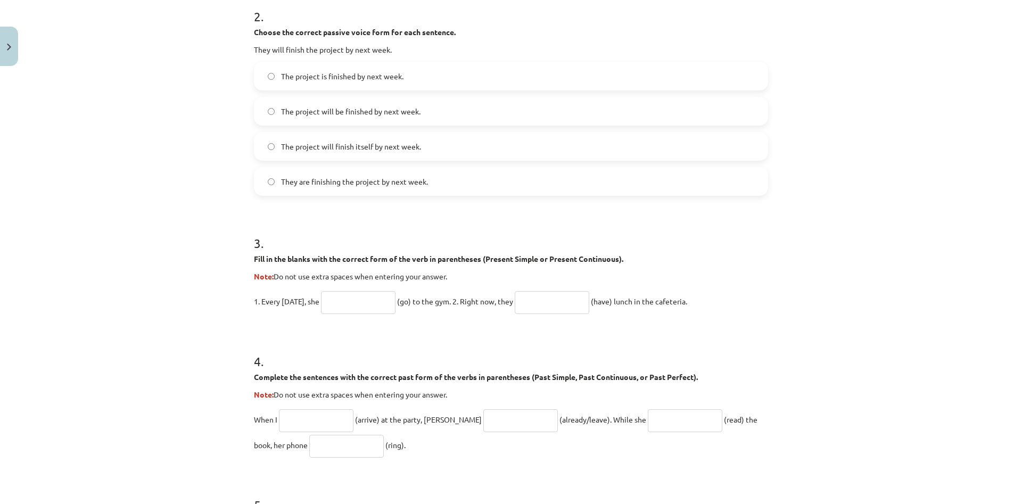
scroll to position [496, 0]
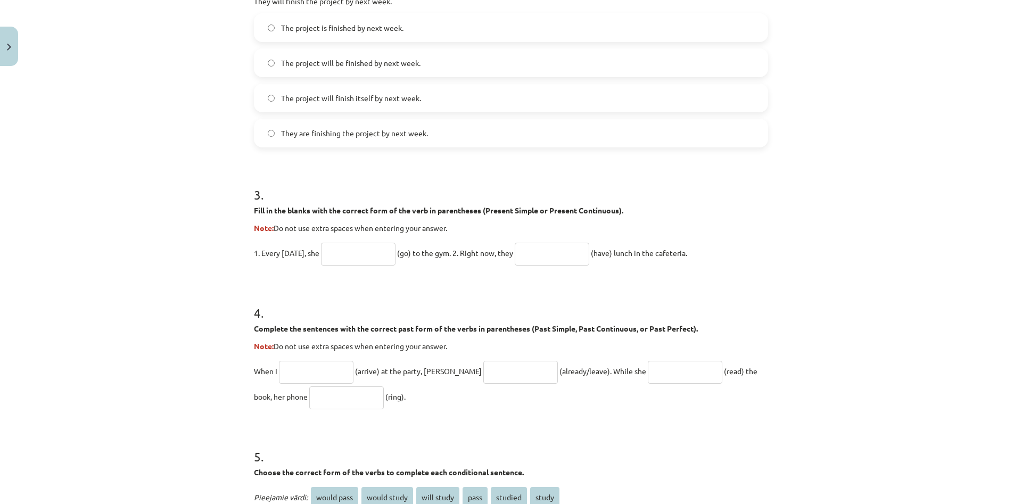
click at [361, 256] on input "text" at bounding box center [358, 254] width 74 height 23
type input "****"
click at [539, 254] on input "text" at bounding box center [552, 254] width 74 height 23
type input "*"
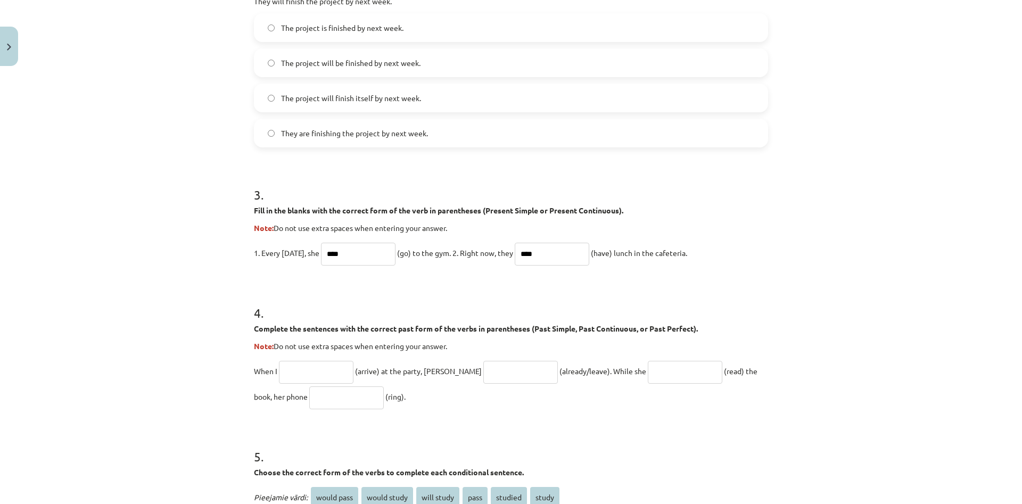
type input "****"
click at [319, 374] on input "text" at bounding box center [316, 372] width 74 height 23
type input "*******"
click at [496, 372] on input "text" at bounding box center [520, 372] width 74 height 23
type input "**********"
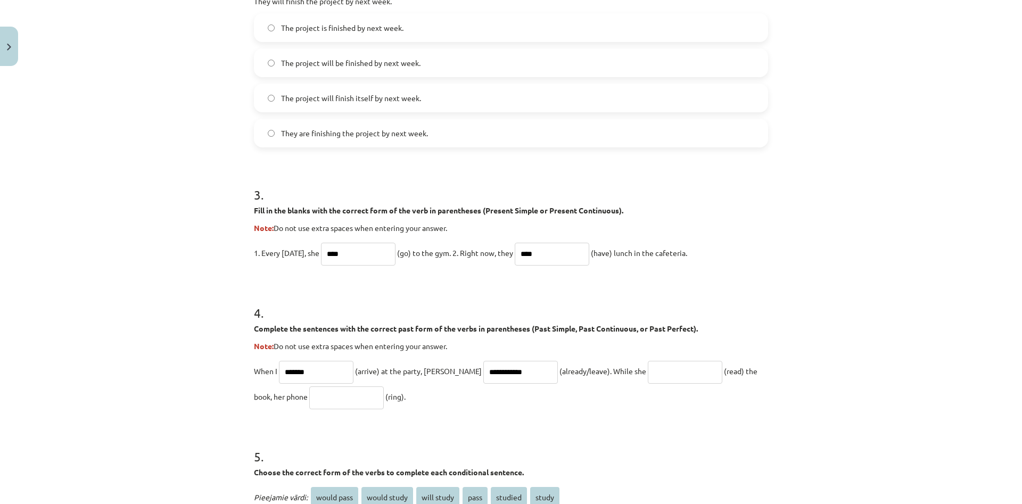
click at [648, 371] on input "text" at bounding box center [685, 372] width 74 height 23
type input "**********"
drag, startPoint x: 302, startPoint y: 390, endPoint x: 309, endPoint y: 390, distance: 7.4
click at [309, 390] on input "text" at bounding box center [346, 397] width 74 height 23
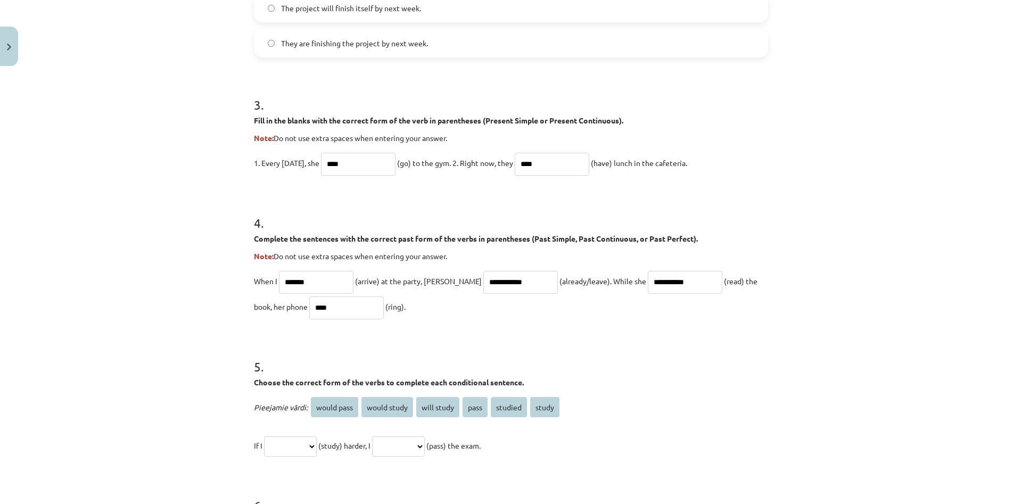
scroll to position [701, 0]
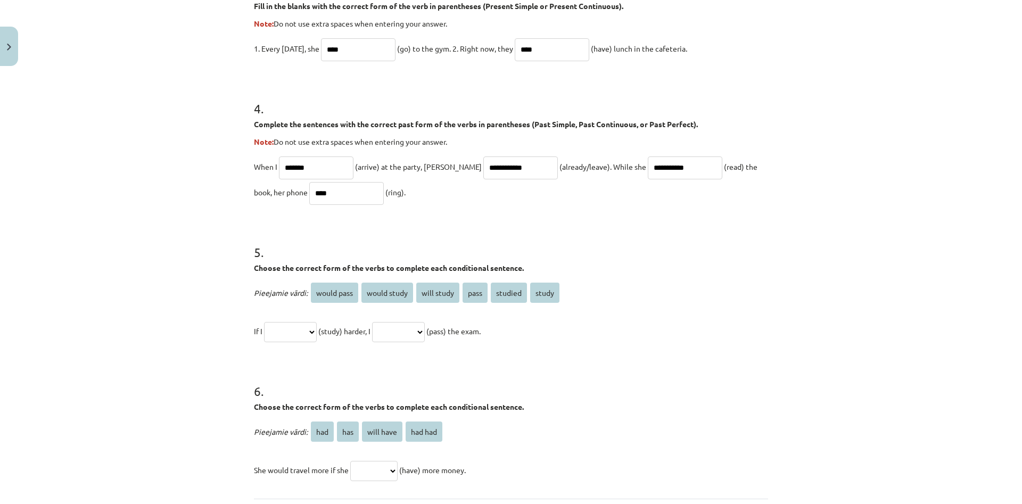
type input "****"
click at [264, 322] on select "**********" at bounding box center [290, 332] width 53 height 20
click at [7, 35] on button "Close" at bounding box center [9, 46] width 18 height 39
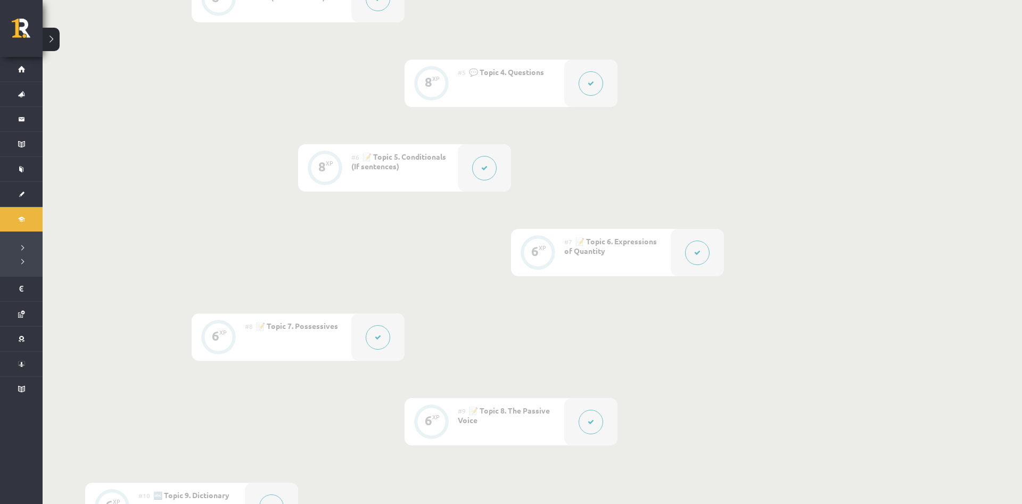
scroll to position [543, 0]
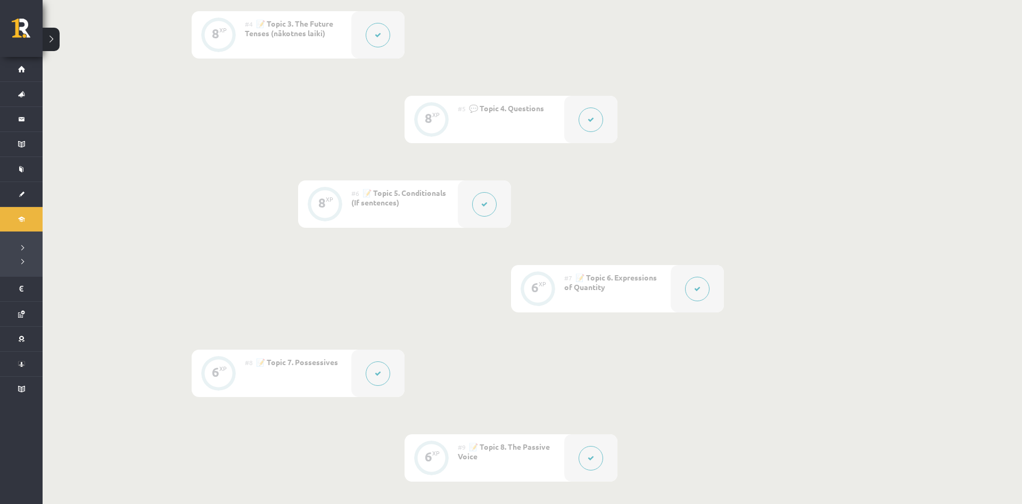
click at [490, 205] on button at bounding box center [484, 204] width 24 height 24
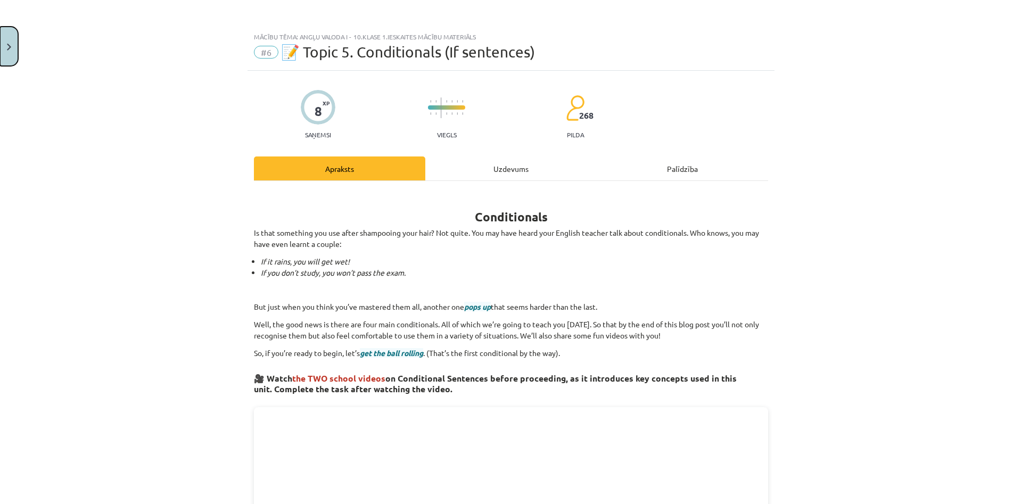
click at [8, 31] on button "Close" at bounding box center [9, 46] width 18 height 39
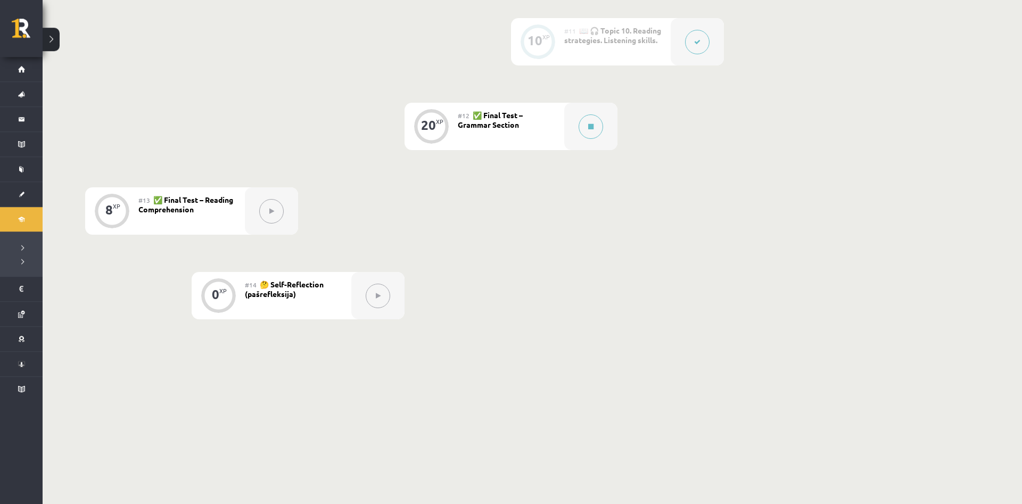
scroll to position [1130, 0]
click at [582, 121] on button at bounding box center [590, 125] width 24 height 24
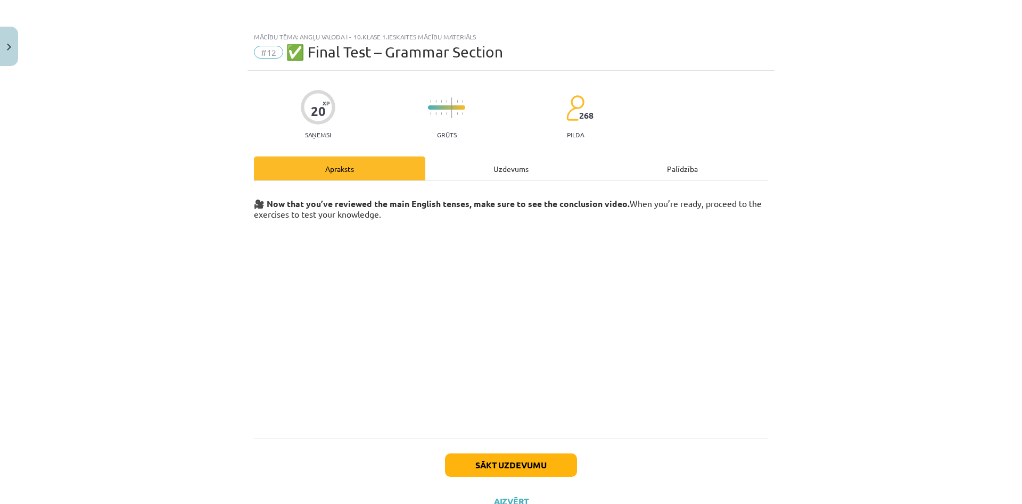
click at [521, 176] on div "Uzdevums" at bounding box center [510, 168] width 171 height 24
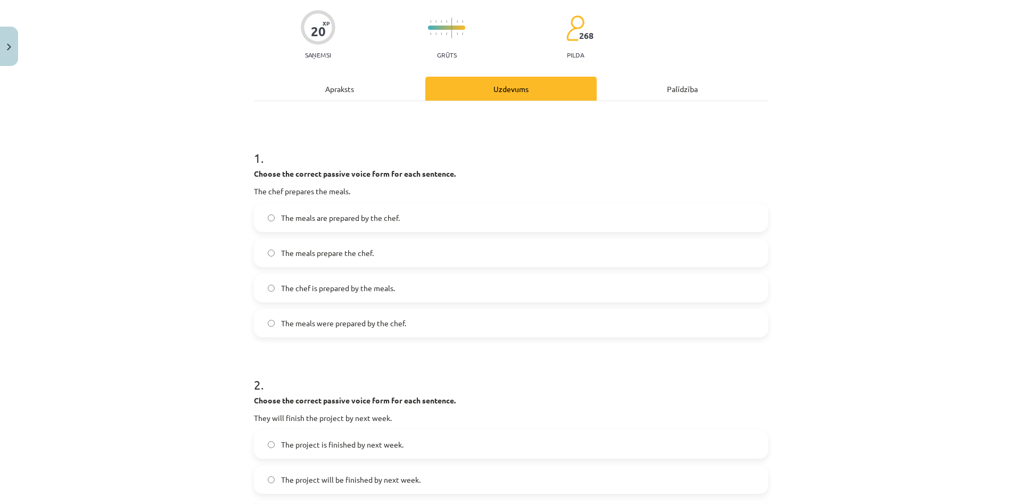
scroll to position [77, 0]
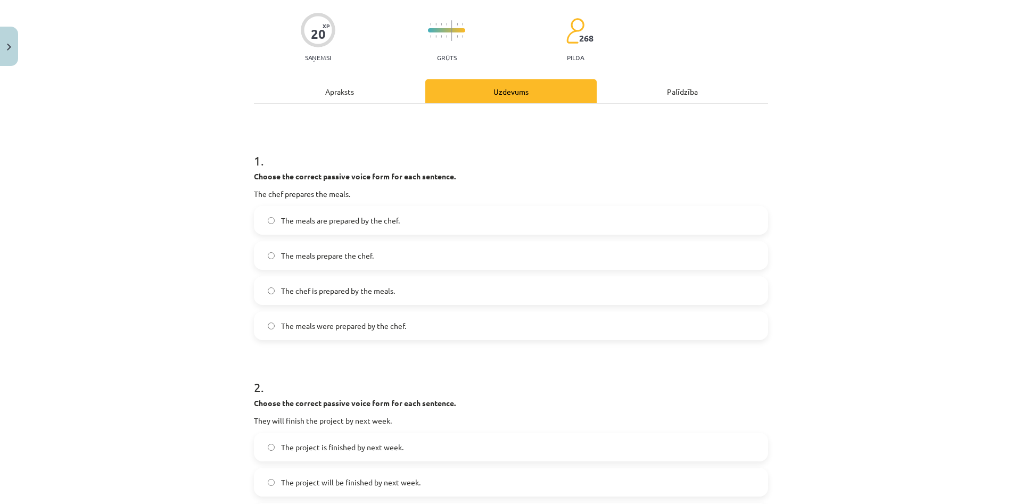
click at [387, 225] on span "The meals are prepared by the chef." at bounding box center [340, 220] width 119 height 11
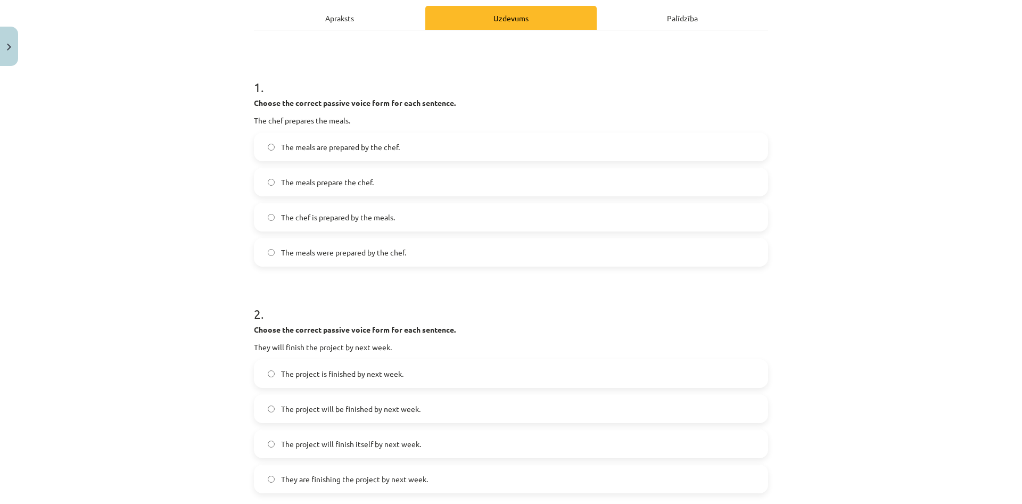
scroll to position [179, 0]
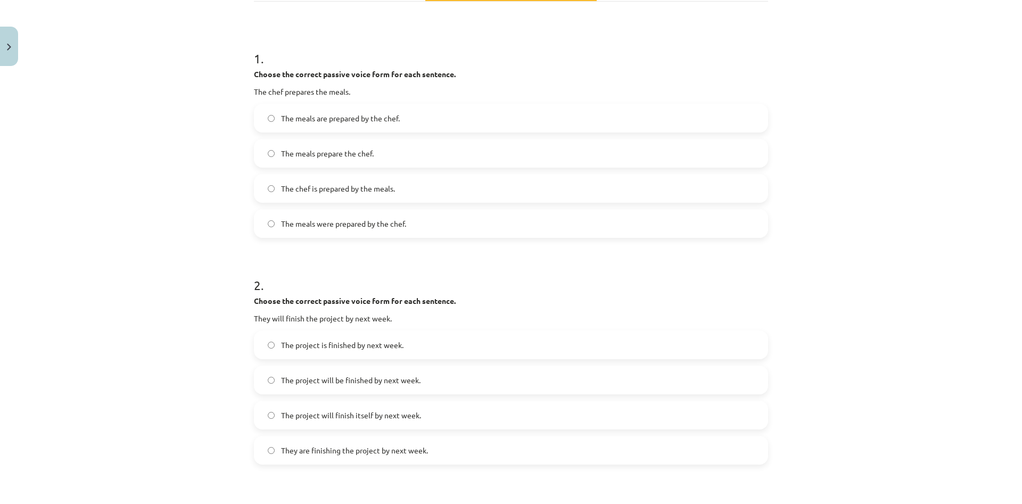
click at [350, 377] on span "The project will be finished by next week." at bounding box center [350, 380] width 139 height 11
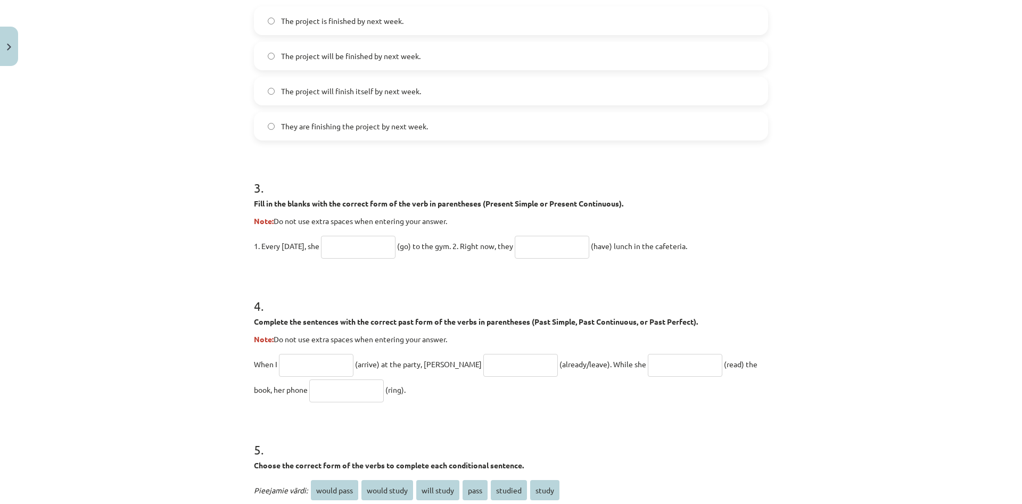
scroll to position [537, 0]
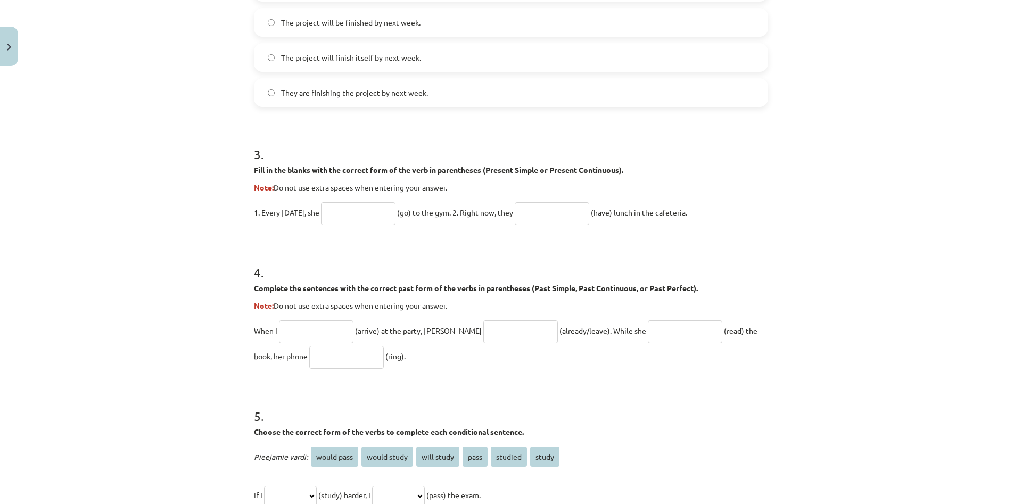
click at [383, 218] on input "text" at bounding box center [358, 213] width 74 height 23
type input "****"
click at [568, 212] on input "text" at bounding box center [552, 213] width 74 height 23
type input "*********"
click at [337, 324] on input "text" at bounding box center [316, 331] width 74 height 23
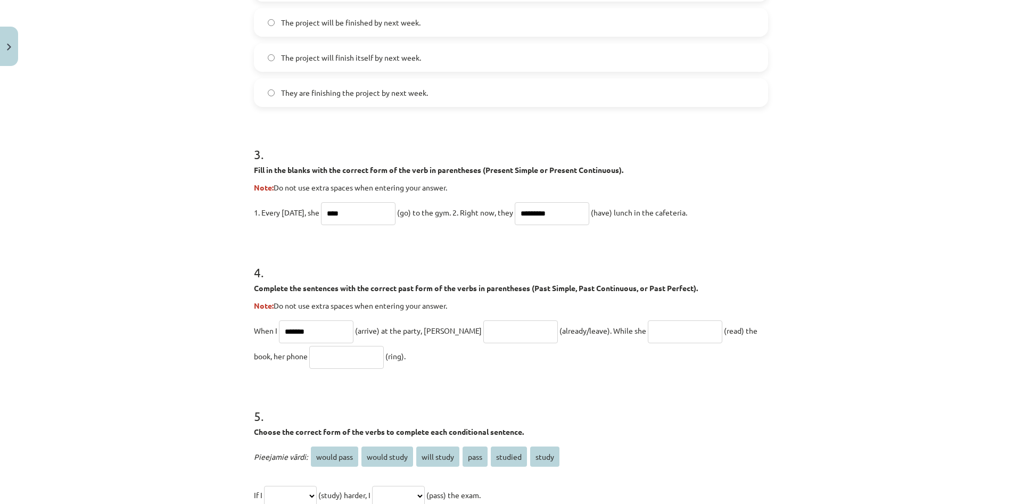
type input "*******"
click at [483, 331] on input "text" at bounding box center [520, 331] width 74 height 23
type input "**********"
click at [651, 338] on input "text" at bounding box center [685, 331] width 74 height 23
type input "**********"
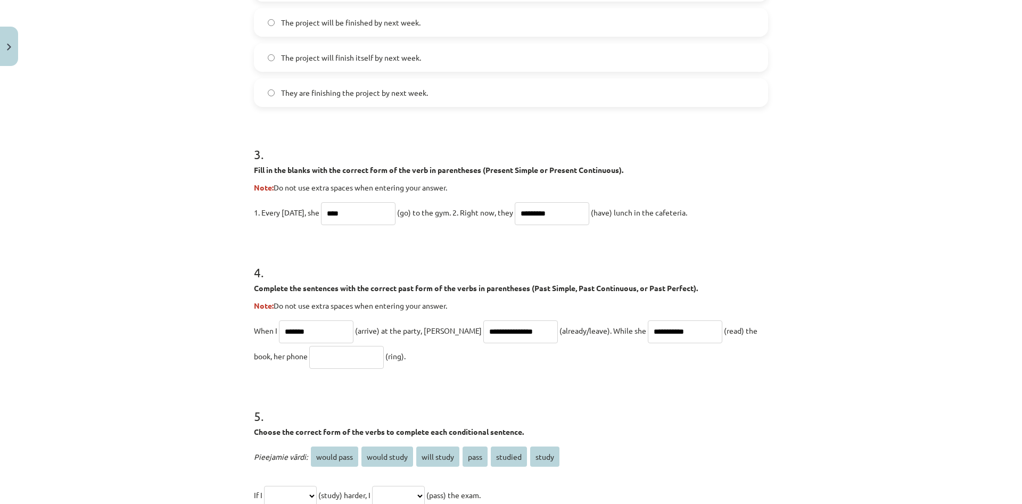
click at [320, 363] on input "text" at bounding box center [346, 357] width 74 height 23
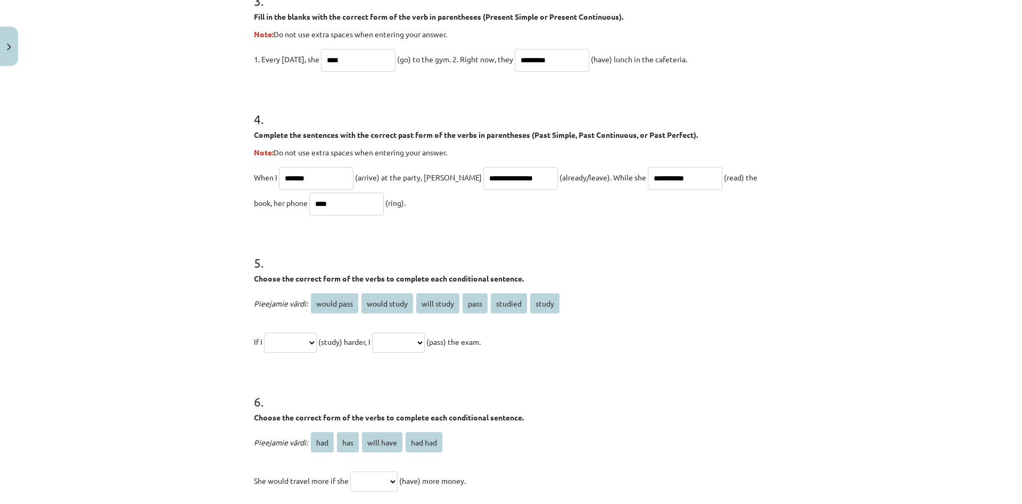
type input "****"
click at [264, 333] on select "**********" at bounding box center [290, 343] width 53 height 20
click at [493, 369] on form "**********" at bounding box center [511, 8] width 514 height 972
click at [264, 333] on select "**********" at bounding box center [290, 343] width 53 height 20
select select "*******"
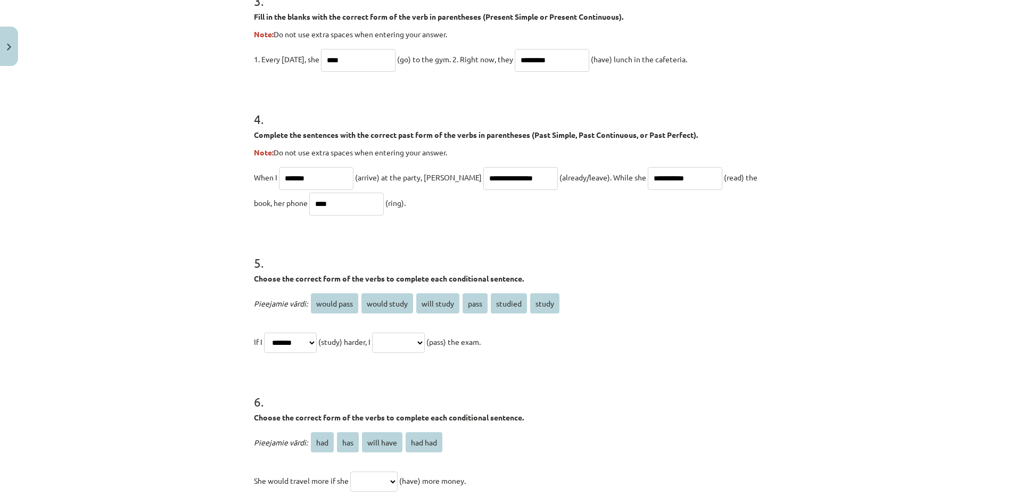
click option "*******" at bounding box center [0, 0] width 0 height 0
click at [372, 333] on select "**********" at bounding box center [398, 343] width 53 height 20
select select "**********"
click option "**********" at bounding box center [0, 0] width 0 height 0
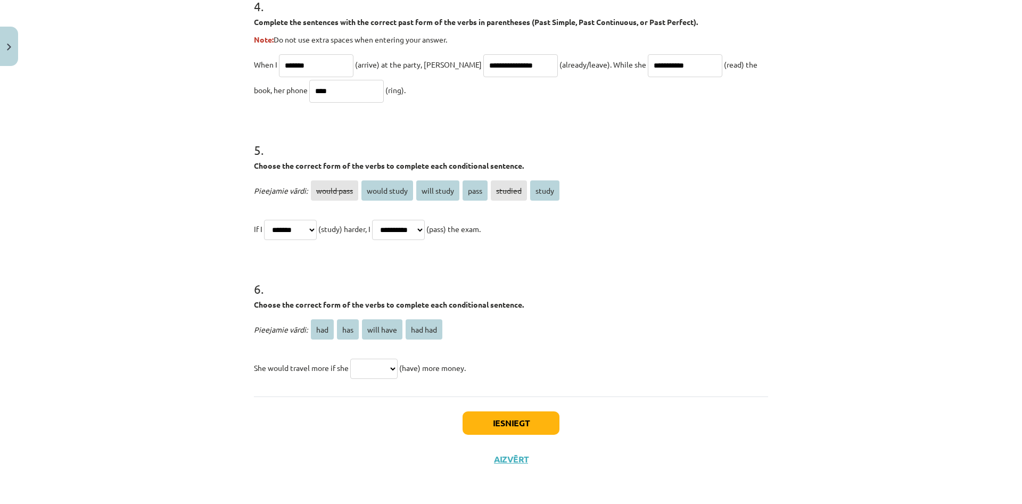
click at [350, 359] on select "*** *** ********* *******" at bounding box center [373, 369] width 47 height 20
select select "***"
click option "***" at bounding box center [0, 0] width 0 height 0
drag, startPoint x: 242, startPoint y: 234, endPoint x: 466, endPoint y: 418, distance: 290.1
click at [466, 418] on div "**********" at bounding box center [511, 252] width 1022 height 504
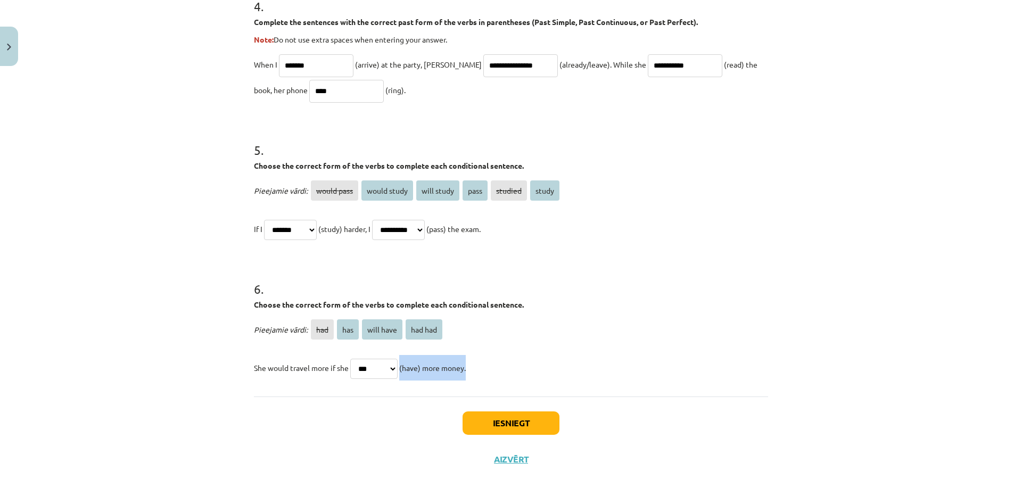
copy span "(have) more money."
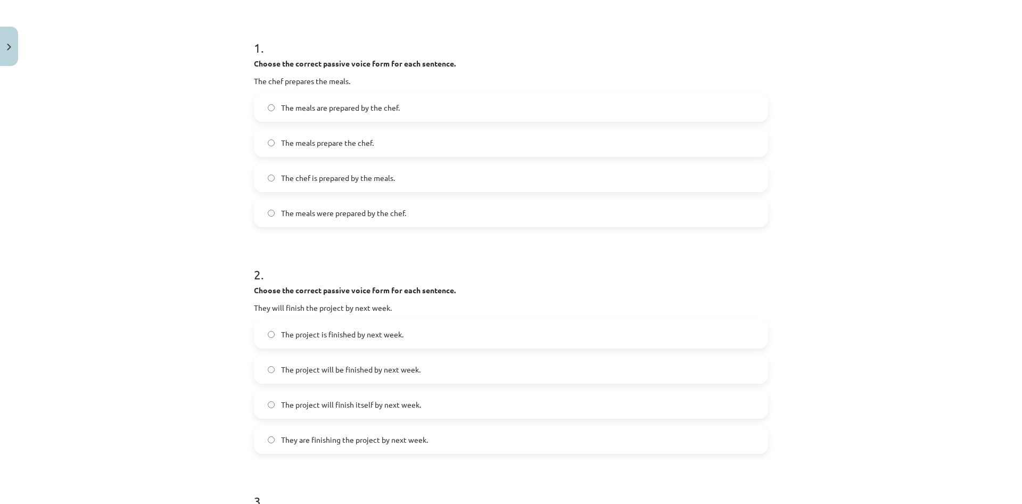
scroll to position [0, 0]
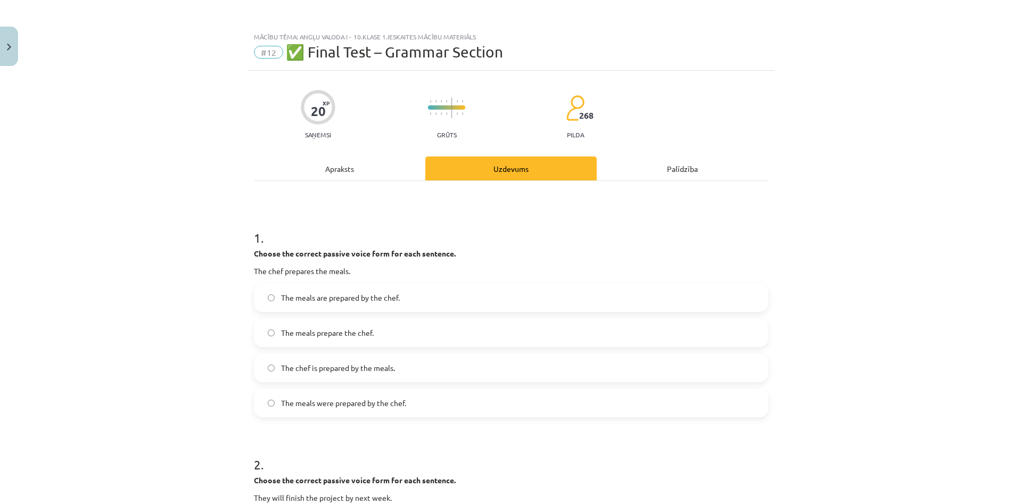
click at [524, 250] on p "Choose the correct passive voice form for each sentence." at bounding box center [511, 253] width 514 height 11
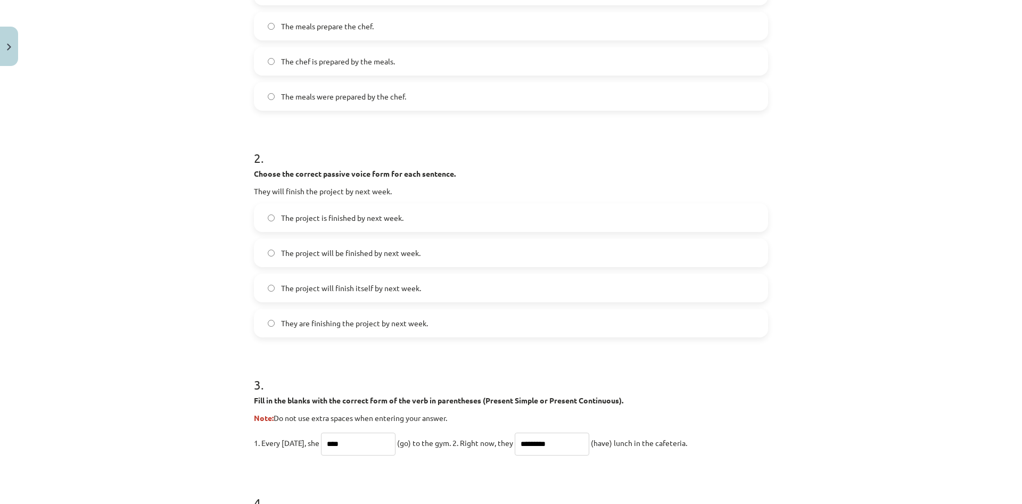
scroll to position [409, 0]
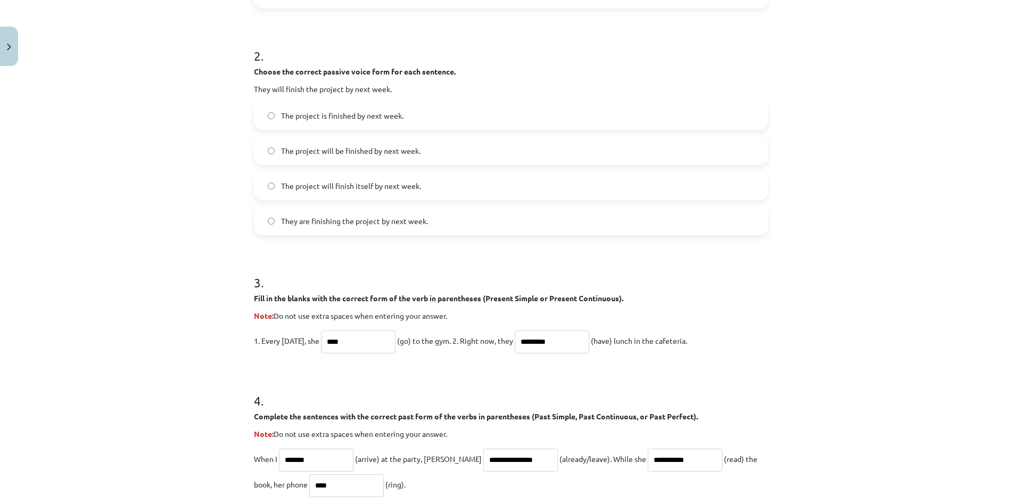
click at [558, 337] on input "*********" at bounding box center [552, 341] width 74 height 23
type input "*"
type input "**********"
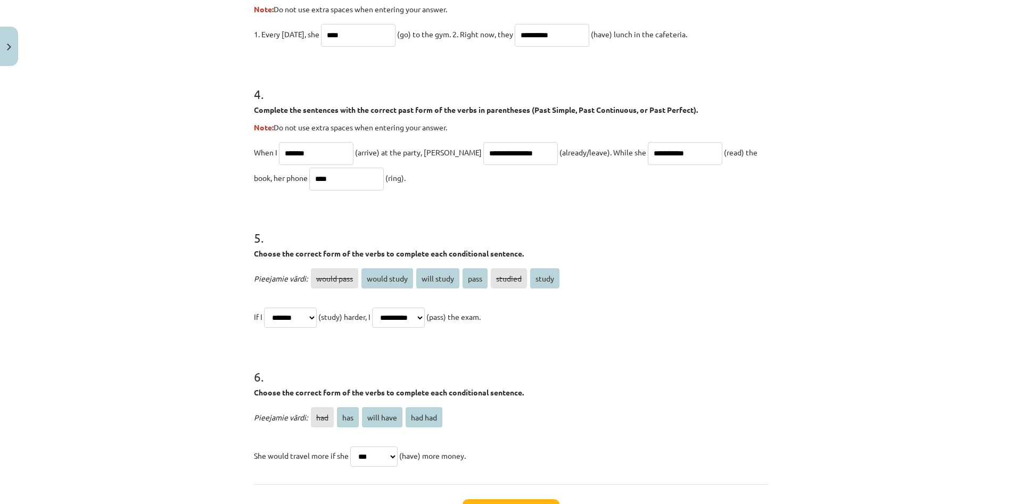
scroll to position [766, 0]
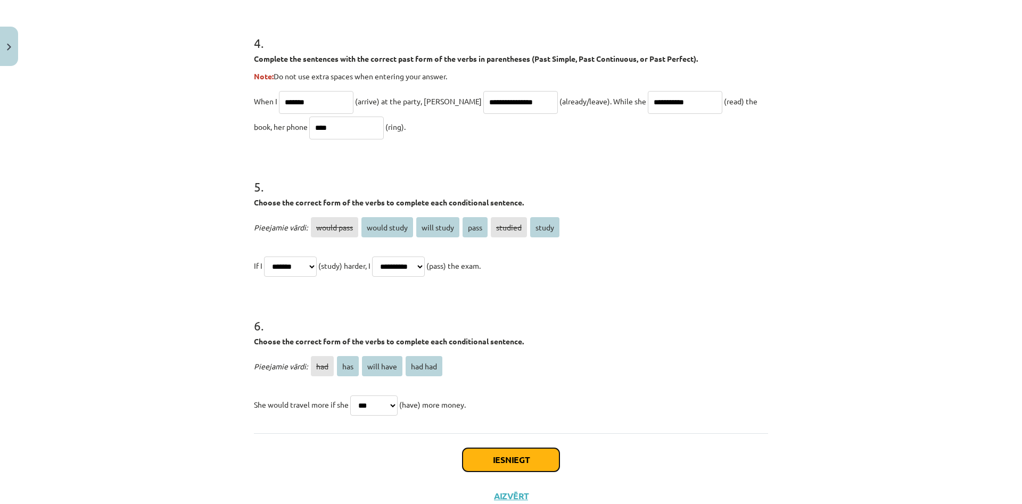
click at [519, 461] on button "Iesniegt" at bounding box center [510, 459] width 97 height 23
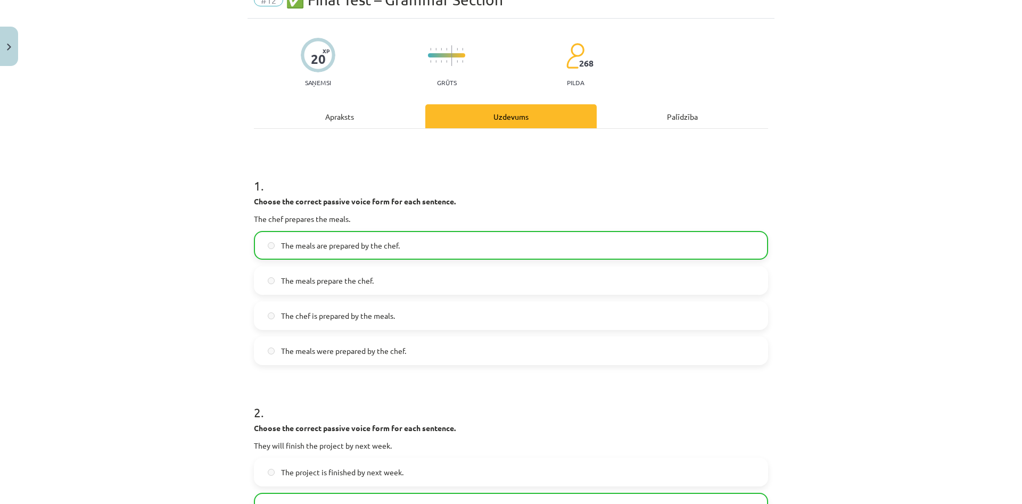
scroll to position [0, 0]
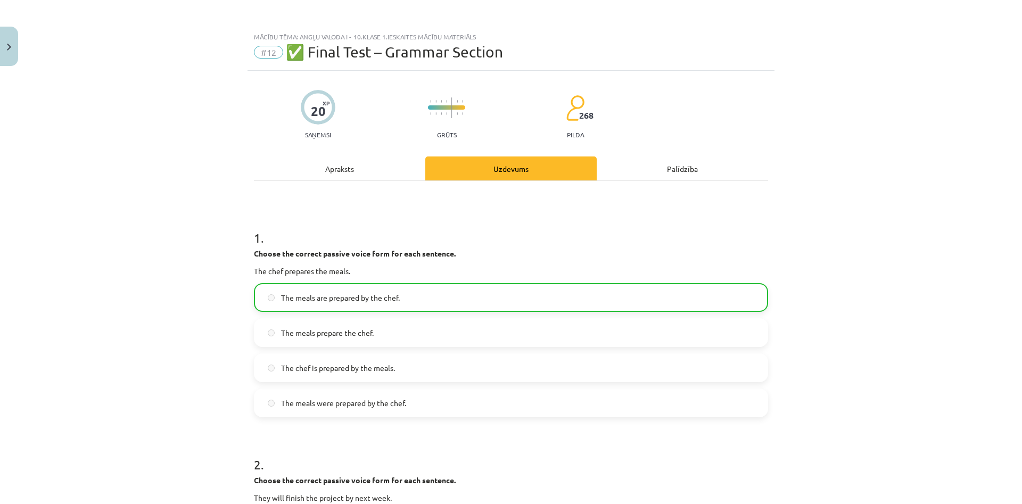
click at [19, 33] on div "**********" at bounding box center [511, 252] width 1022 height 504
click at [9, 34] on button "Close" at bounding box center [9, 46] width 18 height 39
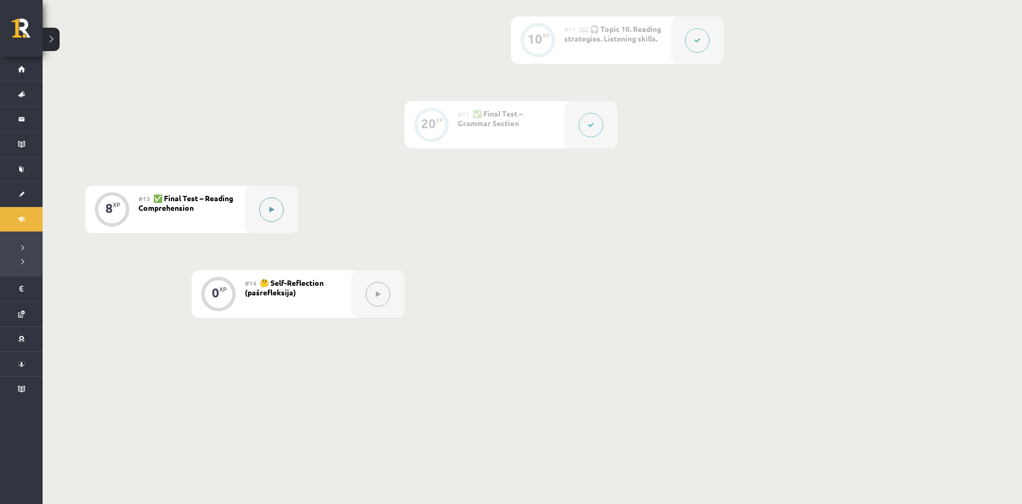
click at [277, 204] on button at bounding box center [271, 209] width 24 height 24
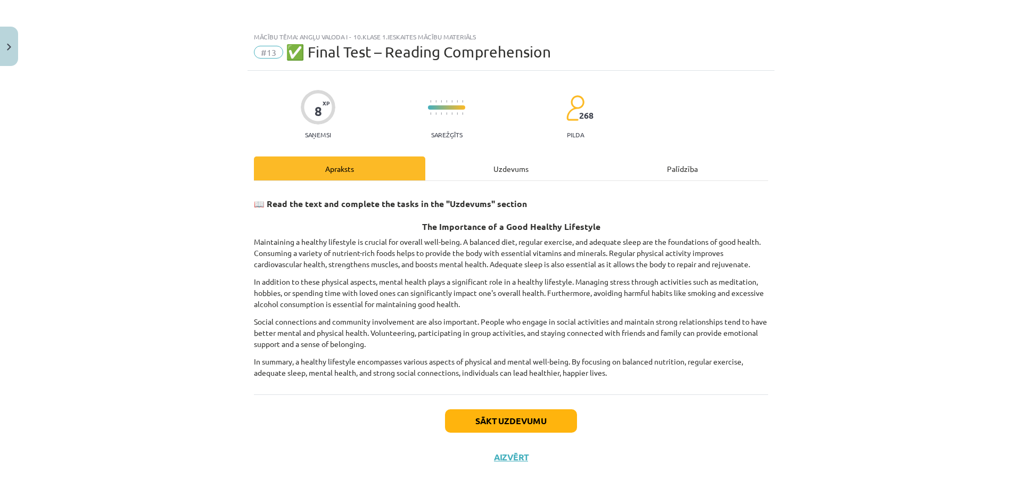
click at [674, 219] on h3 "The Importance of a Good Healthy Lifestyle" at bounding box center [511, 223] width 514 height 20
click at [656, 204] on h3 "📖 Read the text and complete the tasks in the "Uzdevums" section" at bounding box center [511, 201] width 514 height 20
click at [519, 422] on button "Sākt uzdevumu" at bounding box center [511, 420] width 132 height 23
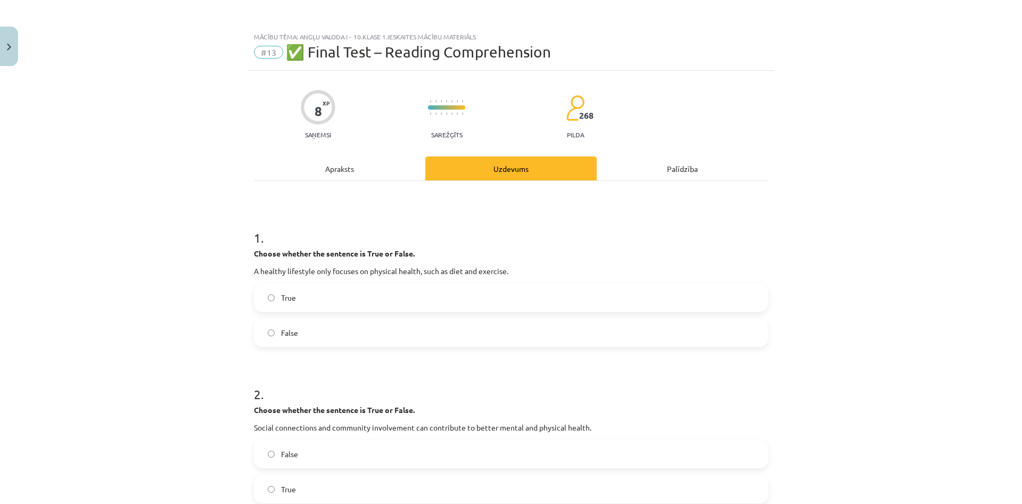
click at [322, 330] on label "False" at bounding box center [511, 332] width 512 height 27
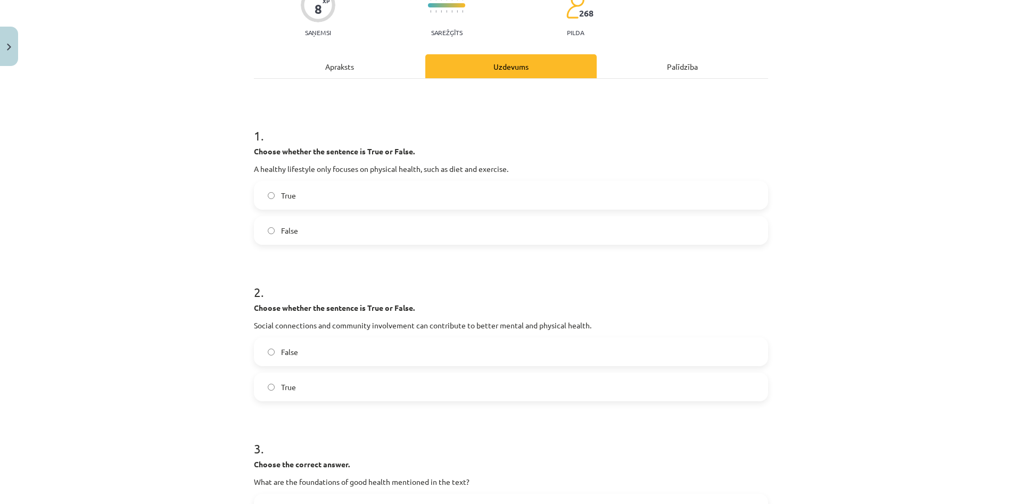
click at [298, 378] on label "True" at bounding box center [511, 387] width 512 height 27
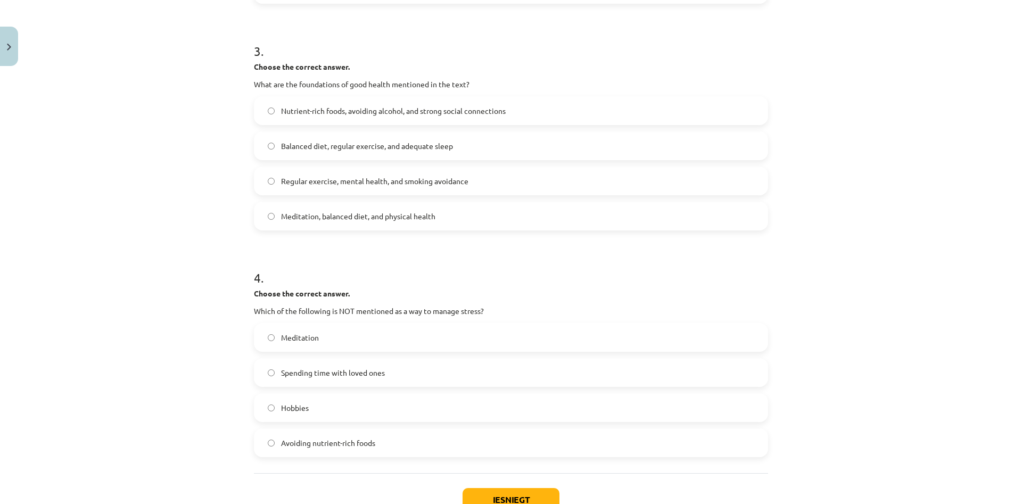
scroll to position [511, 0]
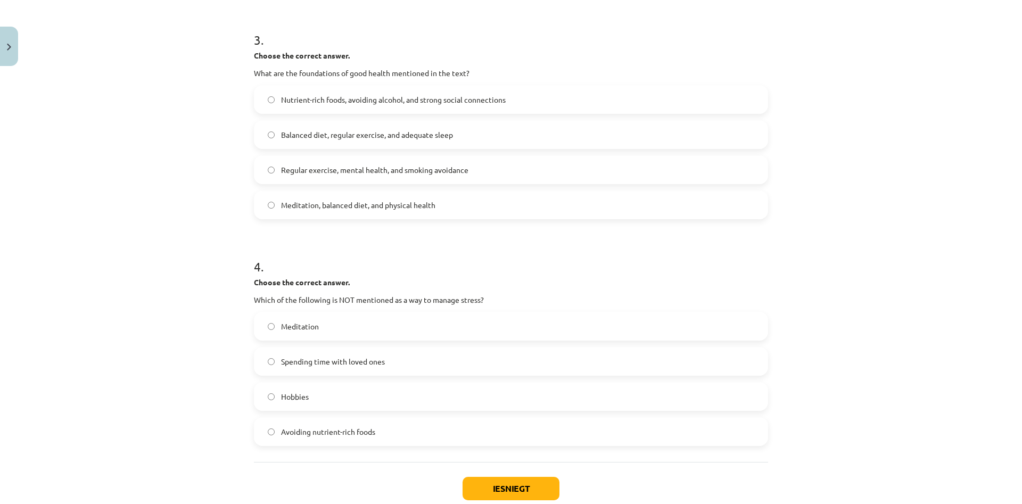
drag, startPoint x: 439, startPoint y: 431, endPoint x: 433, endPoint y: 435, distance: 7.7
click at [433, 435] on label "Avoiding nutrient-rich foods" at bounding box center [511, 431] width 512 height 27
click at [389, 433] on label "Avoiding nutrient-rich foods" at bounding box center [511, 431] width 512 height 27
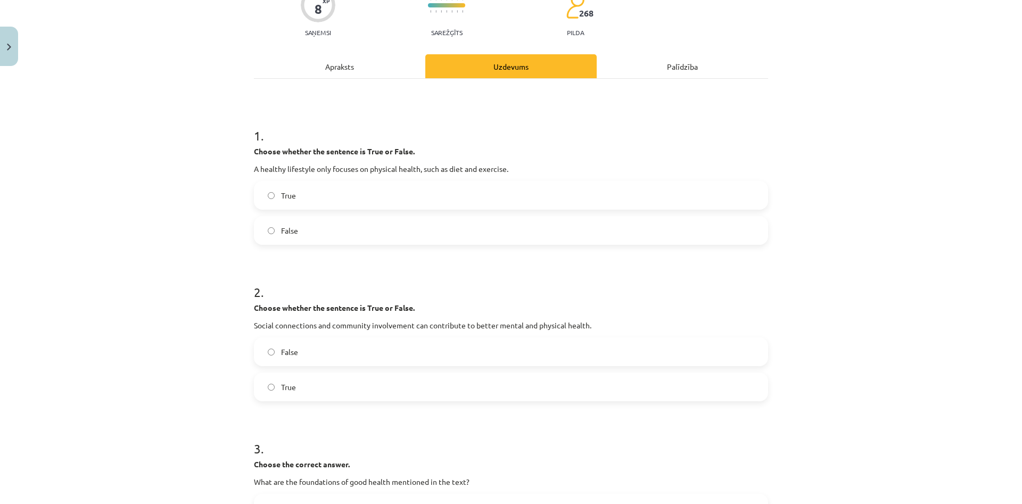
scroll to position [0, 0]
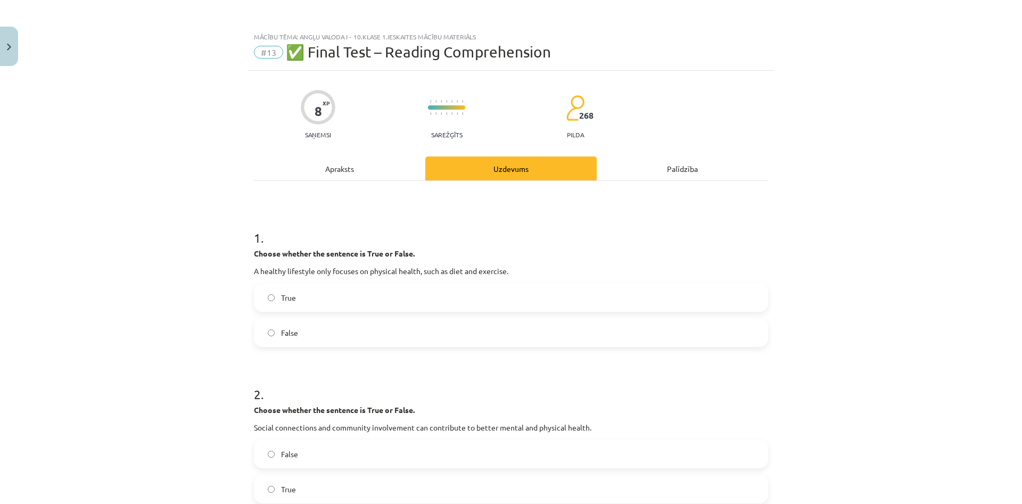
click at [369, 164] on div "Apraksts" at bounding box center [339, 168] width 171 height 24
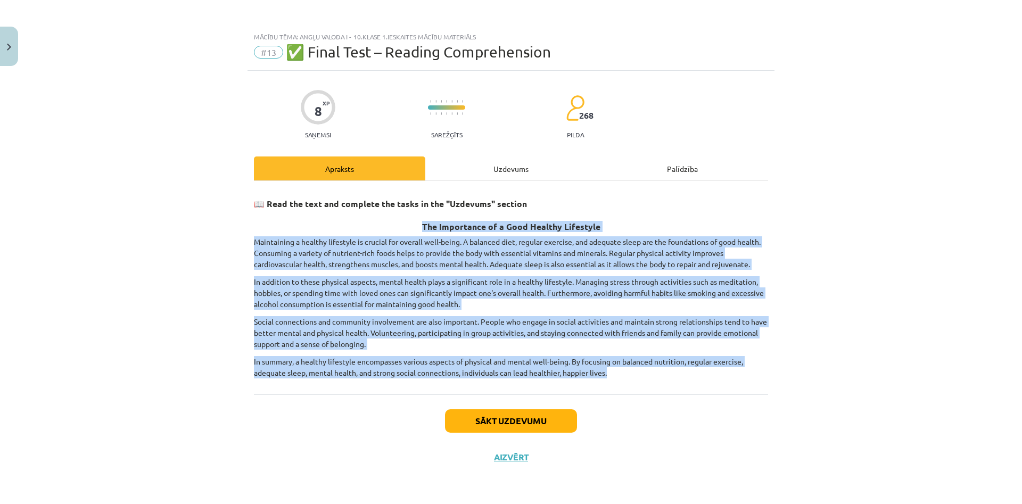
drag, startPoint x: 247, startPoint y: 243, endPoint x: 682, endPoint y: 400, distance: 461.6
click at [682, 400] on div "Mācību tēma: Angļu valoda i - 10.[PERSON_NAME] 1.ieskaites mācību materiāls #13…" at bounding box center [511, 252] width 1022 height 504
copy div "The Importance of a Good Healthy Lifestyle Maintaining a healthy lifestyle is c…"
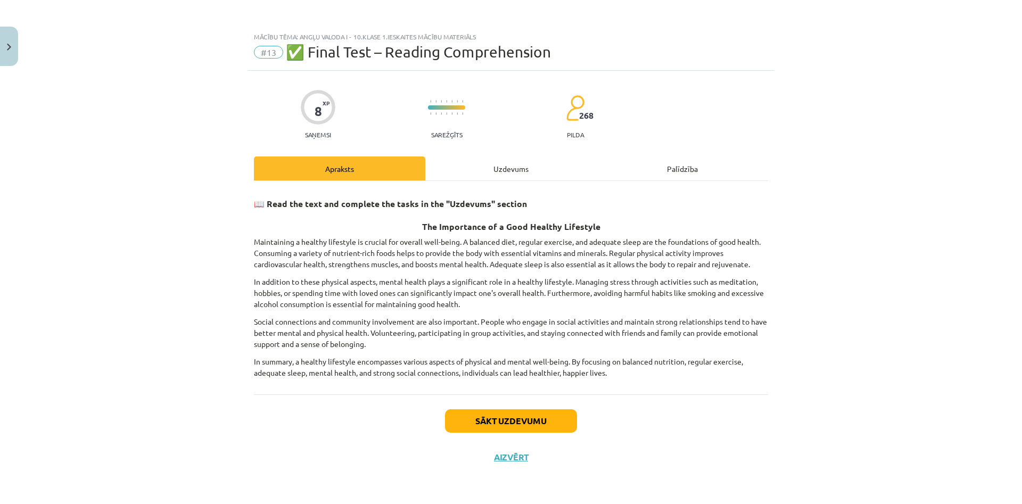
click at [465, 166] on div "Uzdevums" at bounding box center [510, 168] width 171 height 24
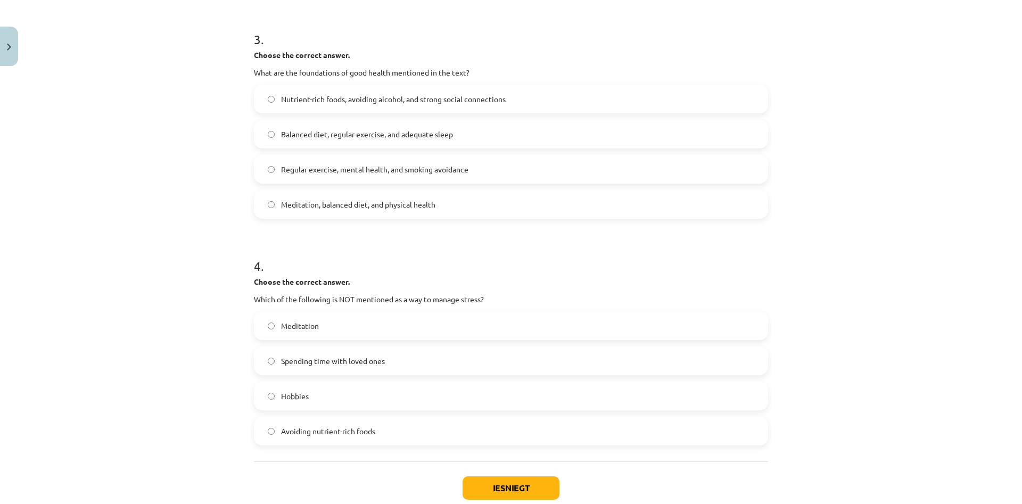
scroll to position [576, 0]
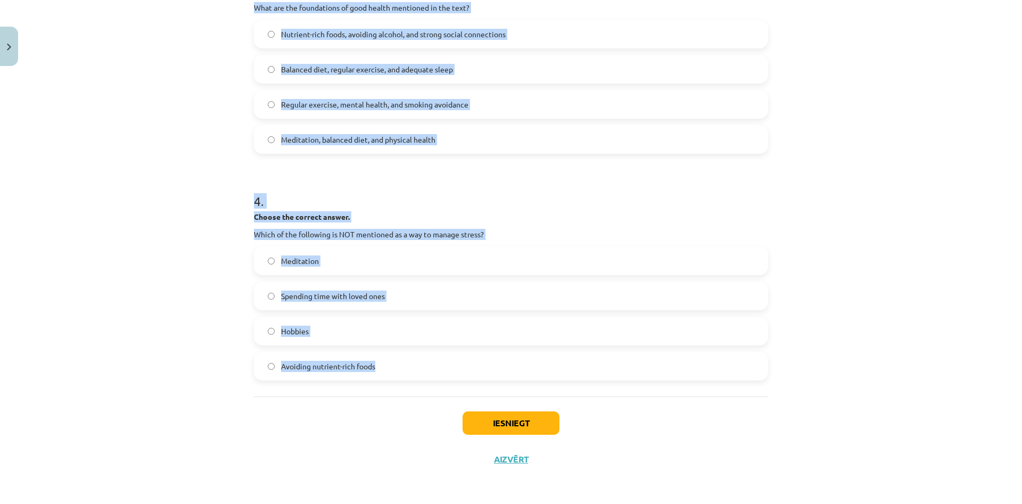
drag, startPoint x: 257, startPoint y: 259, endPoint x: 424, endPoint y: 436, distance: 242.8
click at [424, 436] on div "Mācību tēma: Angļu valoda i - 10.[PERSON_NAME] 1.ieskaites mācību materiāls #13…" at bounding box center [511, 252] width 1022 height 504
copy form "1 . Choose whether the sentence is True or False. A healthy lifestyle only focu…"
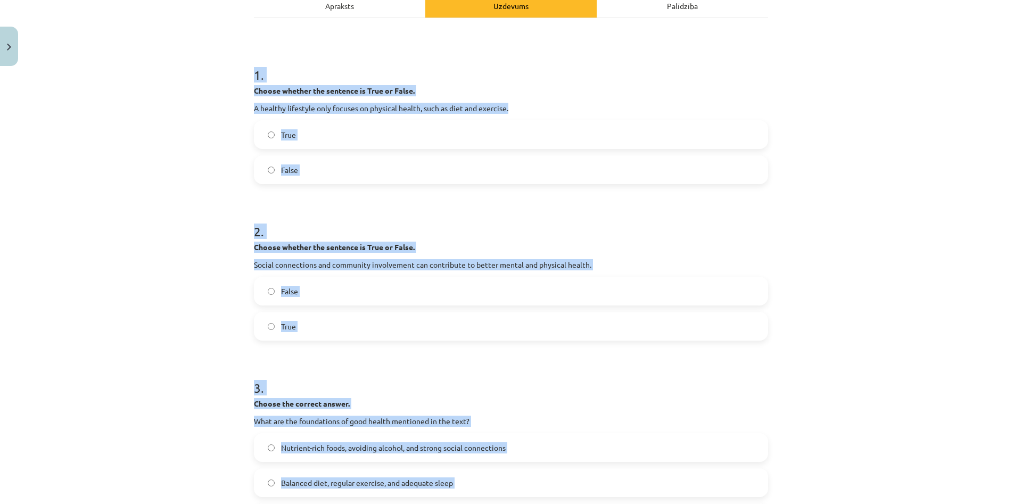
scroll to position [117, 0]
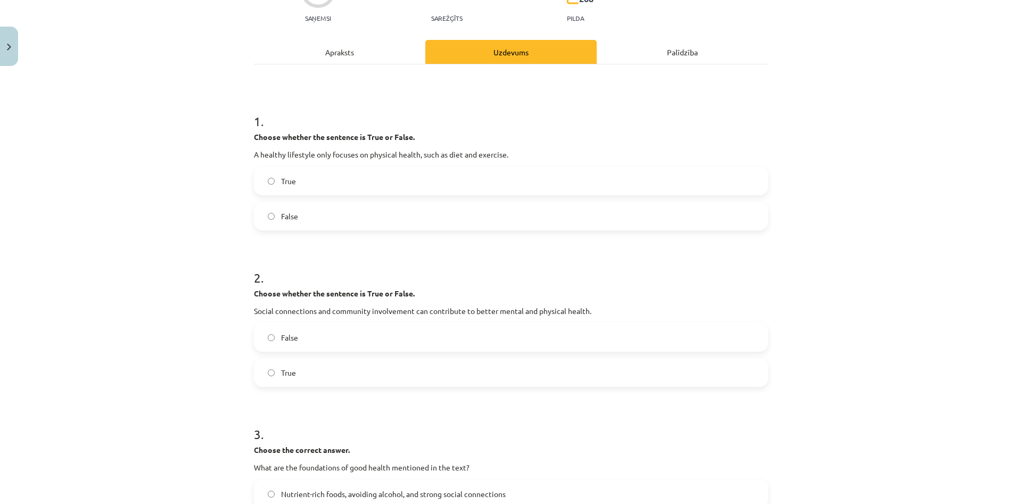
click at [87, 191] on div "Mācību tēma: Angļu valoda i - 10.[PERSON_NAME] 1.ieskaites mācību materiāls #13…" at bounding box center [511, 252] width 1022 height 504
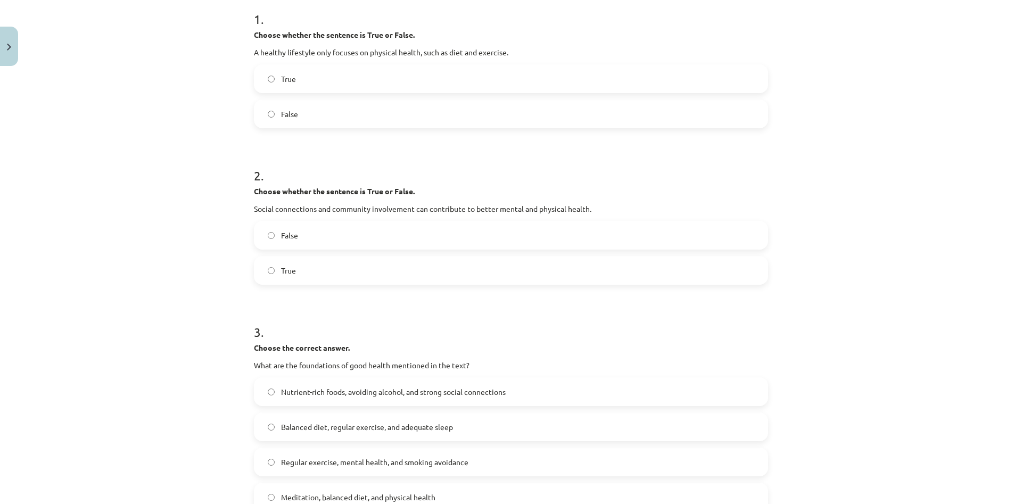
scroll to position [270, 0]
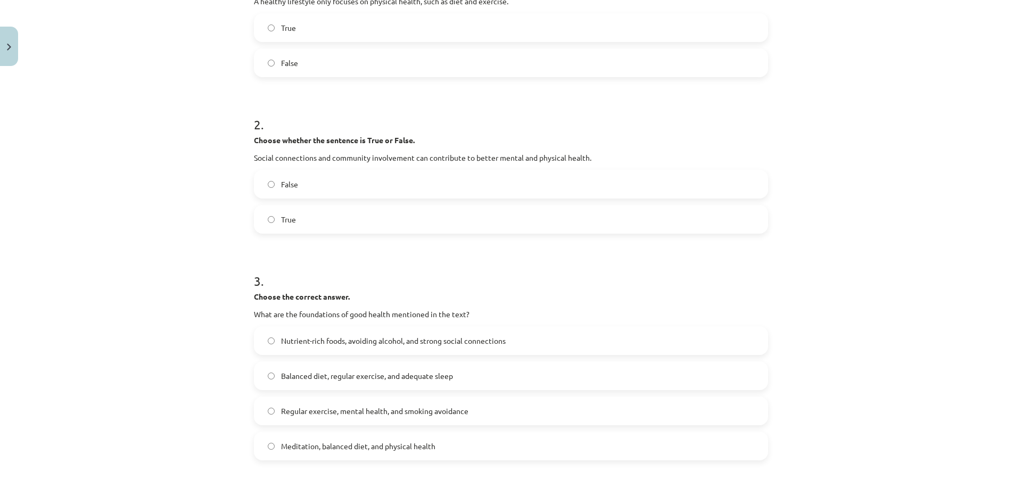
click at [473, 374] on label "Balanced diet, regular exercise, and adequate sleep" at bounding box center [511, 375] width 512 height 27
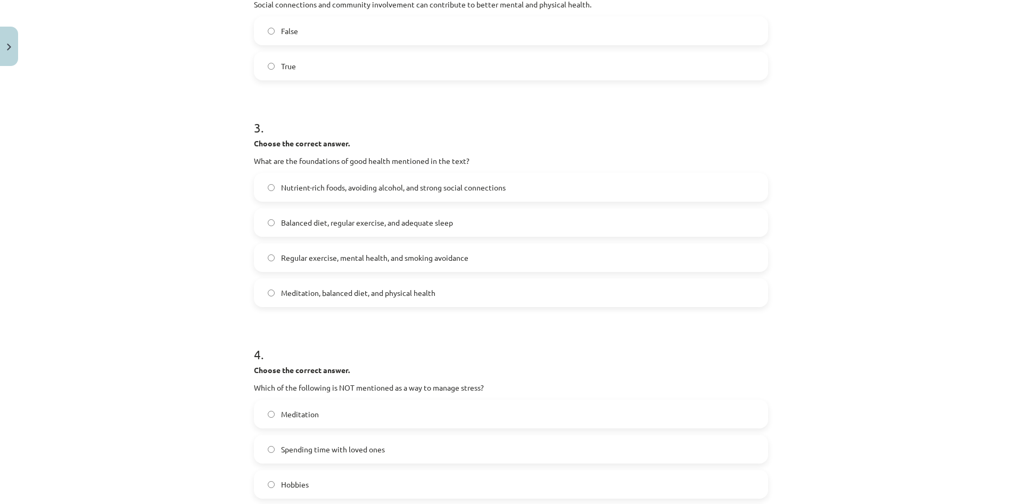
scroll to position [576, 0]
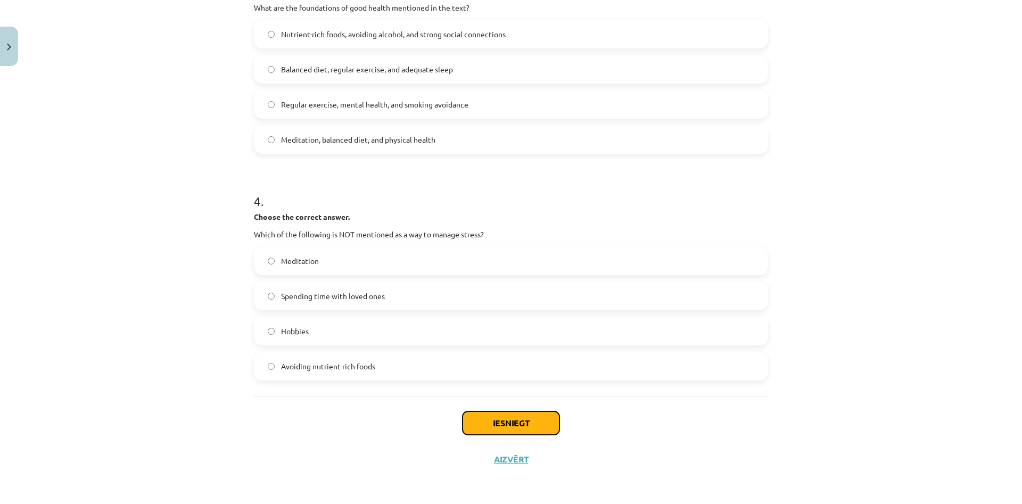
click at [539, 429] on button "Iesniegt" at bounding box center [510, 422] width 97 height 23
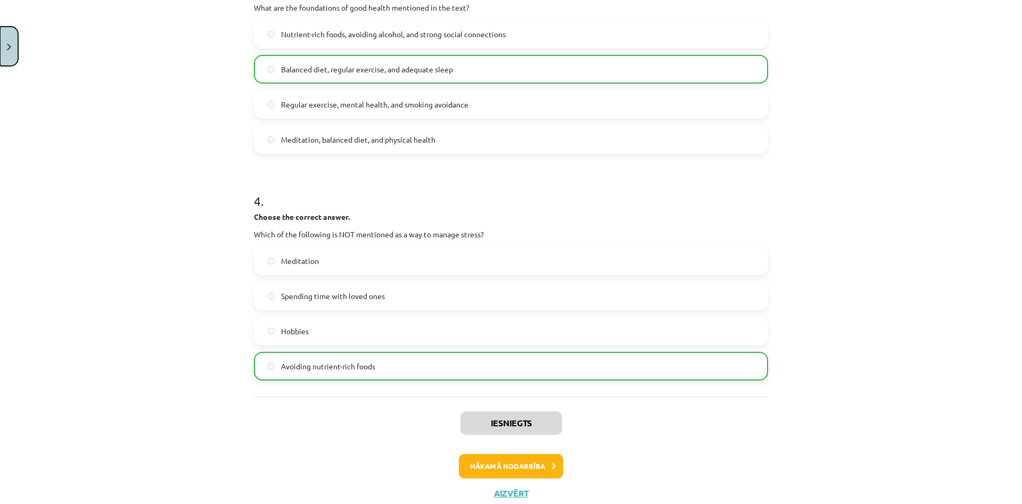
click at [12, 61] on button "Close" at bounding box center [9, 46] width 18 height 39
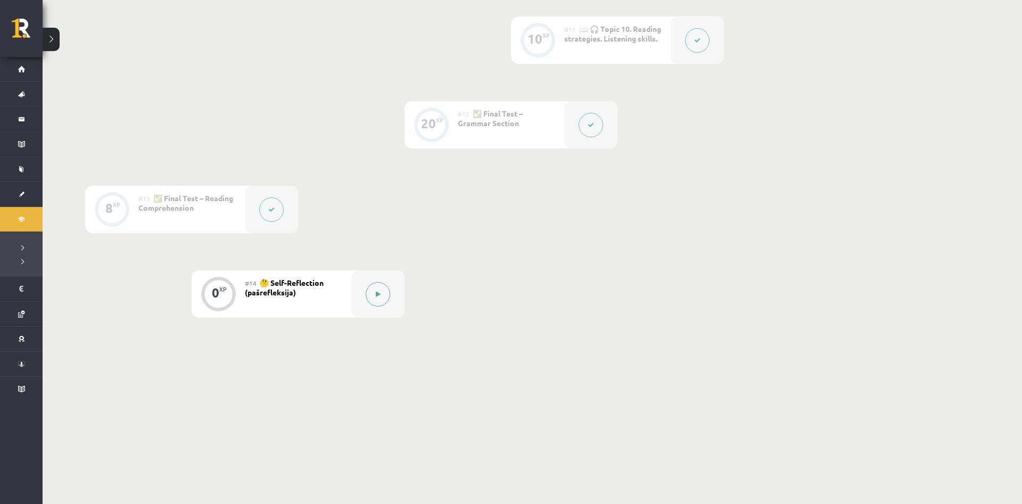
click at [386, 289] on button at bounding box center [378, 294] width 24 height 24
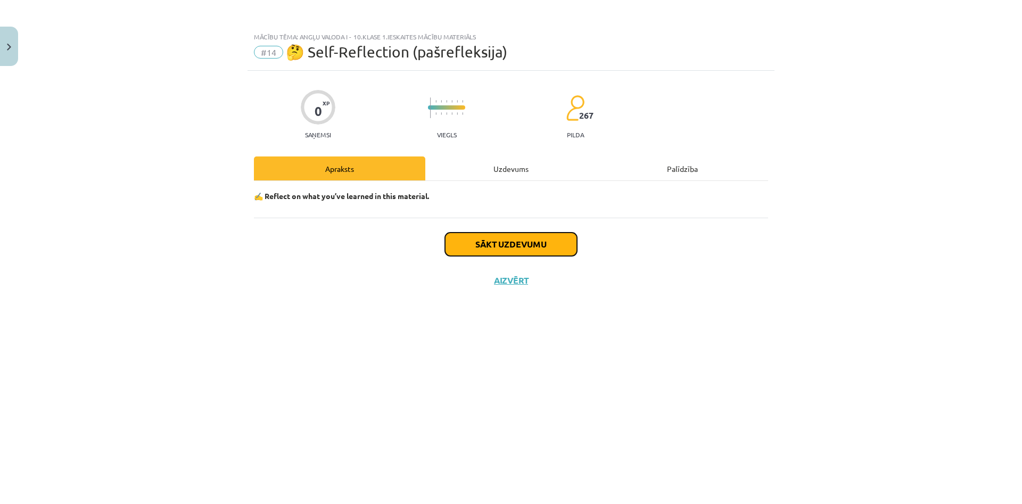
click at [524, 247] on button "Sākt uzdevumu" at bounding box center [511, 244] width 132 height 23
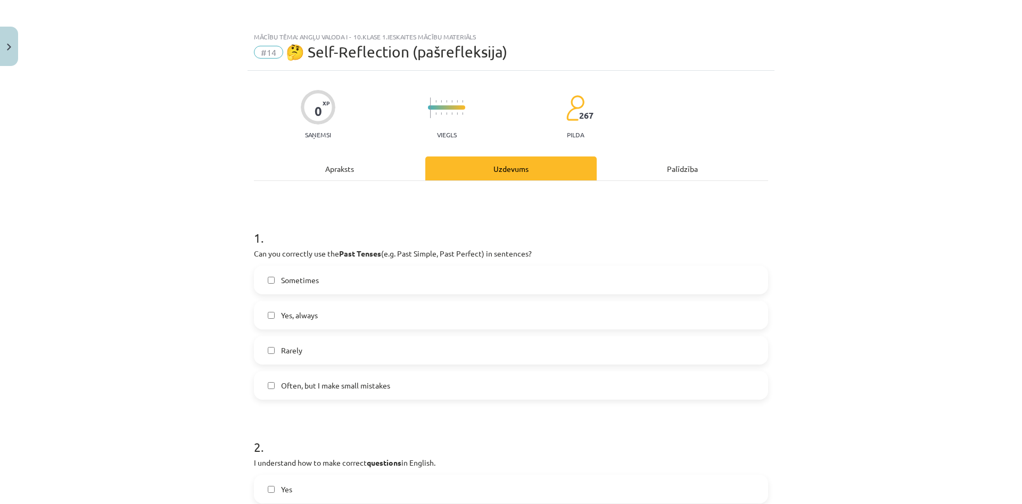
click at [342, 380] on span "Often, but I make small mistakes" at bounding box center [335, 385] width 109 height 11
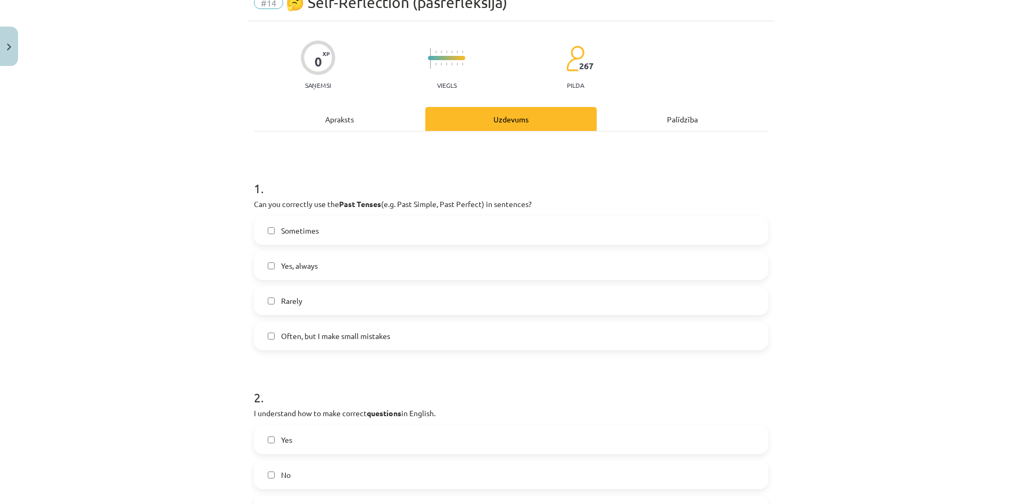
scroll to position [153, 0]
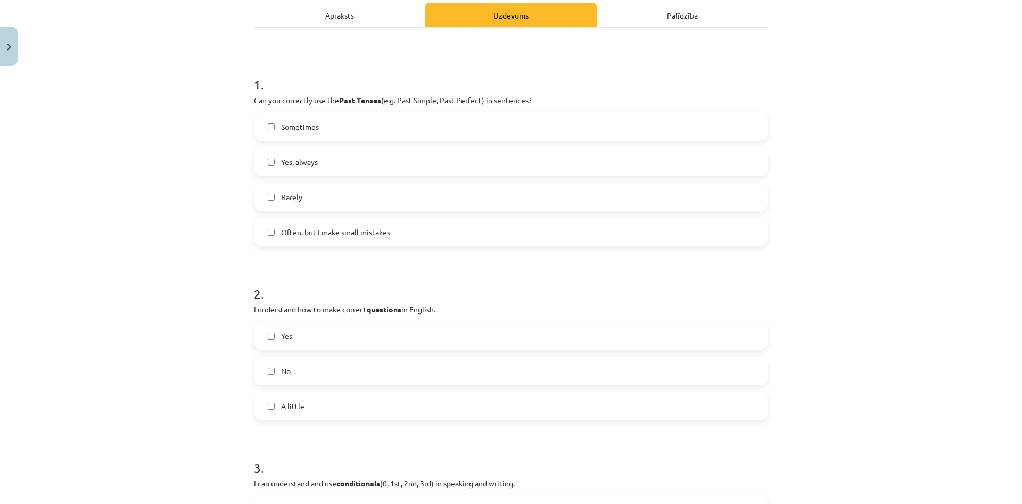
click at [362, 341] on label "Yes" at bounding box center [511, 335] width 512 height 27
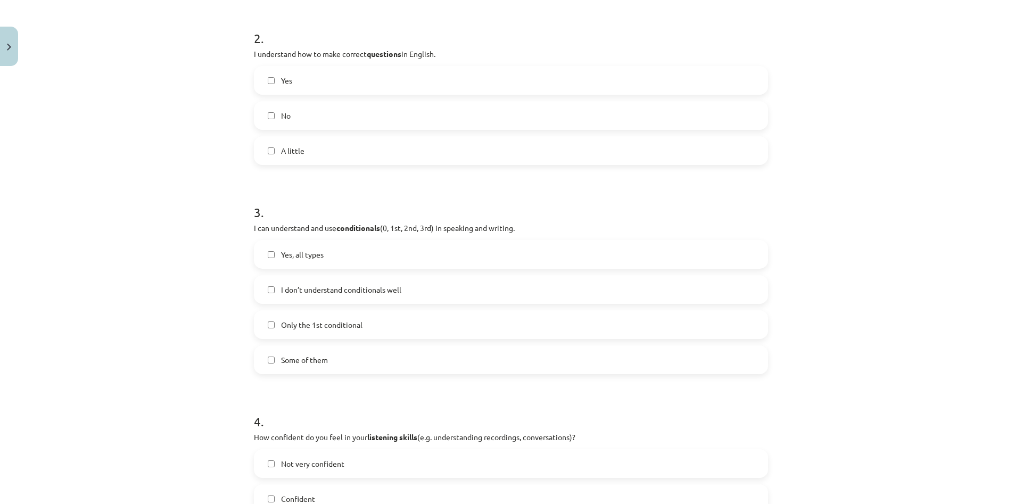
click at [328, 353] on label "Some of them" at bounding box center [511, 359] width 512 height 27
click at [349, 256] on label "Yes, all types" at bounding box center [511, 254] width 512 height 27
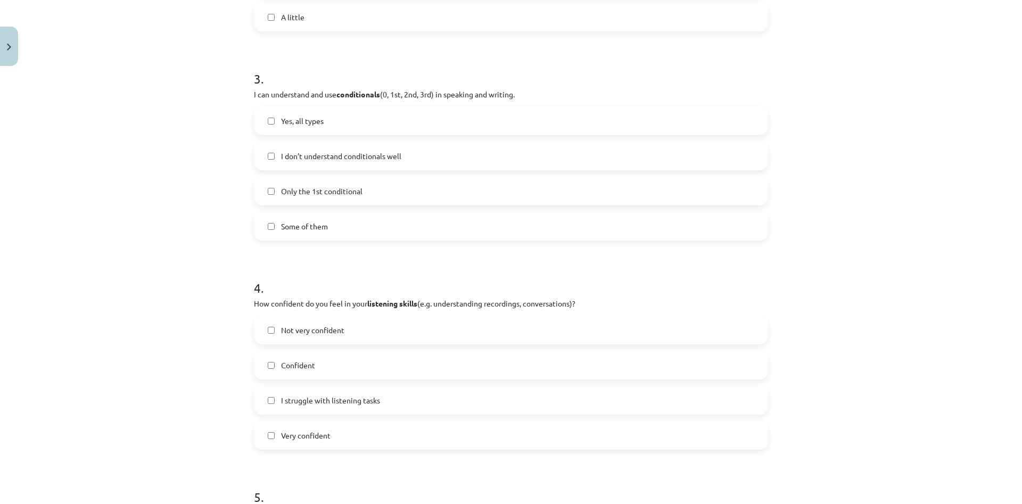
scroll to position [562, 0]
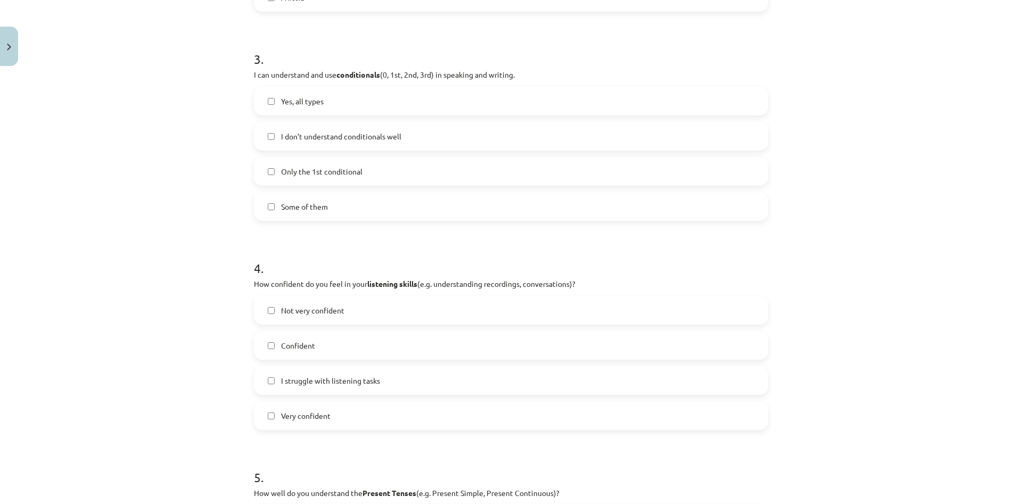
click at [322, 342] on label "Confident" at bounding box center [511, 345] width 512 height 27
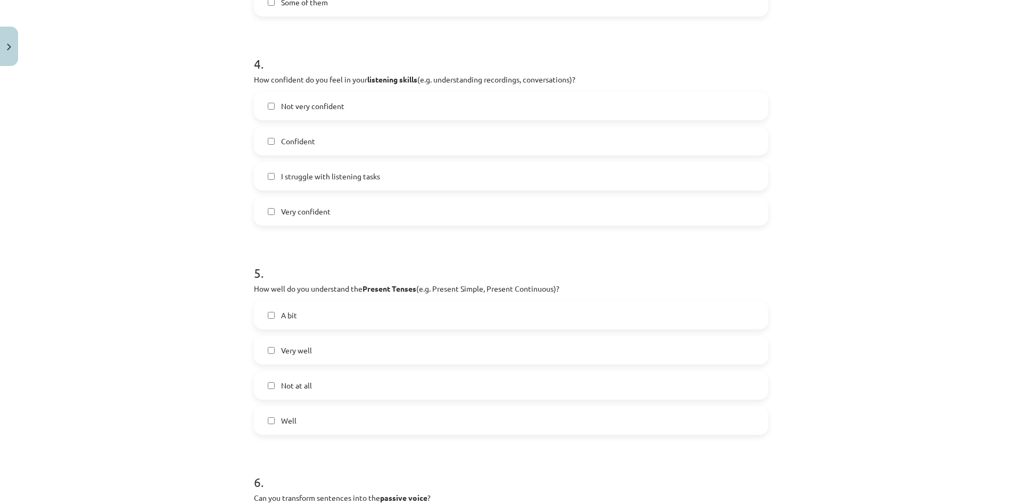
click at [290, 419] on span "Well" at bounding box center [288, 420] width 15 height 11
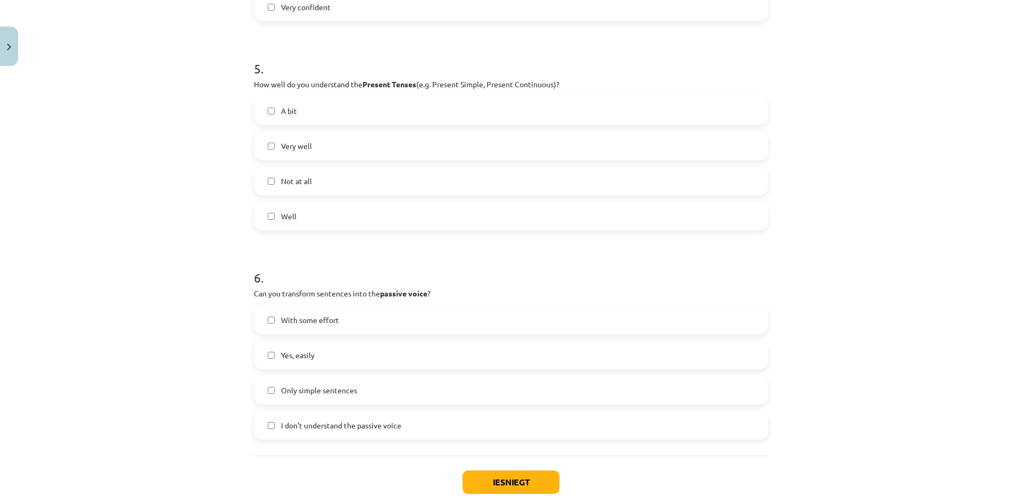
click at [372, 314] on label "With some effort" at bounding box center [511, 320] width 512 height 27
click at [510, 480] on button "Iesniegt" at bounding box center [510, 481] width 97 height 23
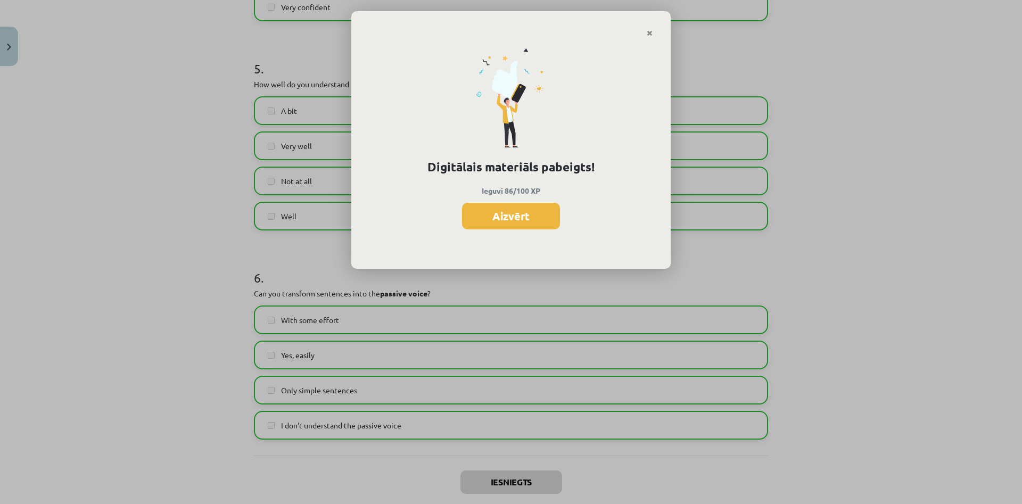
scroll to position [1129, 0]
click at [545, 213] on button "Aizvērt" at bounding box center [511, 216] width 98 height 27
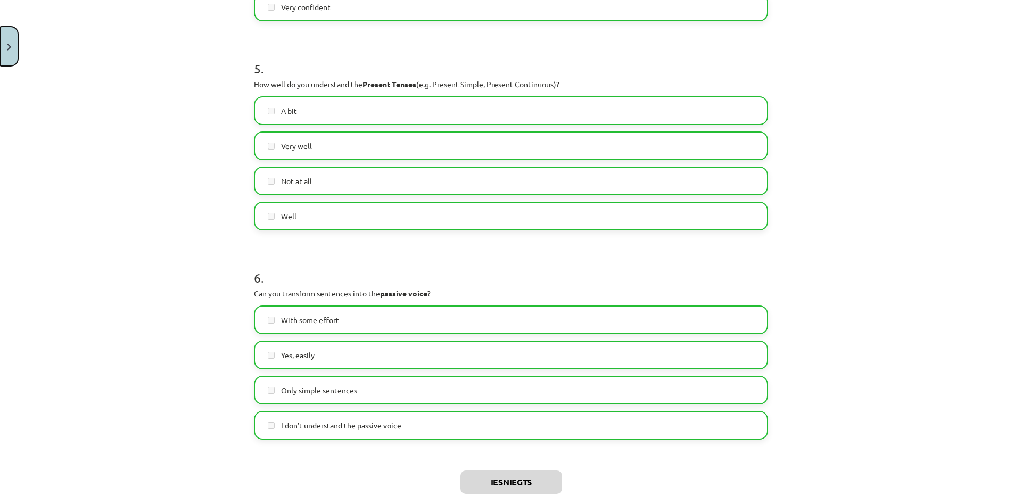
click at [10, 34] on button "Close" at bounding box center [9, 46] width 18 height 39
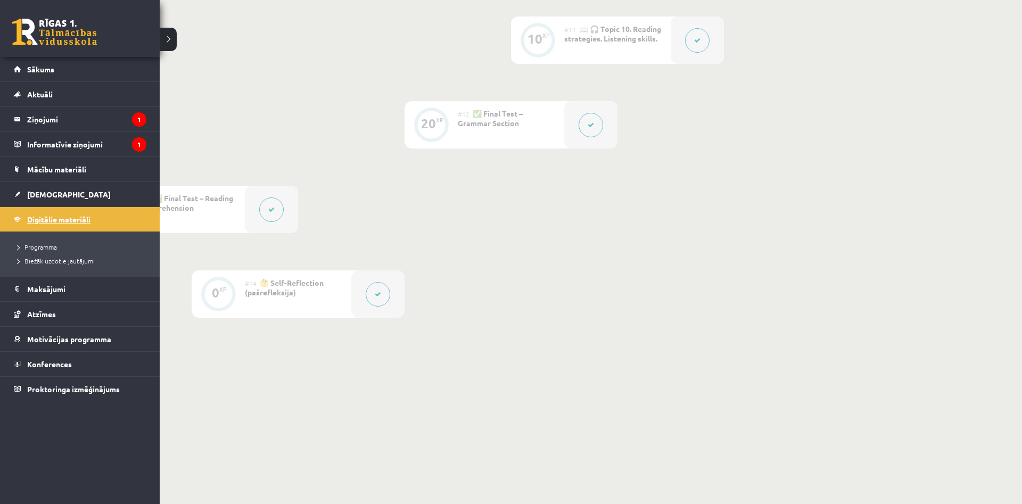
click at [36, 220] on span "Digitālie materiāli" at bounding box center [58, 219] width 63 height 10
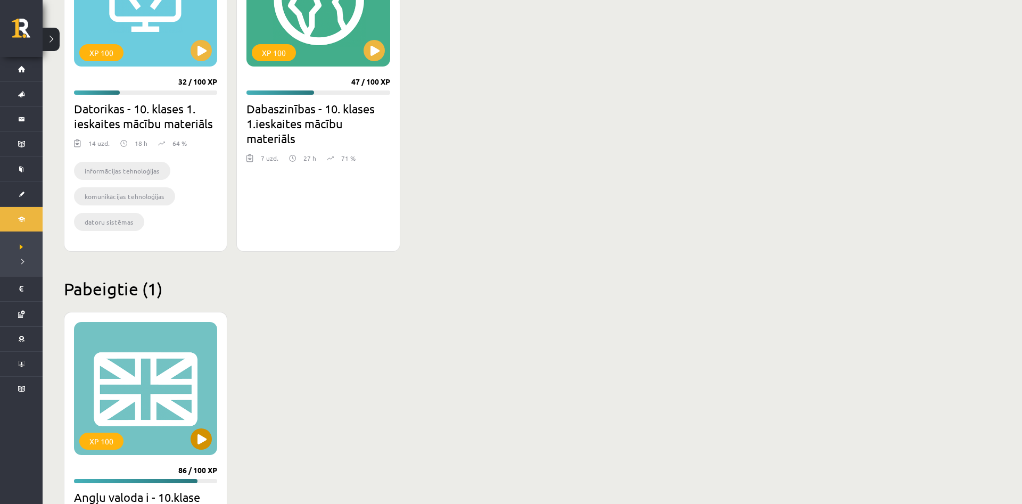
scroll to position [271, 0]
